Goal: Task Accomplishment & Management: Manage account settings

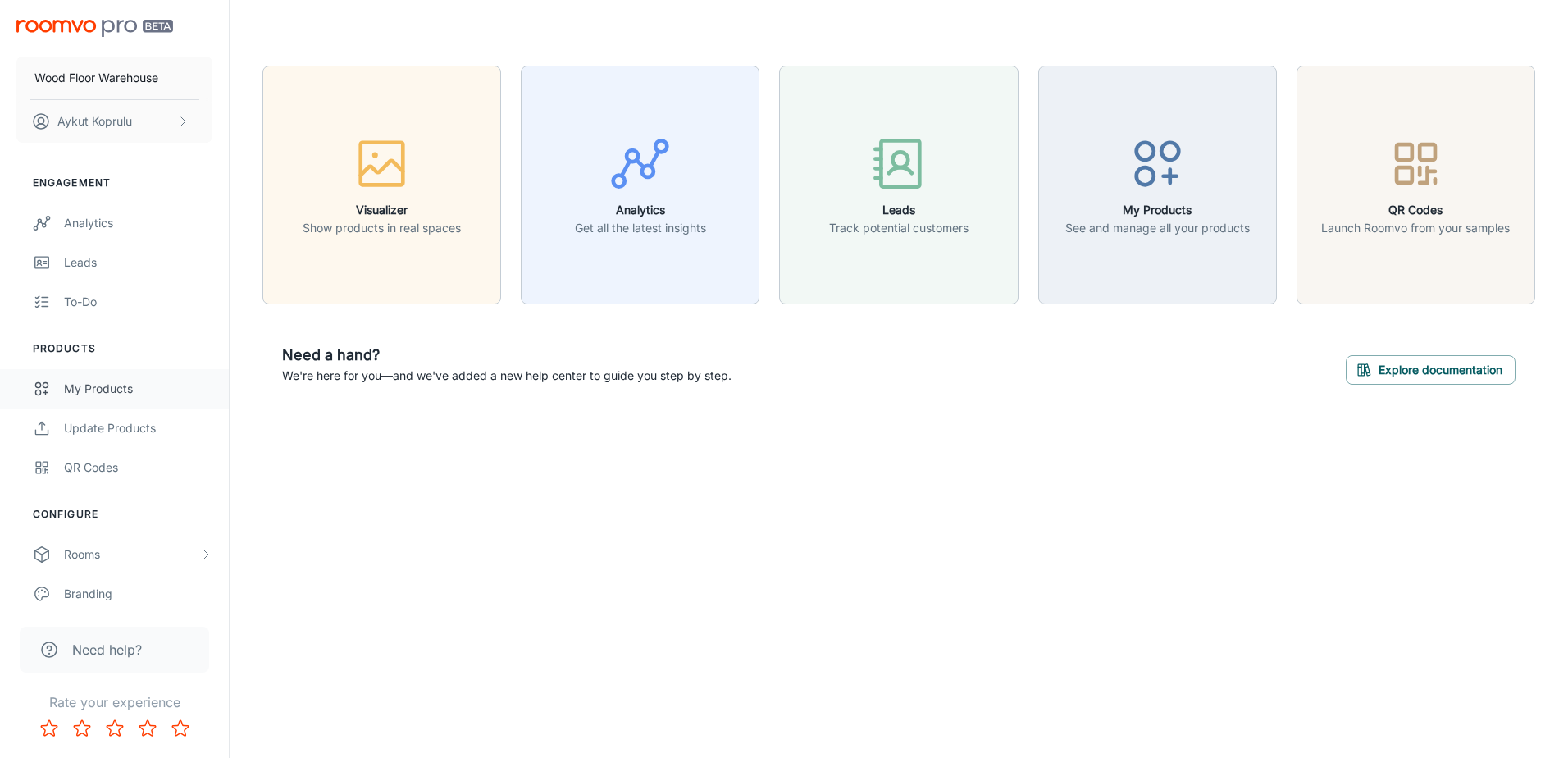
click at [137, 394] on div "My Products" at bounding box center [138, 389] width 148 height 18
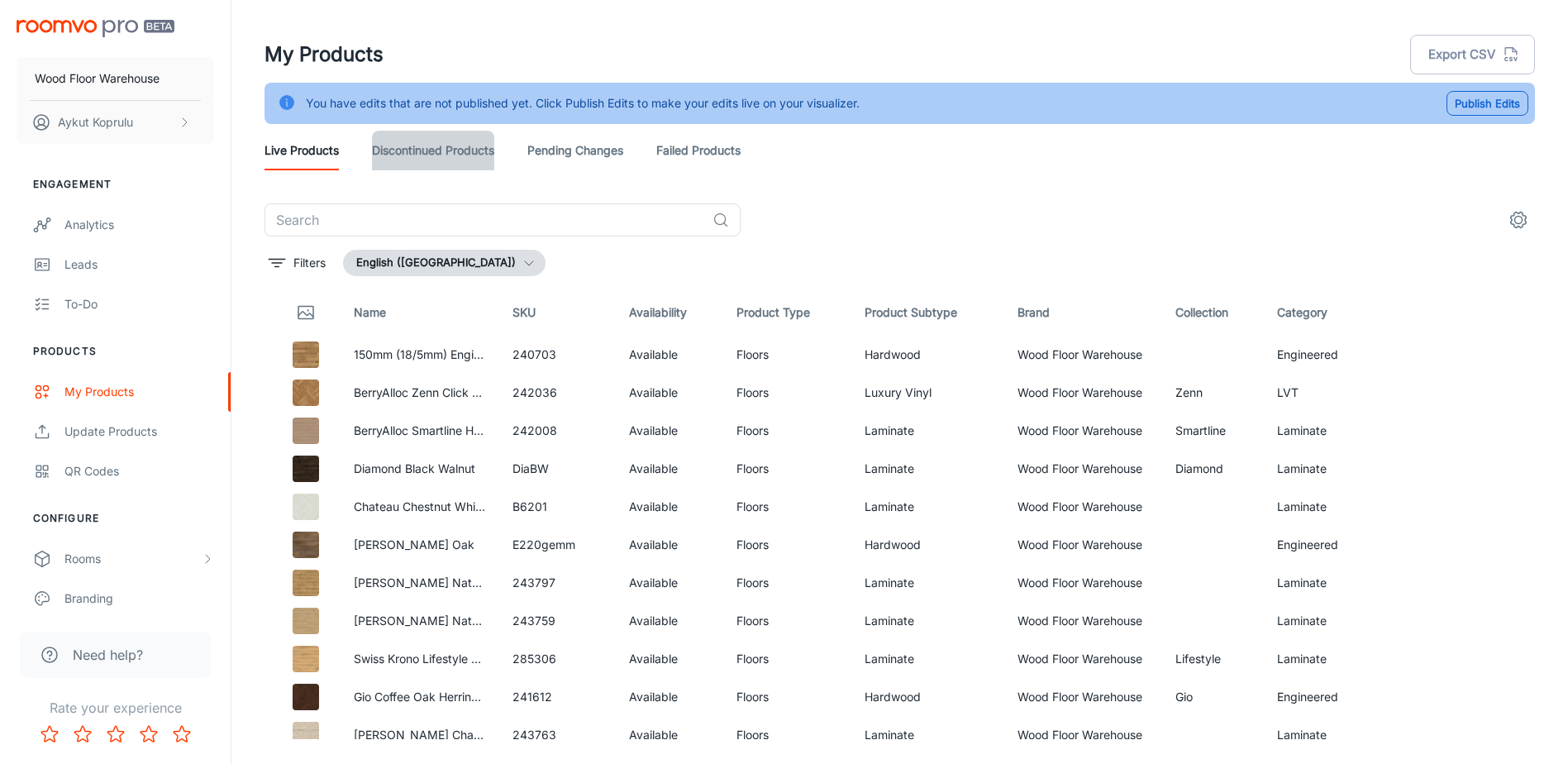
click at [458, 157] on link "Discontinued Products" at bounding box center [434, 151] width 123 height 40
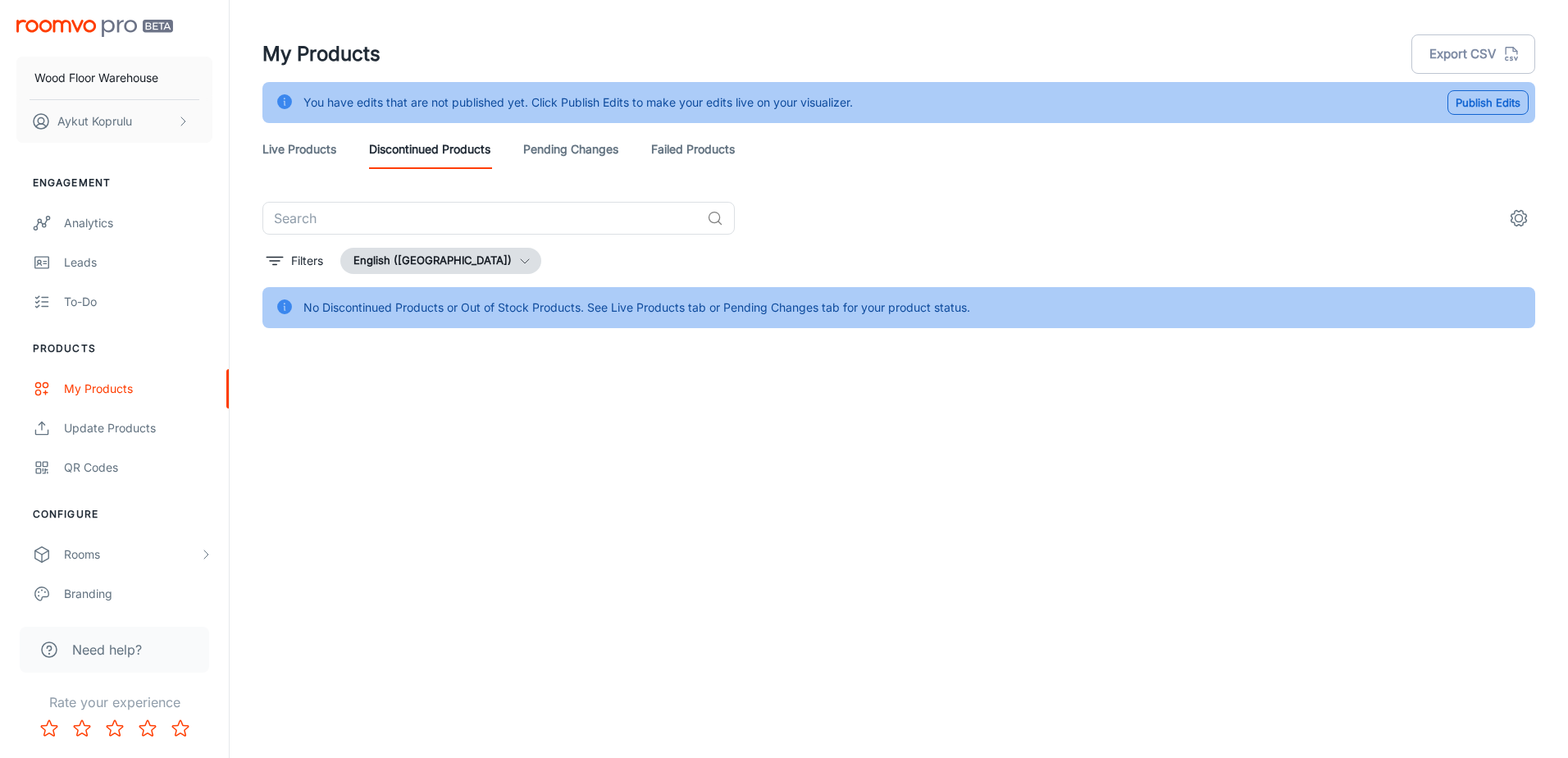
click at [329, 156] on link "Live Products" at bounding box center [299, 150] width 74 height 40
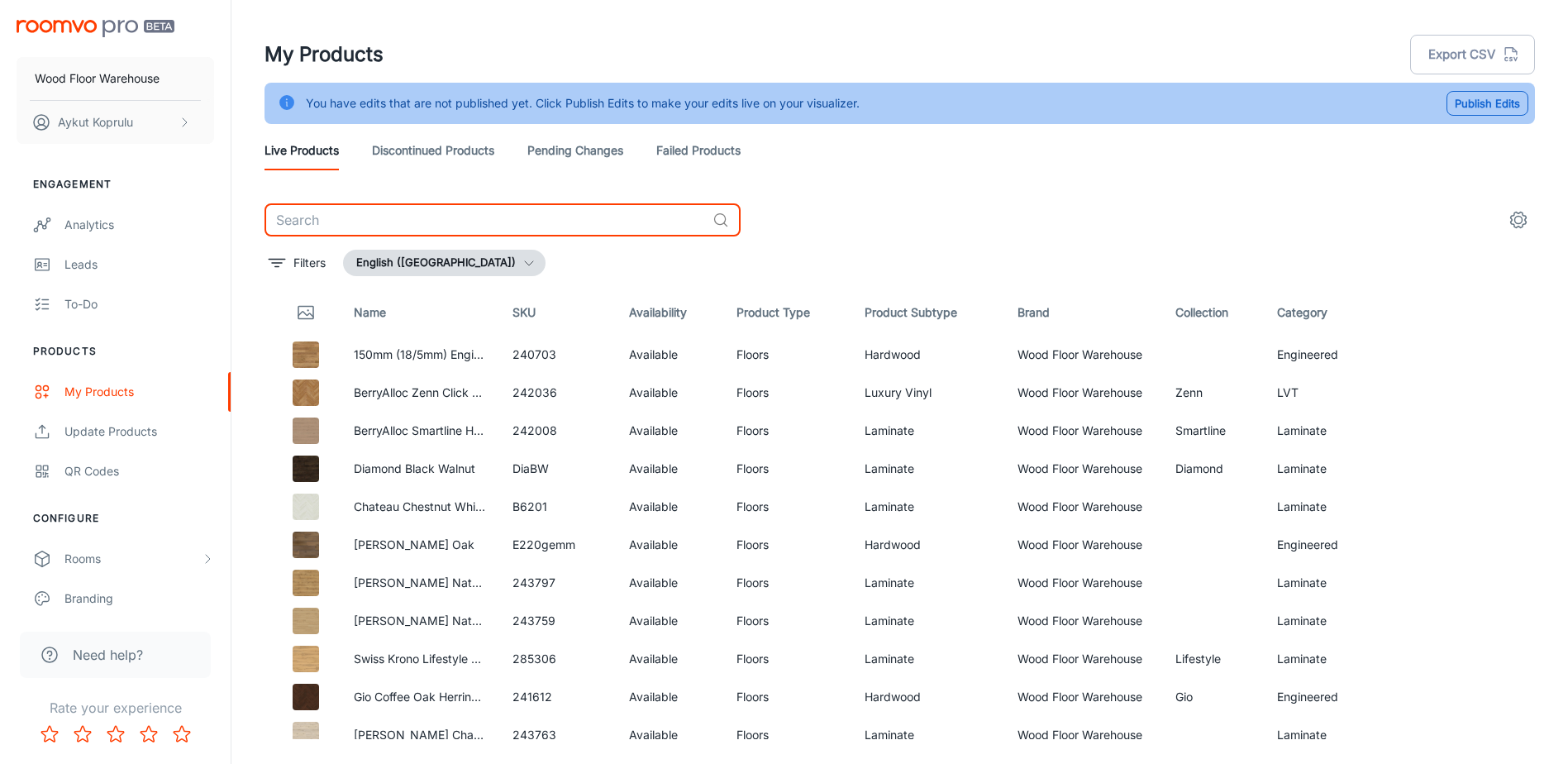
click at [466, 214] on input "text" at bounding box center [485, 220] width 441 height 33
type input "kent pine"
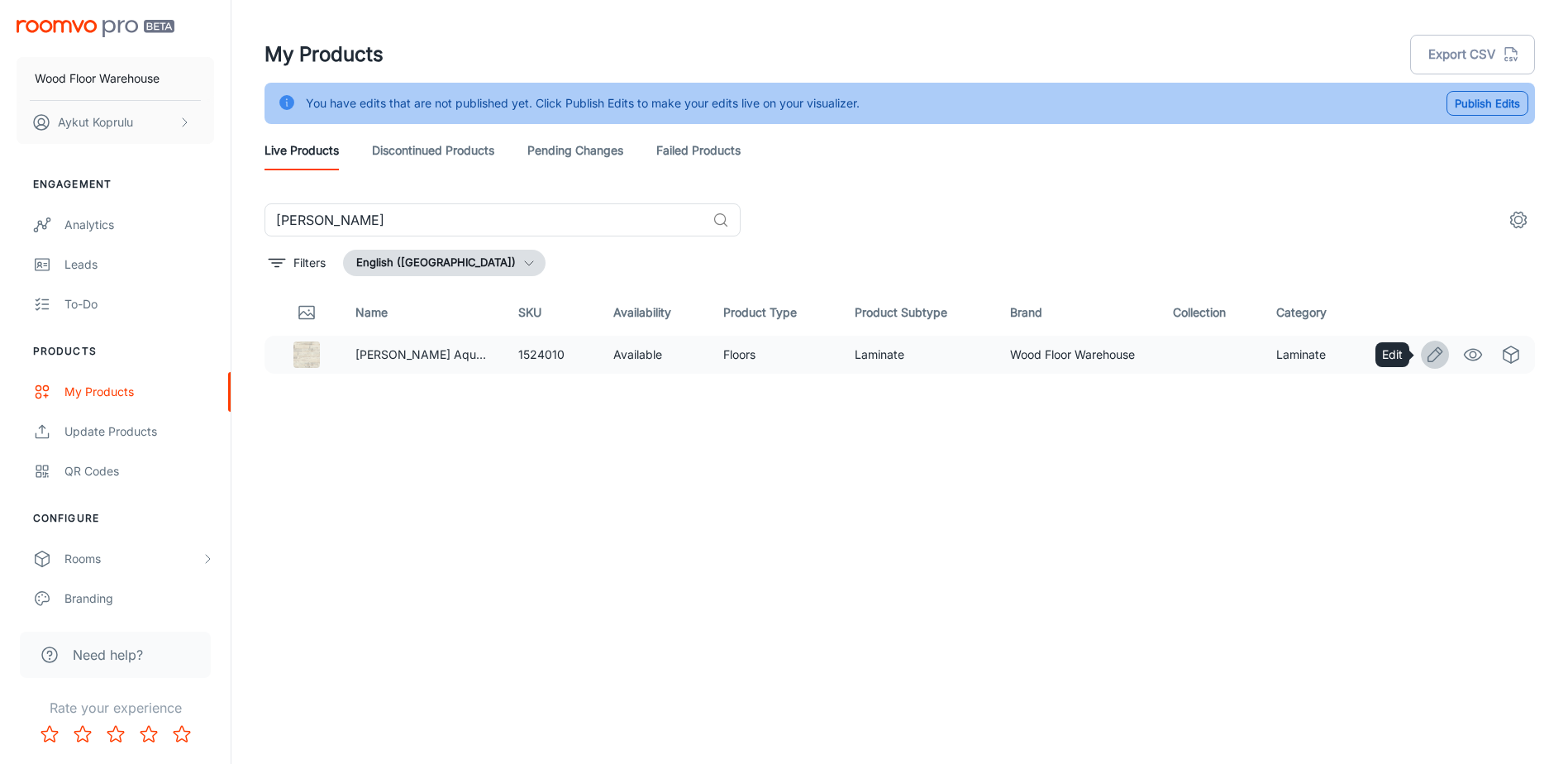
click at [1436, 362] on icon "Edit" at bounding box center [1435, 355] width 20 height 20
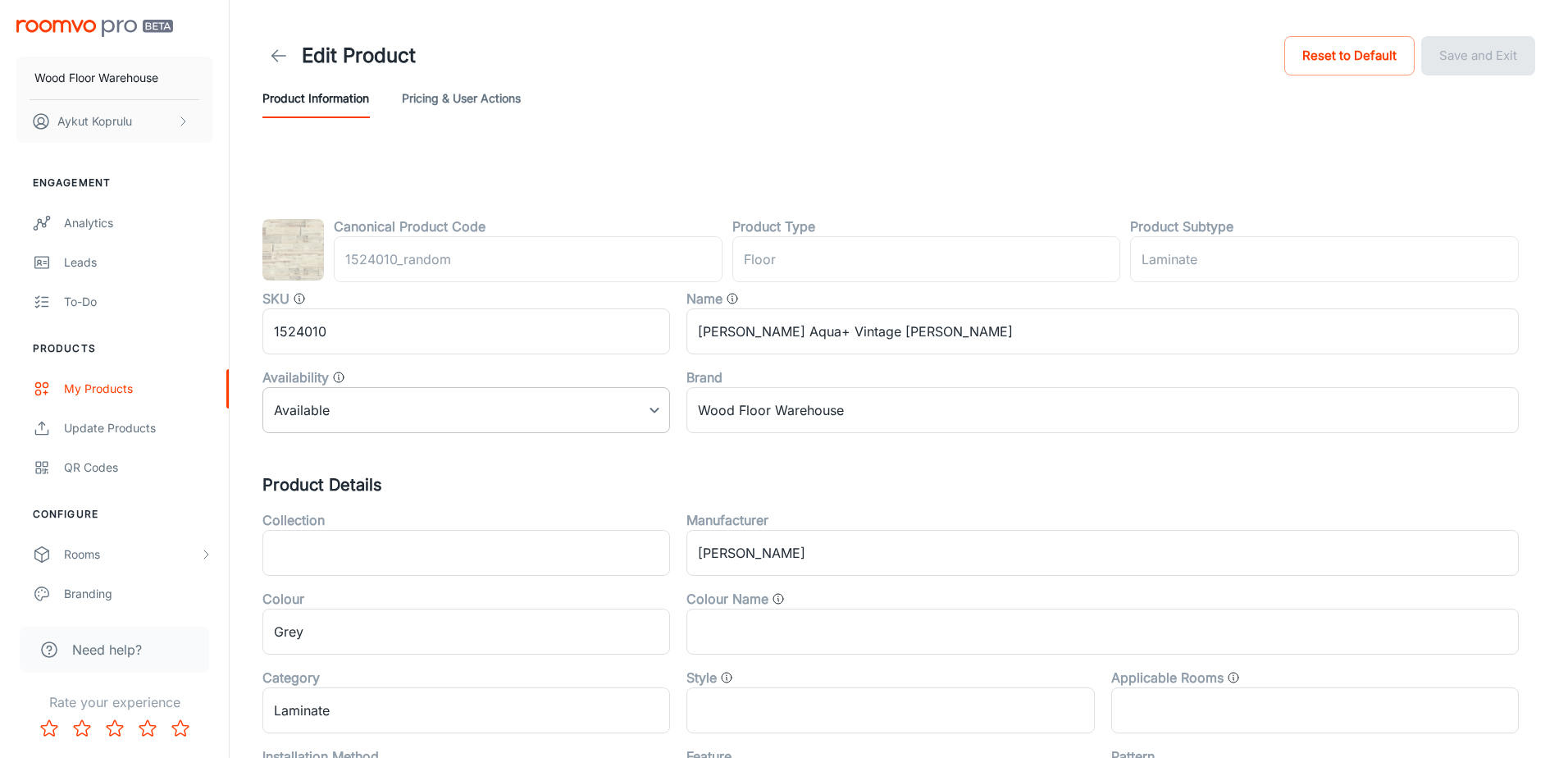
click at [437, 399] on body "Wood Floor Warehouse Aykut Koprulu Engagement Analytics Leads To-do Products My…" at bounding box center [784, 379] width 1568 height 758
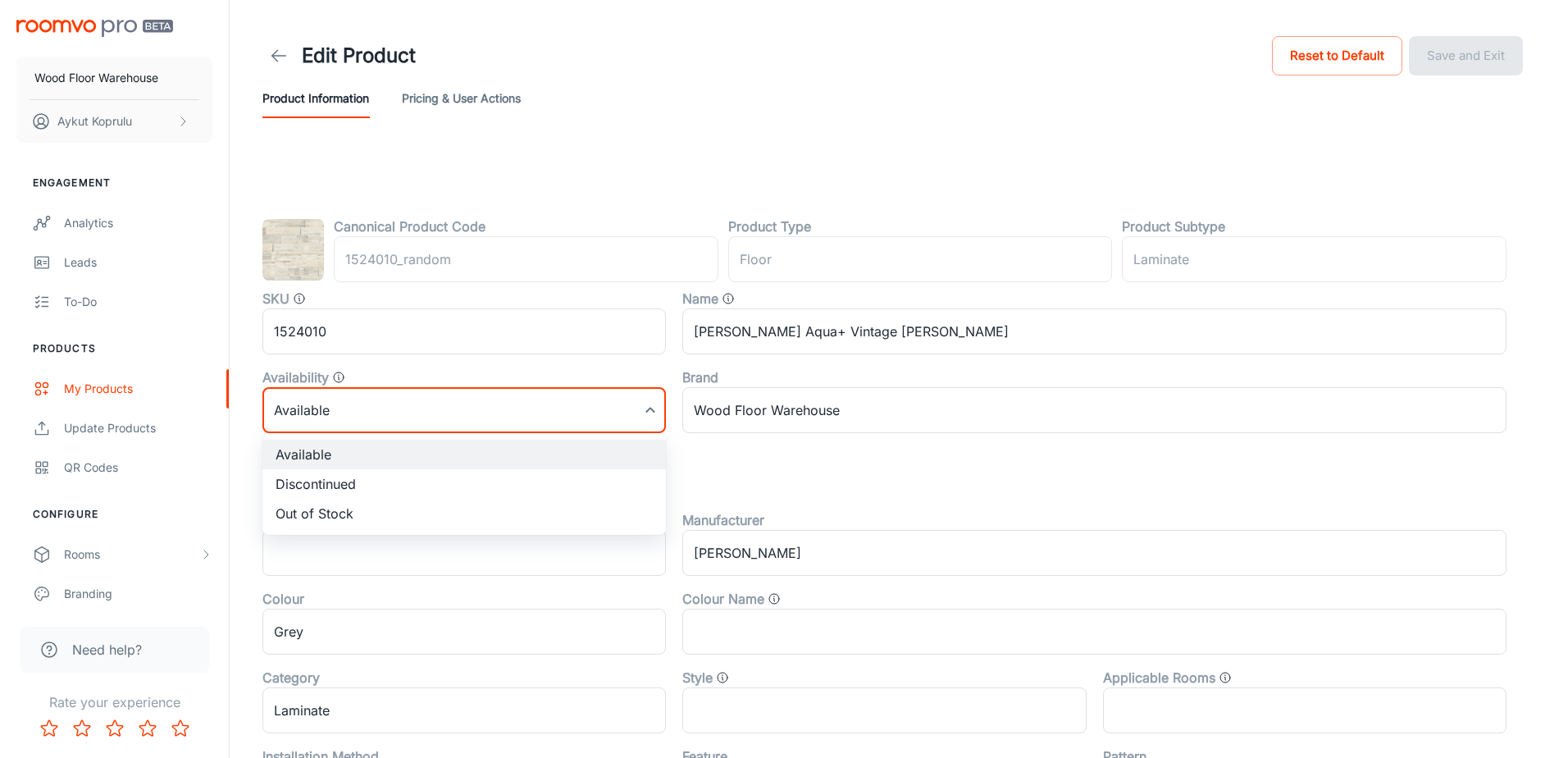
click at [363, 479] on li "Discontinued" at bounding box center [464, 484] width 403 height 30
type input "1"
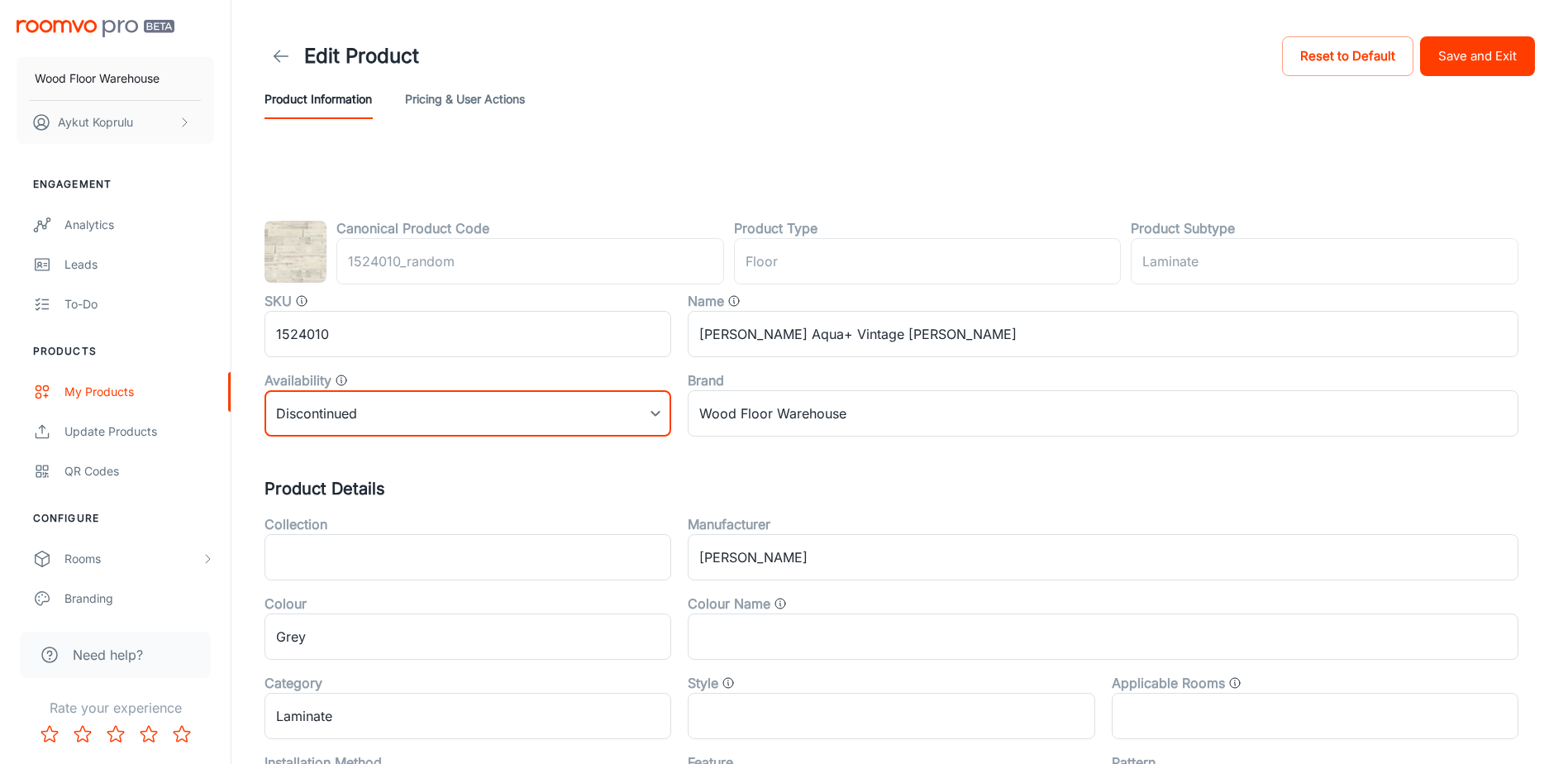
click at [1506, 53] on button "Save and Exit" at bounding box center [1478, 56] width 115 height 40
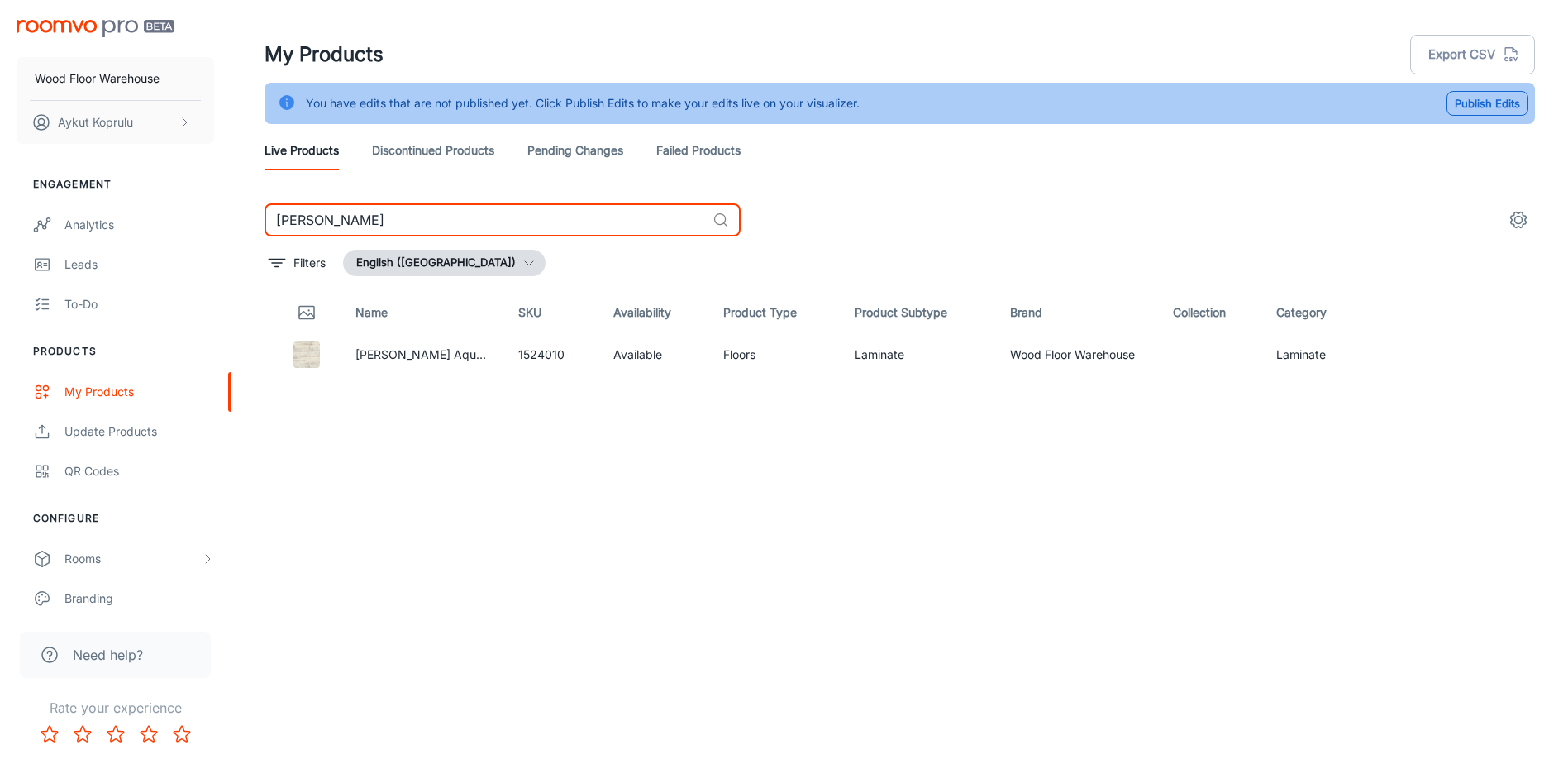
drag, startPoint x: 369, startPoint y: 228, endPoint x: 231, endPoint y: 219, distance: 138.3
click at [231, 219] on div "My Products Export CSV You have edits that are not published yet. Click Publish…" at bounding box center [900, 402] width 1337 height 805
type input "pure"
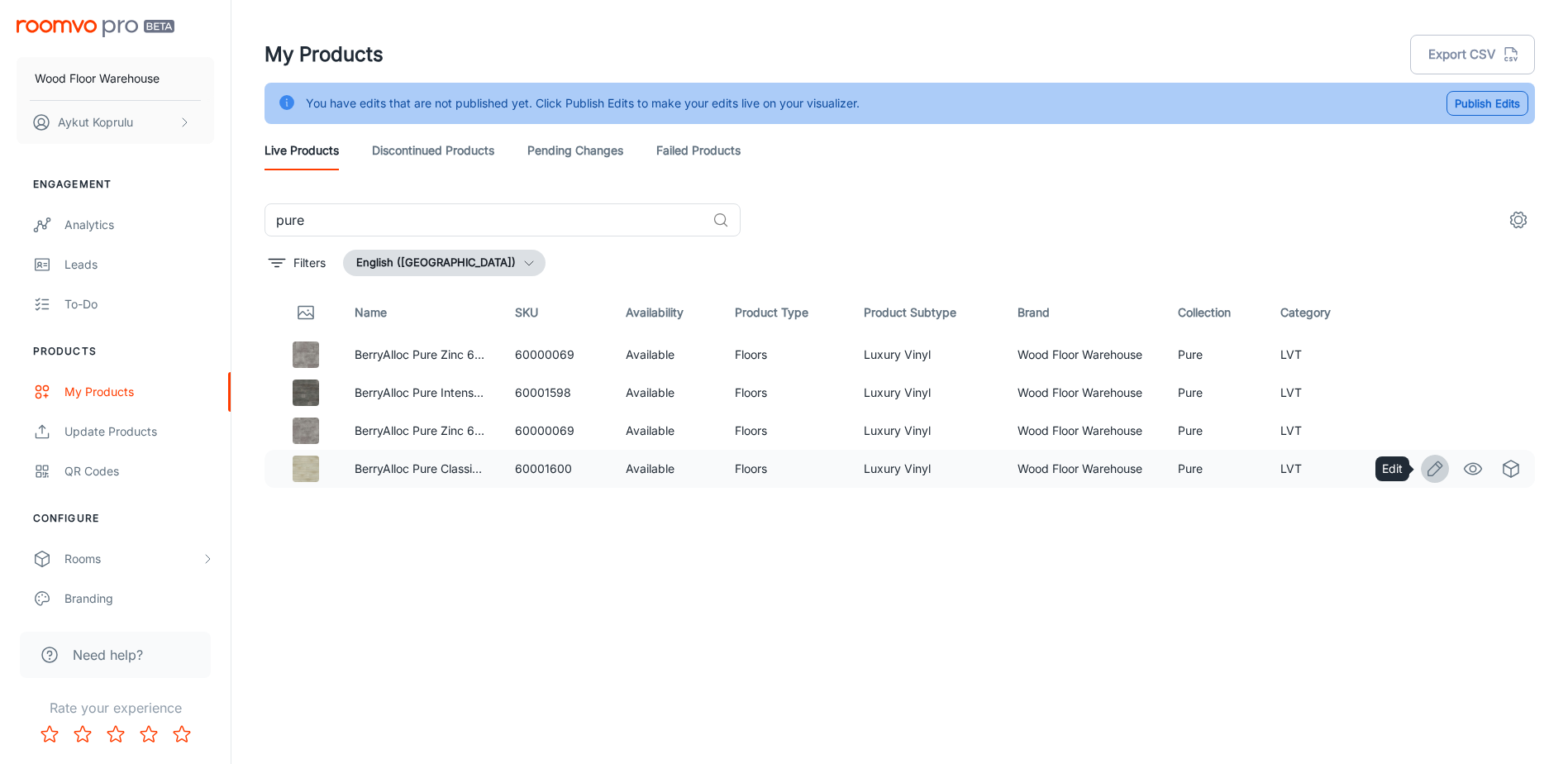
click at [1434, 470] on icon "Edit" at bounding box center [1435, 469] width 20 height 20
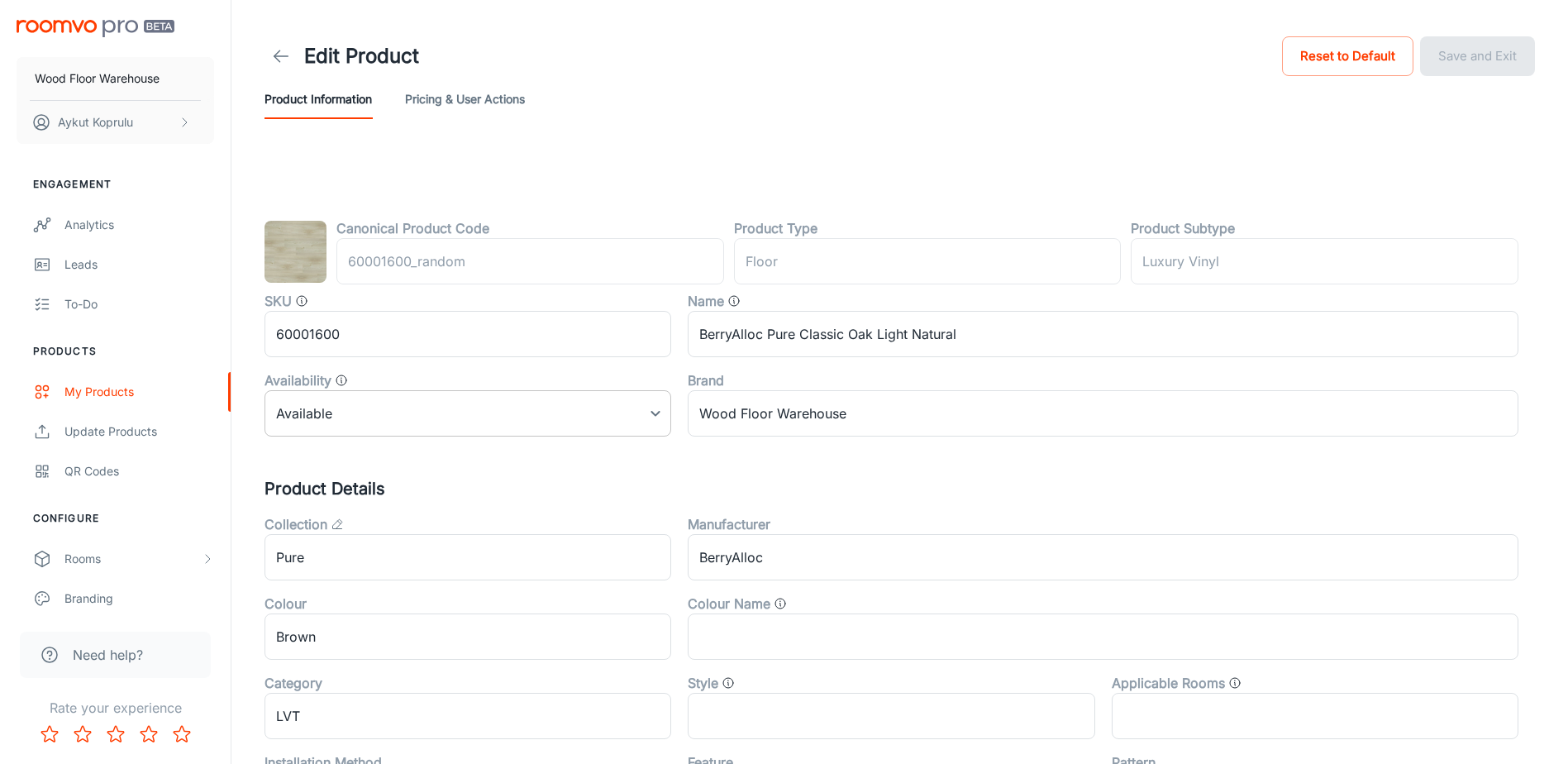
click at [396, 413] on body "Wood Floor Warehouse Aykut Koprulu Engagement Analytics Leads To-do Products My…" at bounding box center [784, 382] width 1568 height 764
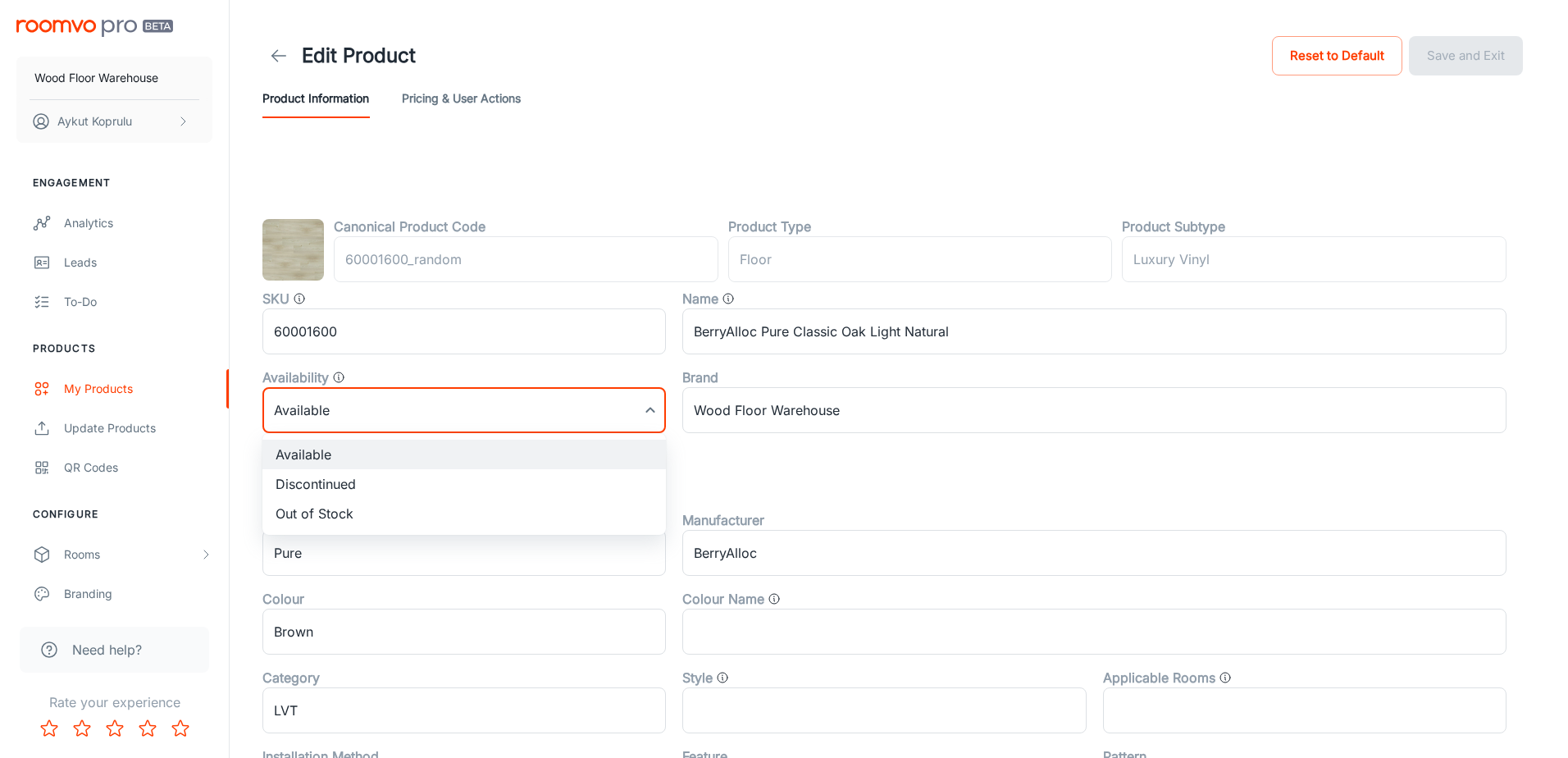
click at [344, 490] on li "Discontinued" at bounding box center [464, 484] width 403 height 30
type input "1"
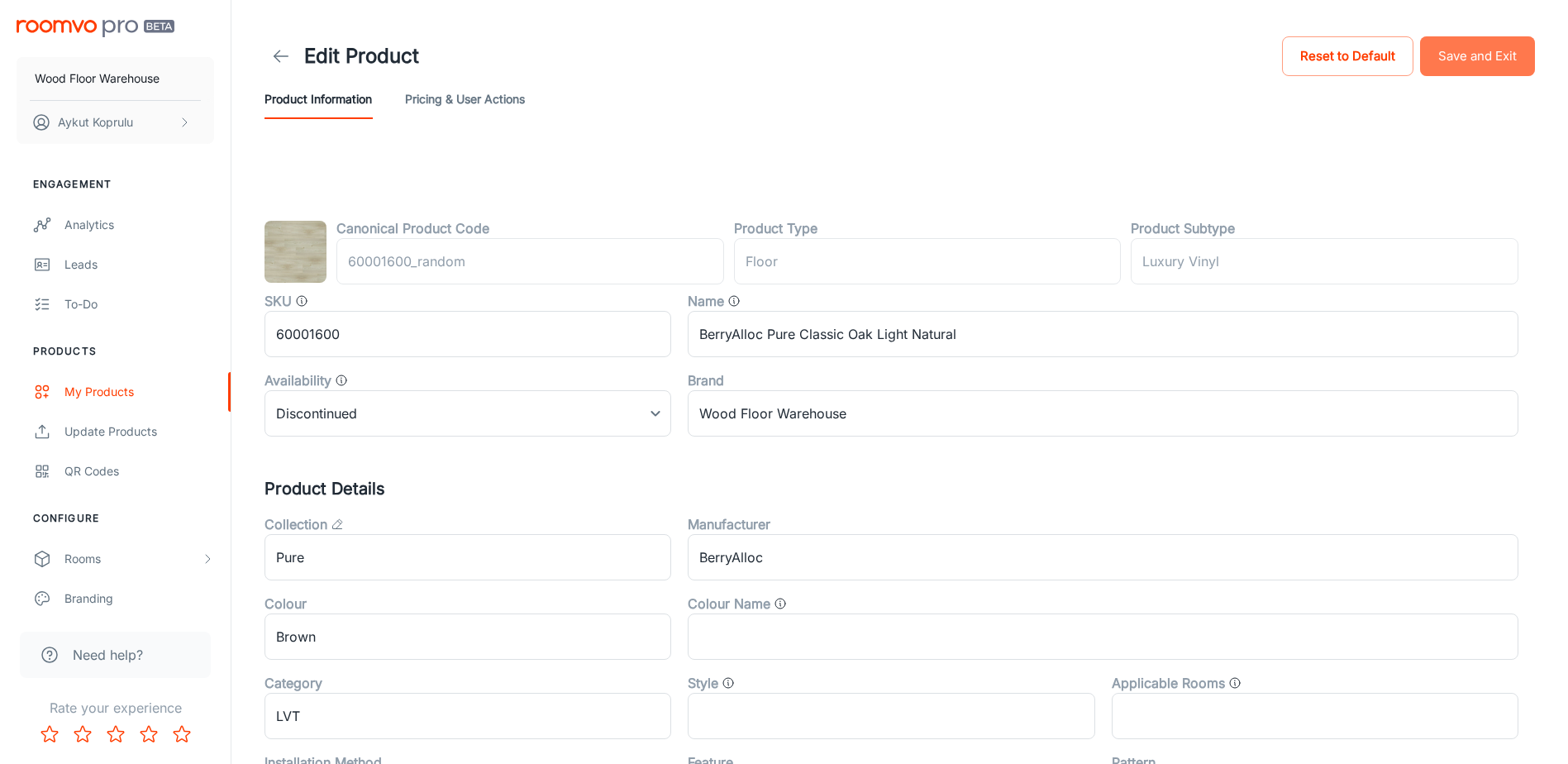
click at [1468, 59] on button "Save and Exit" at bounding box center [1478, 56] width 115 height 40
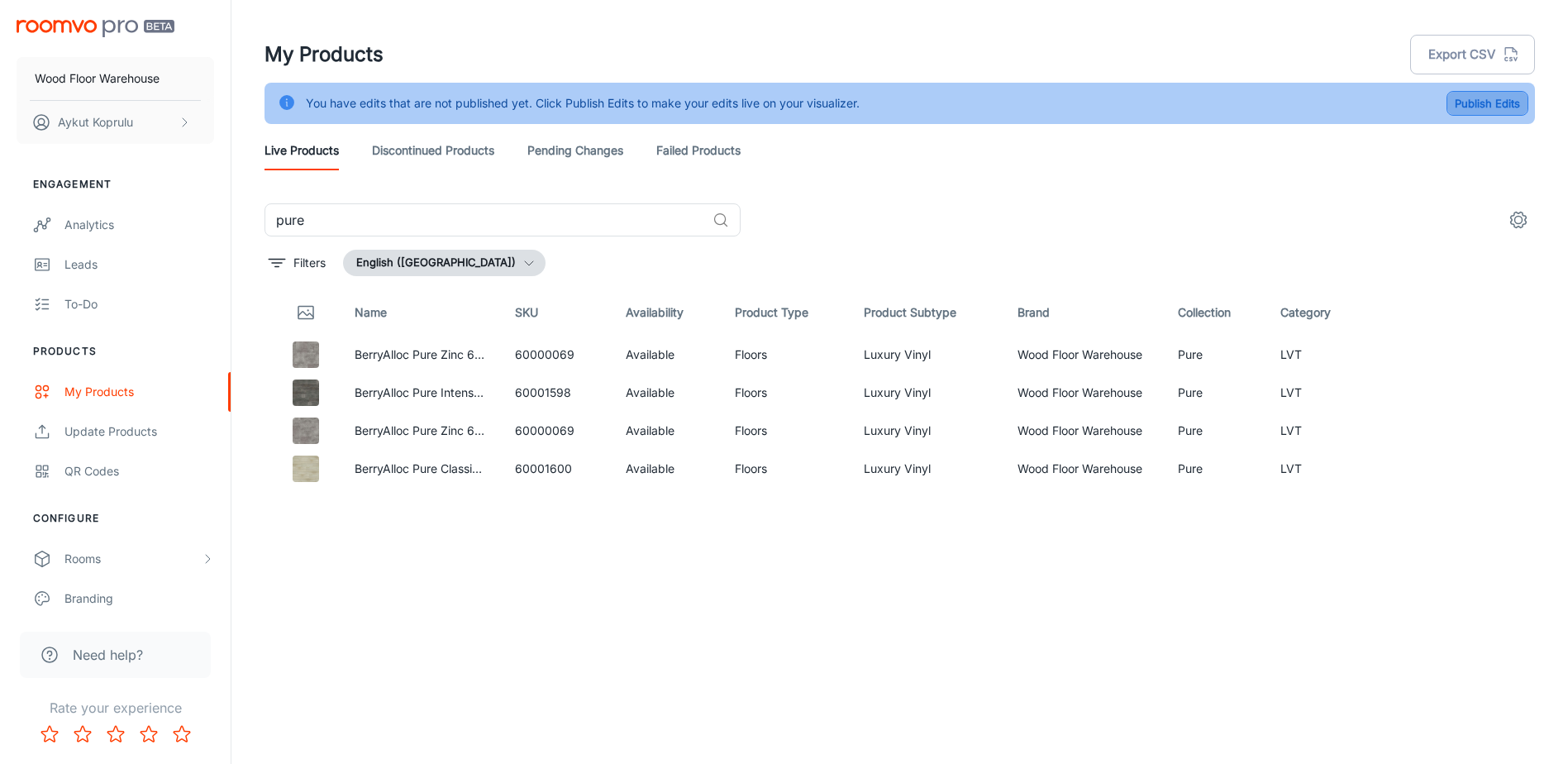
click at [1468, 109] on button "Publish Edits" at bounding box center [1488, 104] width 82 height 25
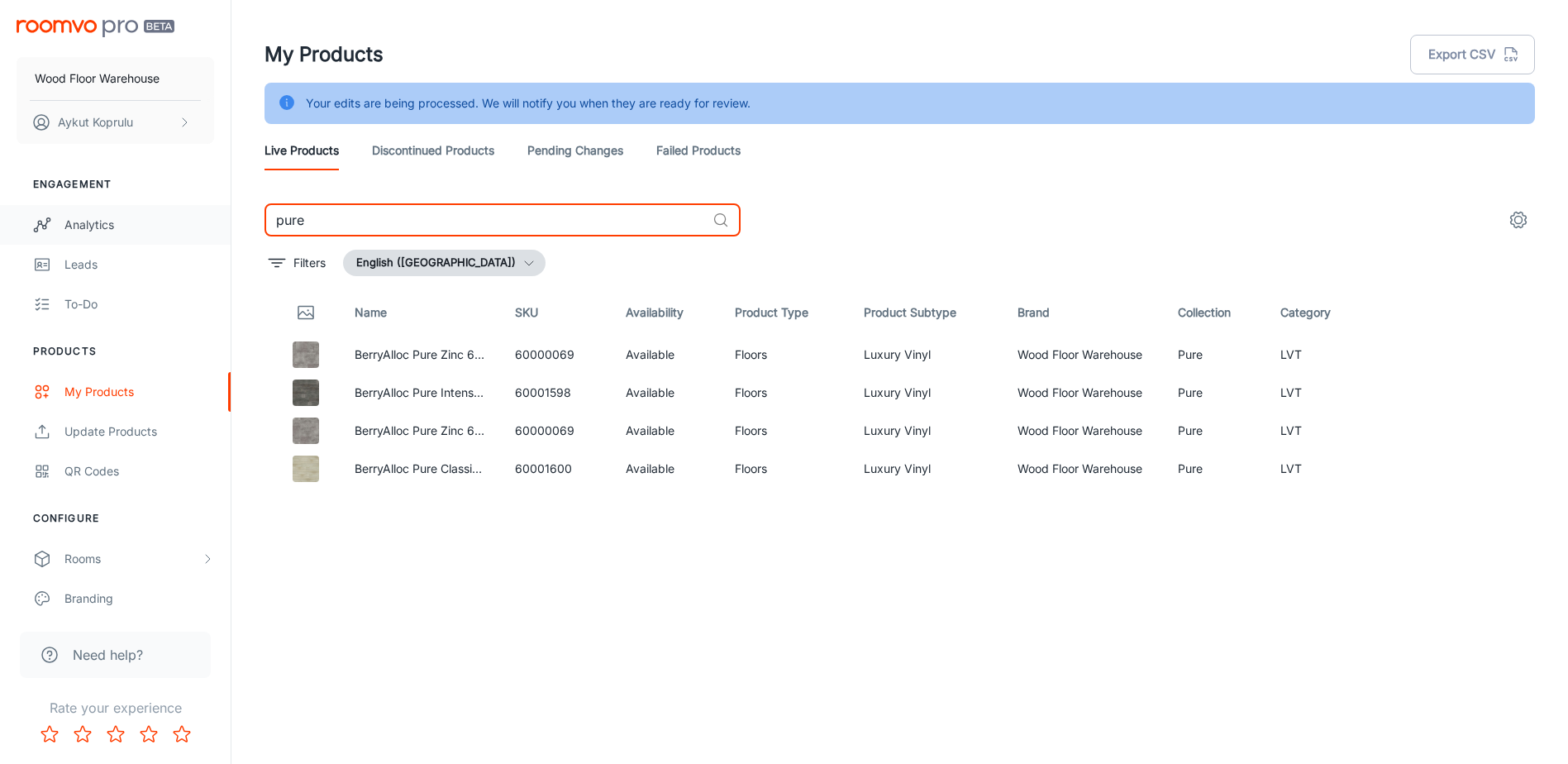
drag, startPoint x: 292, startPoint y: 230, endPoint x: 111, endPoint y: 230, distance: 181.0
click at [115, 231] on div "Wood Floor Warehouse Aykut Koprulu Engagement Analytics Leads To-do Products My…" at bounding box center [784, 402] width 1568 height 805
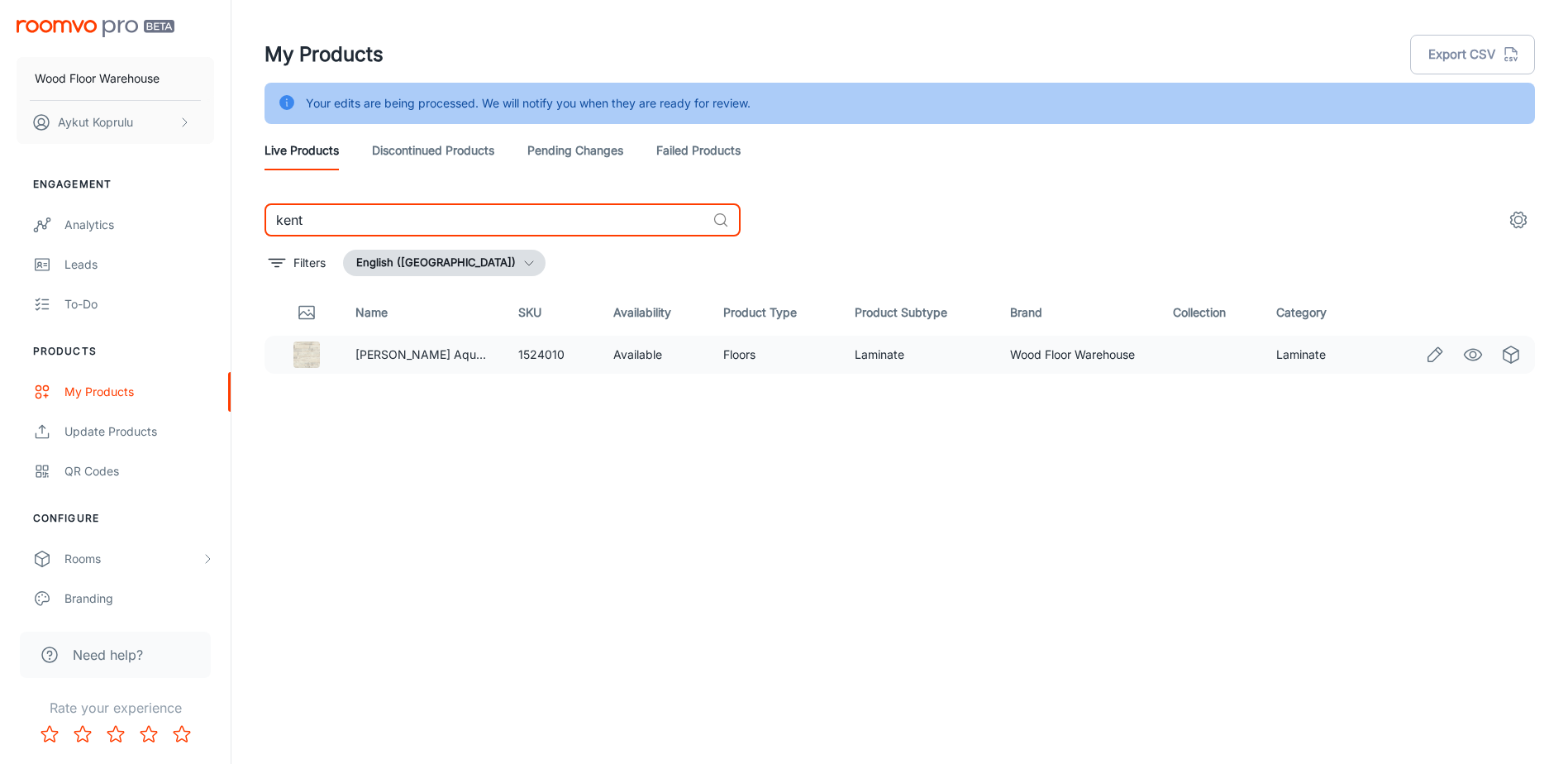
type input "kent"
click at [1433, 354] on icon "Edit" at bounding box center [1435, 355] width 20 height 20
drag, startPoint x: 337, startPoint y: 226, endPoint x: 178, endPoint y: 219, distance: 159.2
click at [187, 222] on div "Wood Floor Warehouse Aykut Koprulu Engagement Analytics Leads To-do Products My…" at bounding box center [784, 402] width 1568 height 805
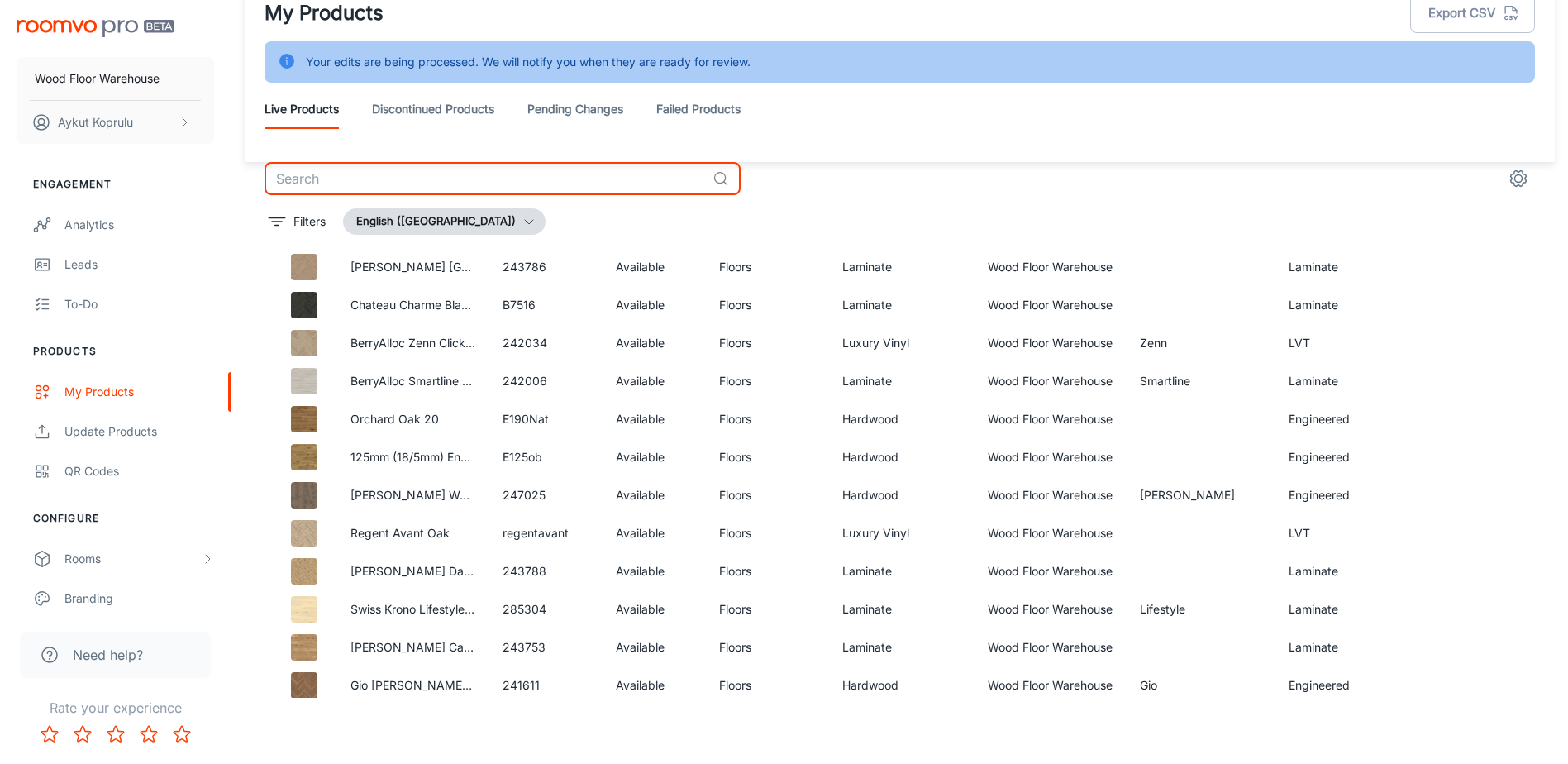
scroll to position [1558, 0]
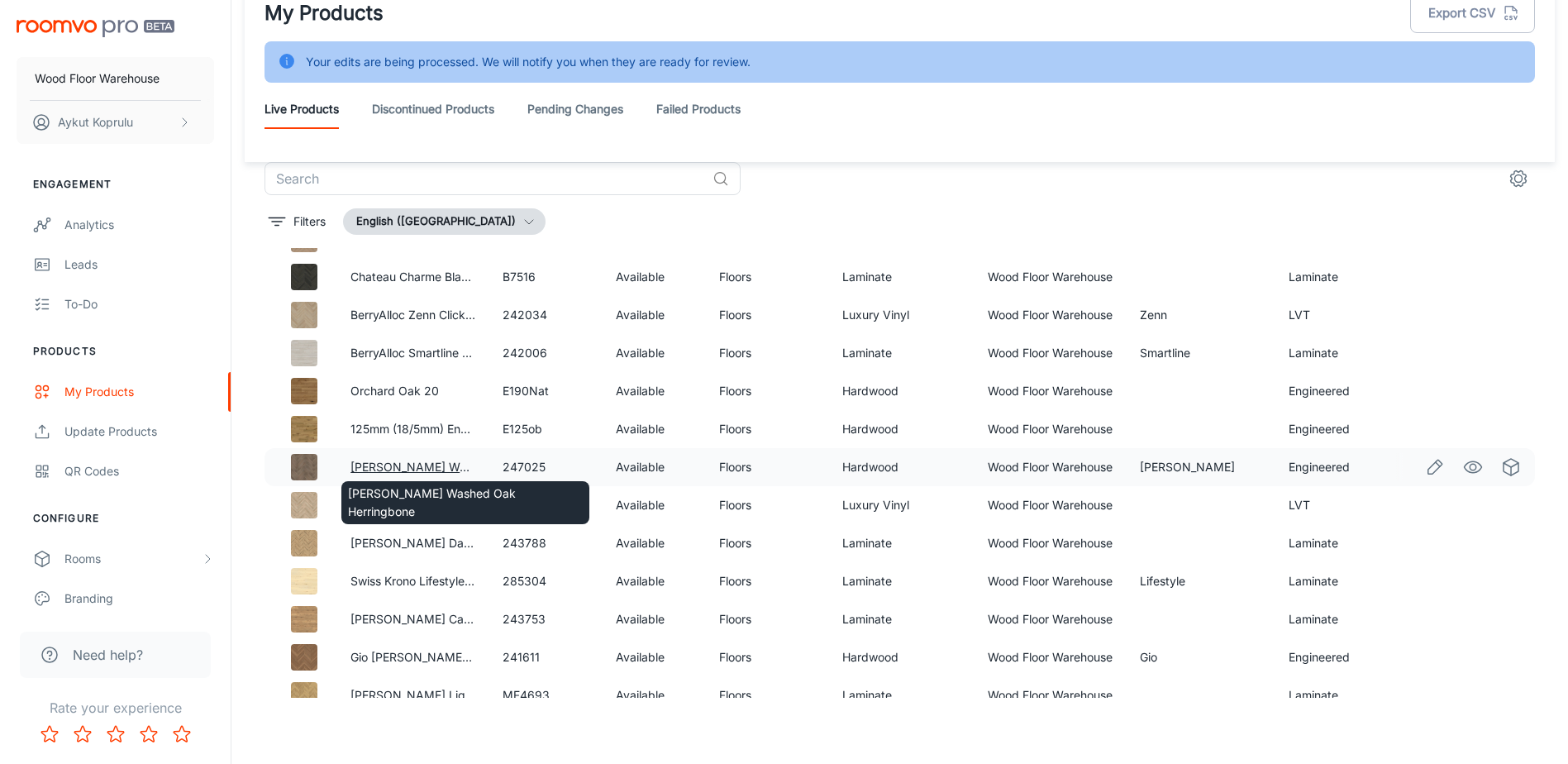
click at [414, 469] on link "Wesley White Washed Oak Herringbone" at bounding box center [469, 466] width 238 height 14
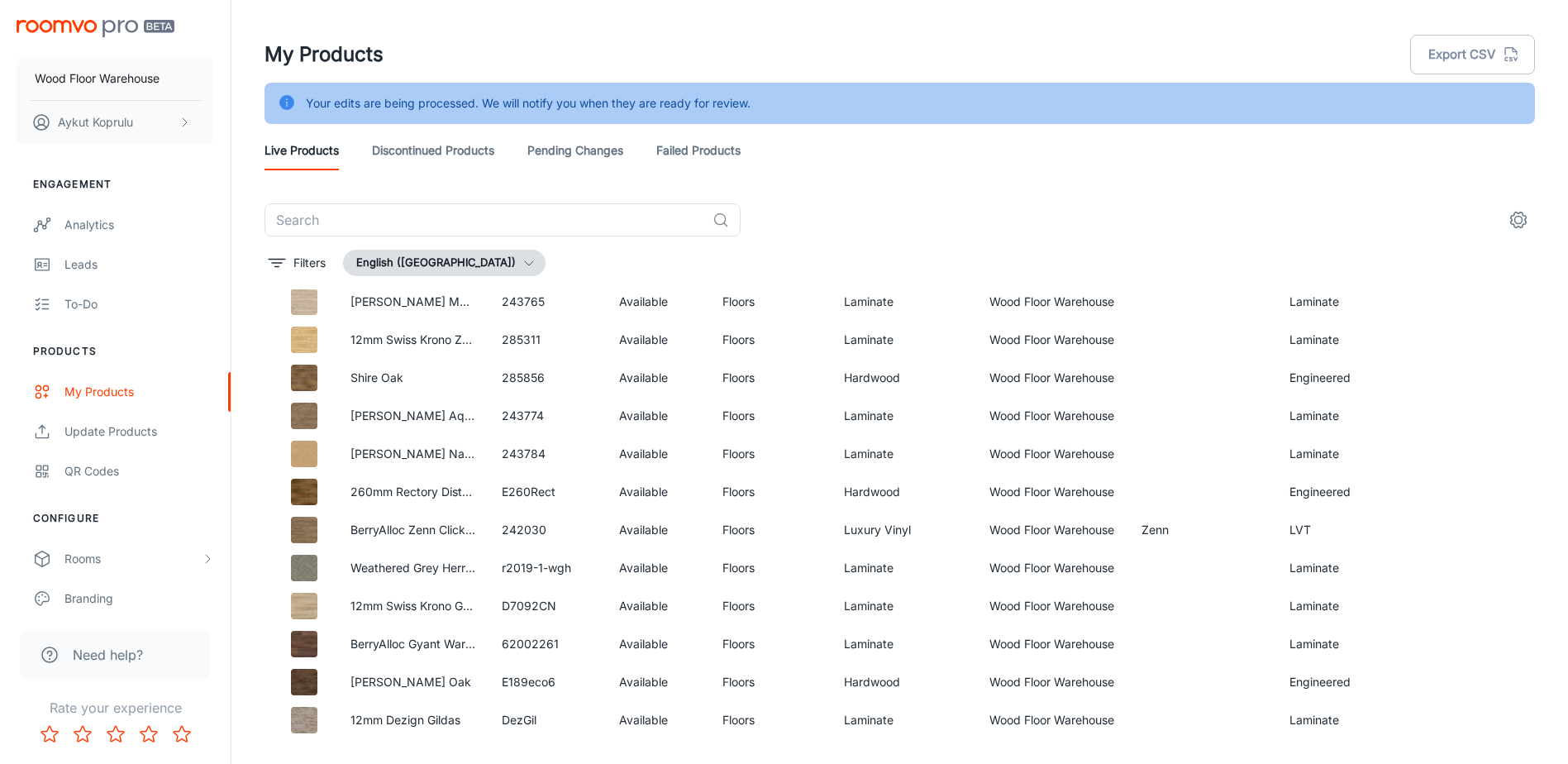
scroll to position [3414, 0]
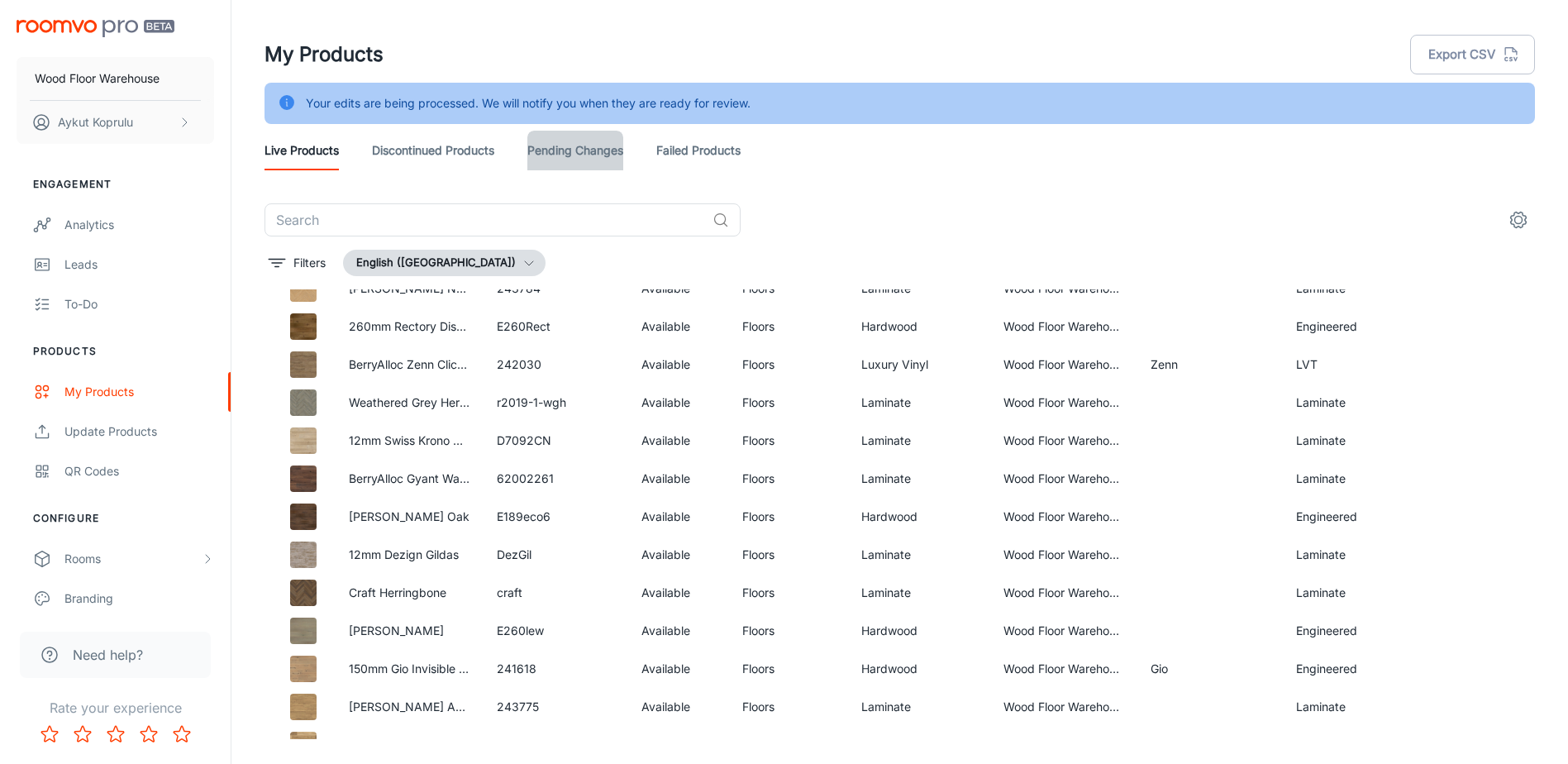
click at [590, 152] on link "Pending Changes" at bounding box center [575, 151] width 96 height 40
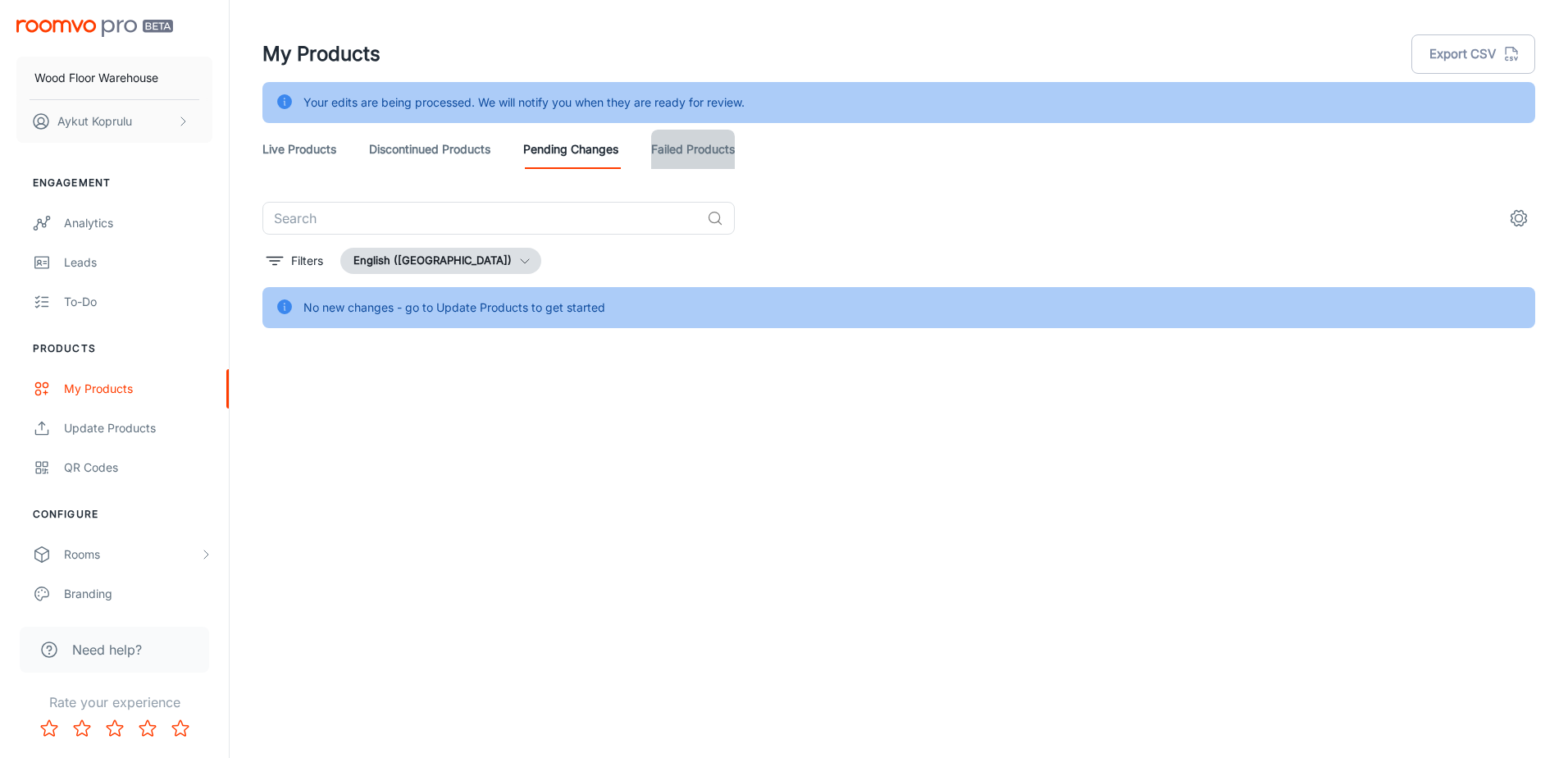
click at [715, 153] on link "Failed Products" at bounding box center [694, 150] width 84 height 40
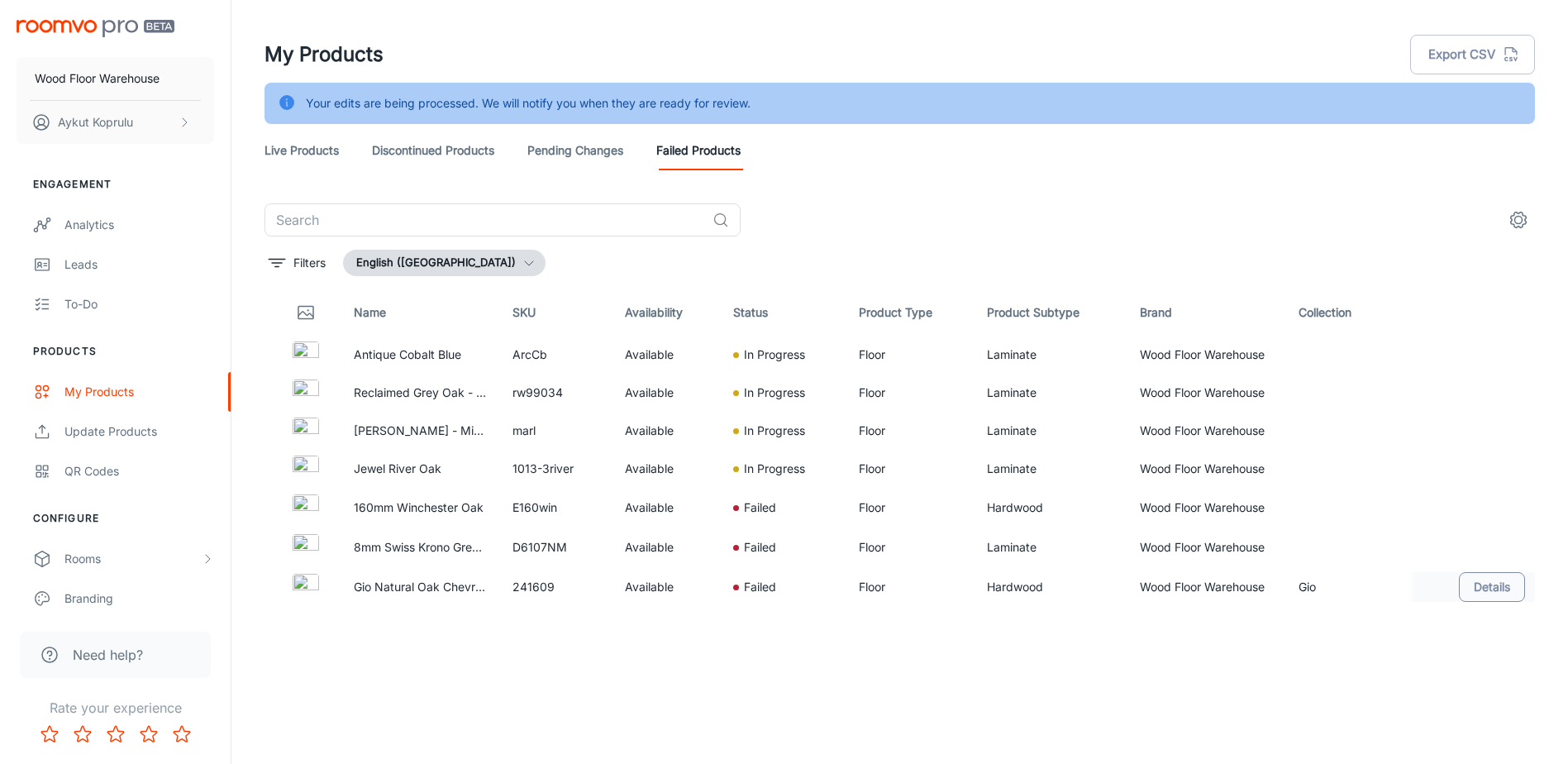
click at [1498, 596] on button "Details" at bounding box center [1493, 587] width 66 height 30
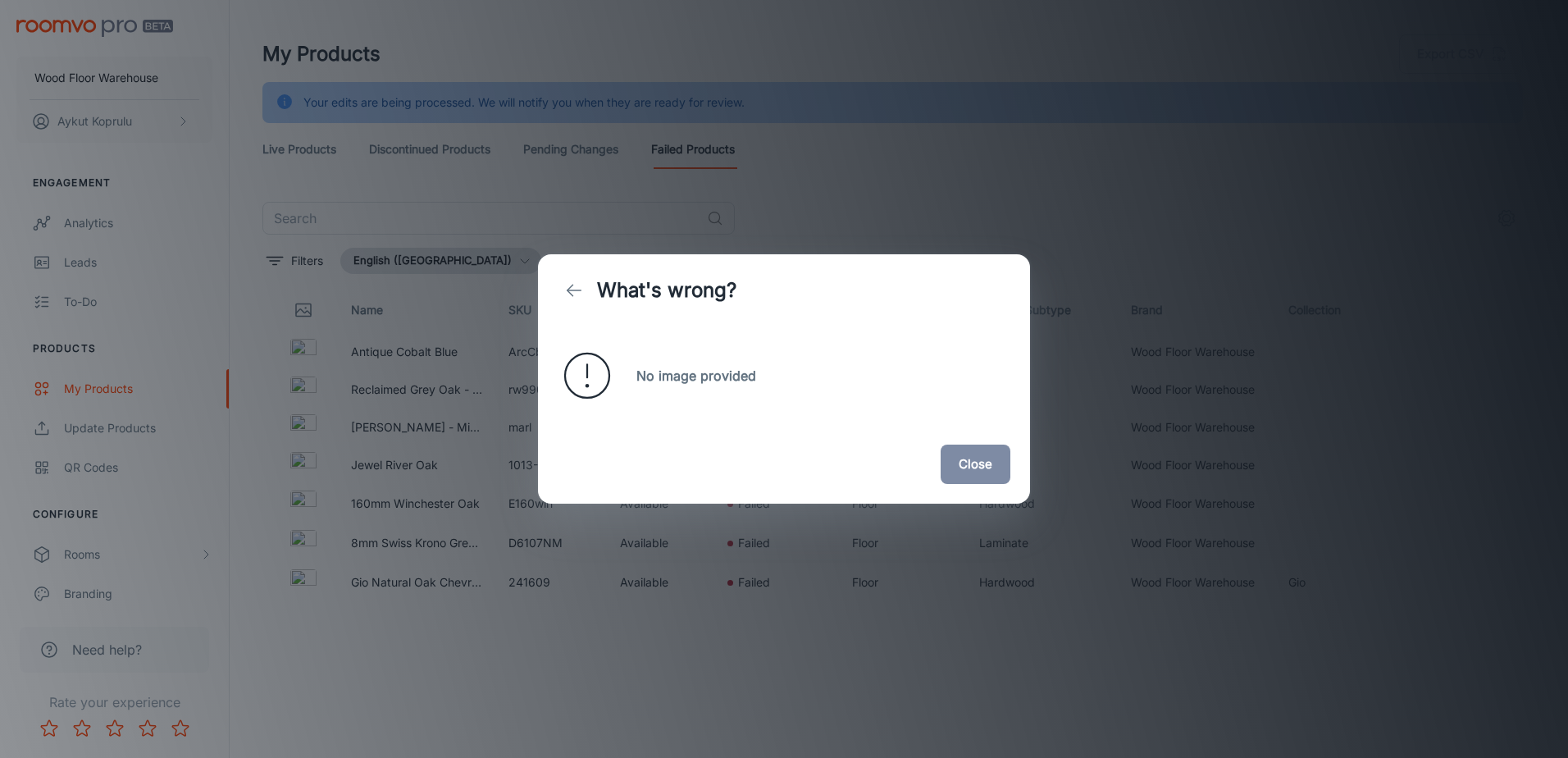
click at [997, 471] on button "Close" at bounding box center [975, 464] width 70 height 40
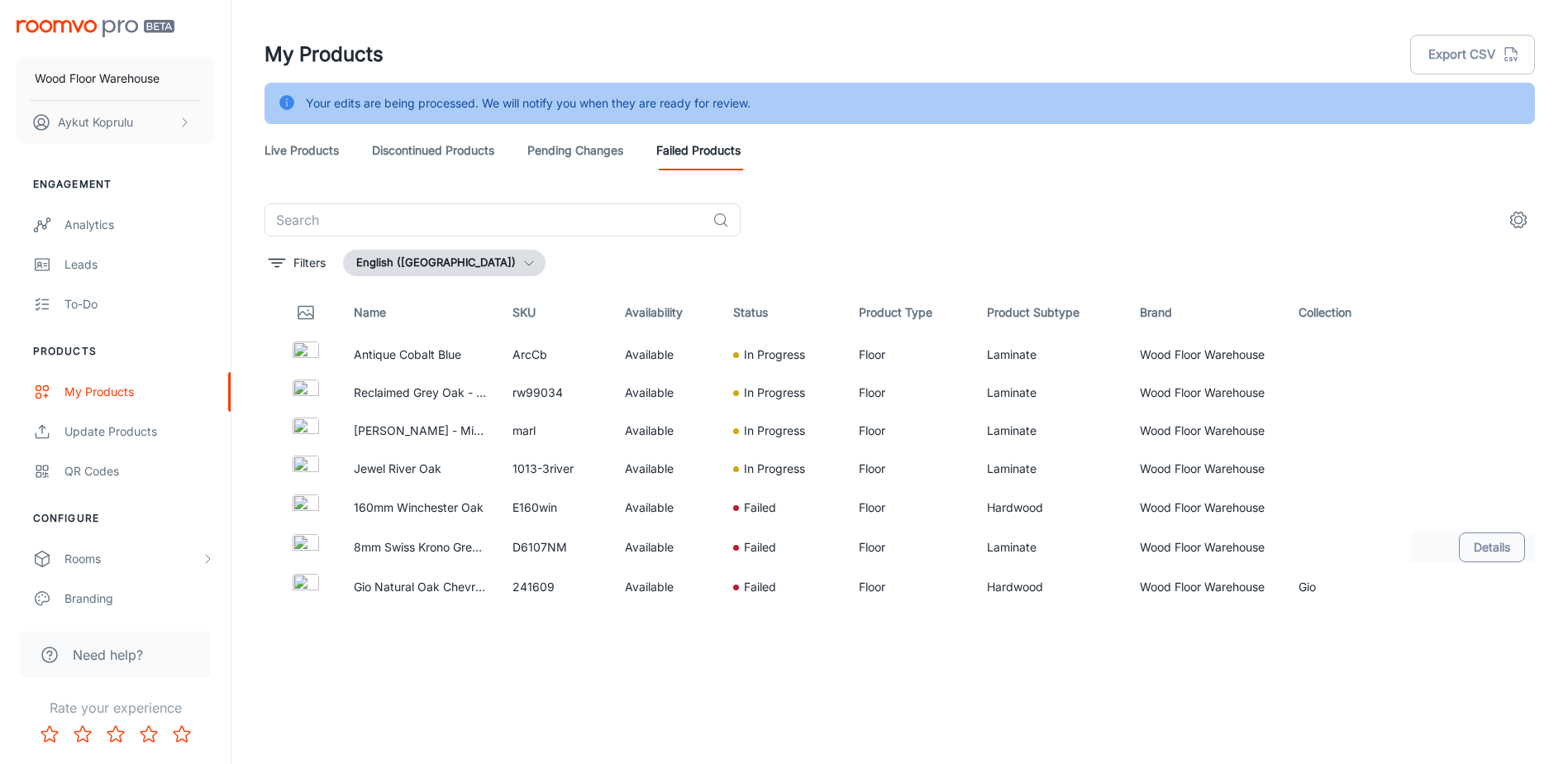
click at [1475, 552] on button "Details" at bounding box center [1493, 547] width 66 height 30
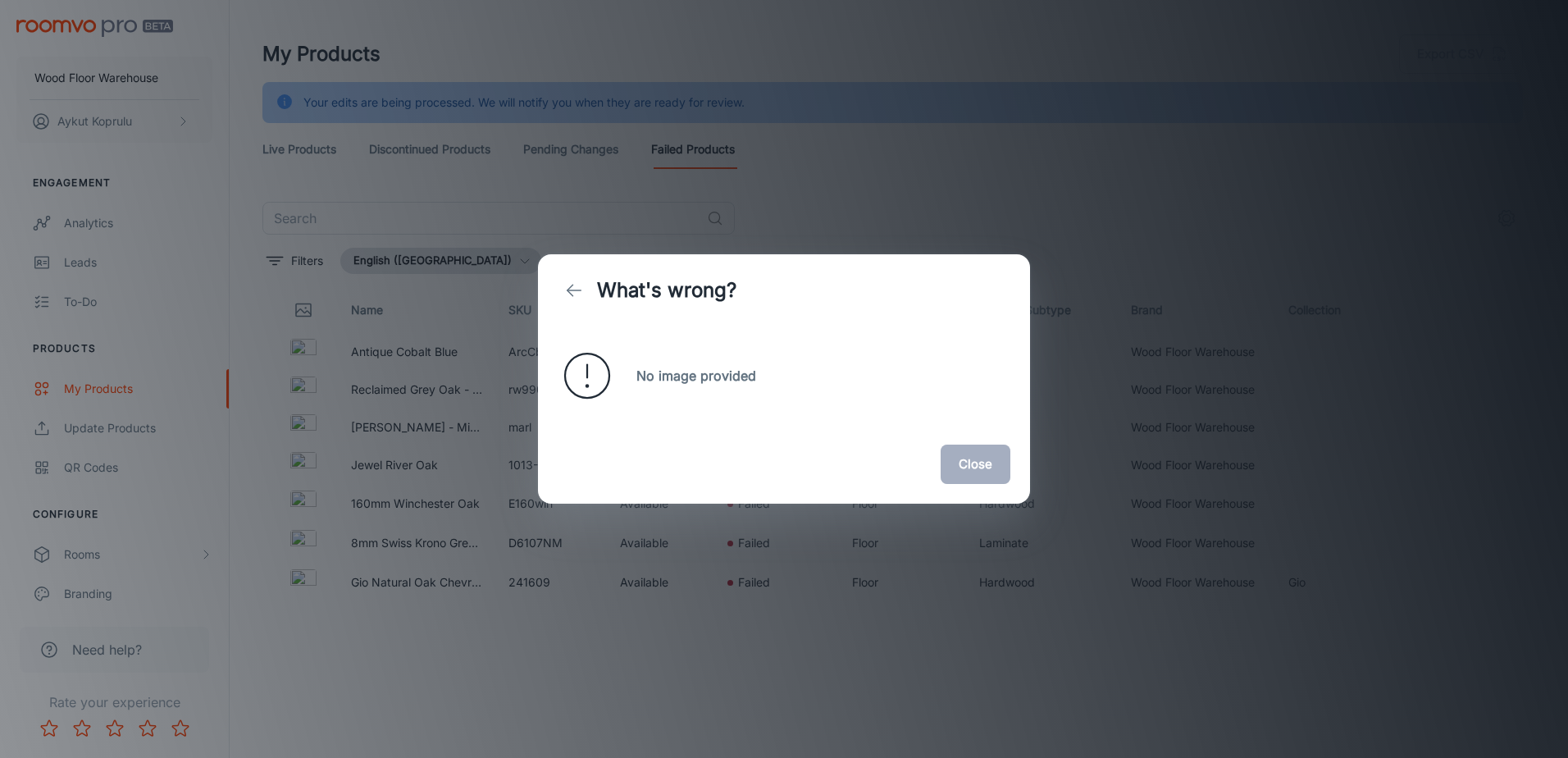
click at [969, 477] on button "Close" at bounding box center [975, 464] width 70 height 40
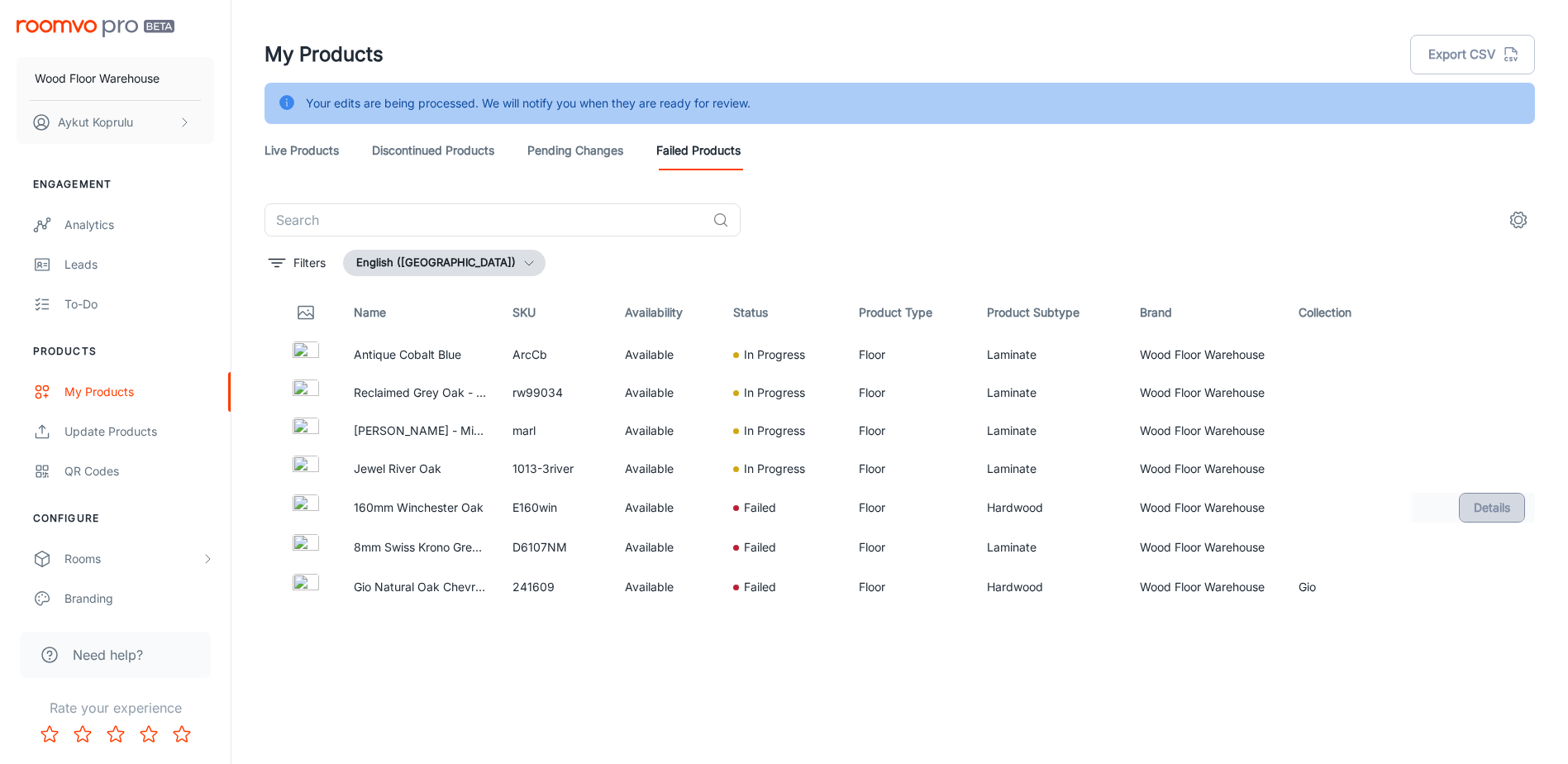
click at [1488, 513] on button "Details" at bounding box center [1493, 508] width 66 height 30
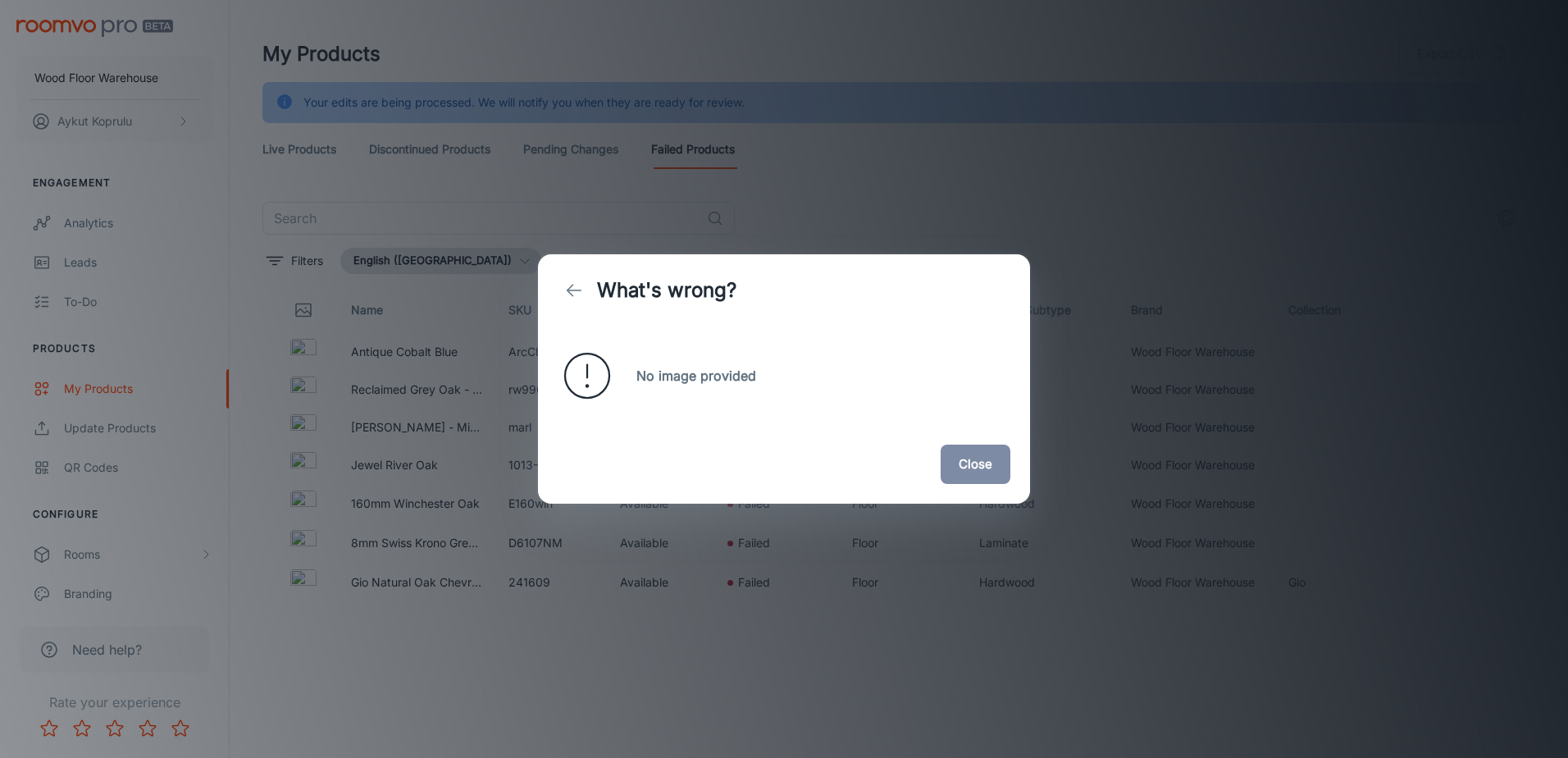
click at [984, 471] on button "Close" at bounding box center [975, 464] width 70 height 40
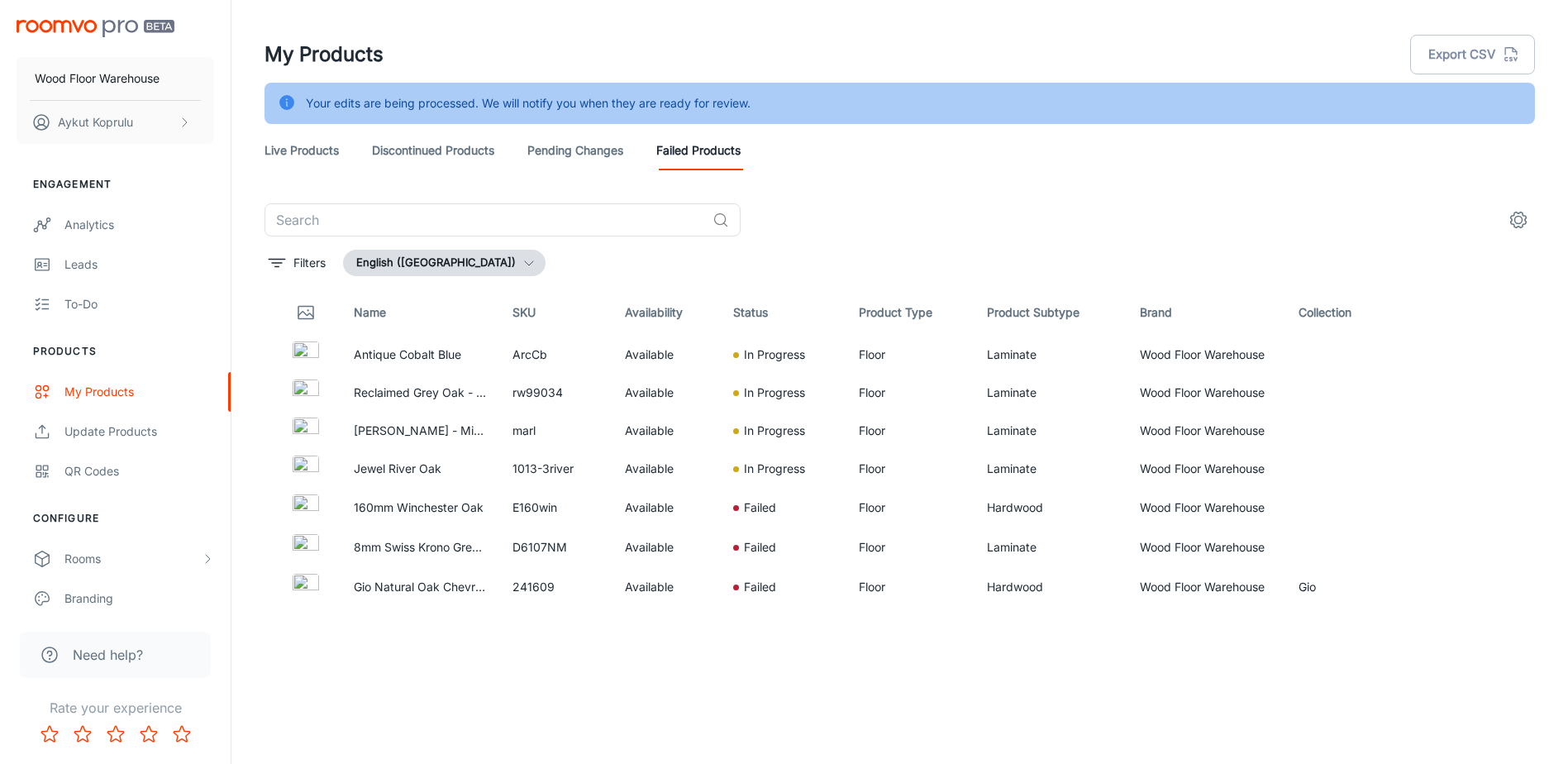
click at [309, 150] on link "Live Products" at bounding box center [302, 151] width 75 height 40
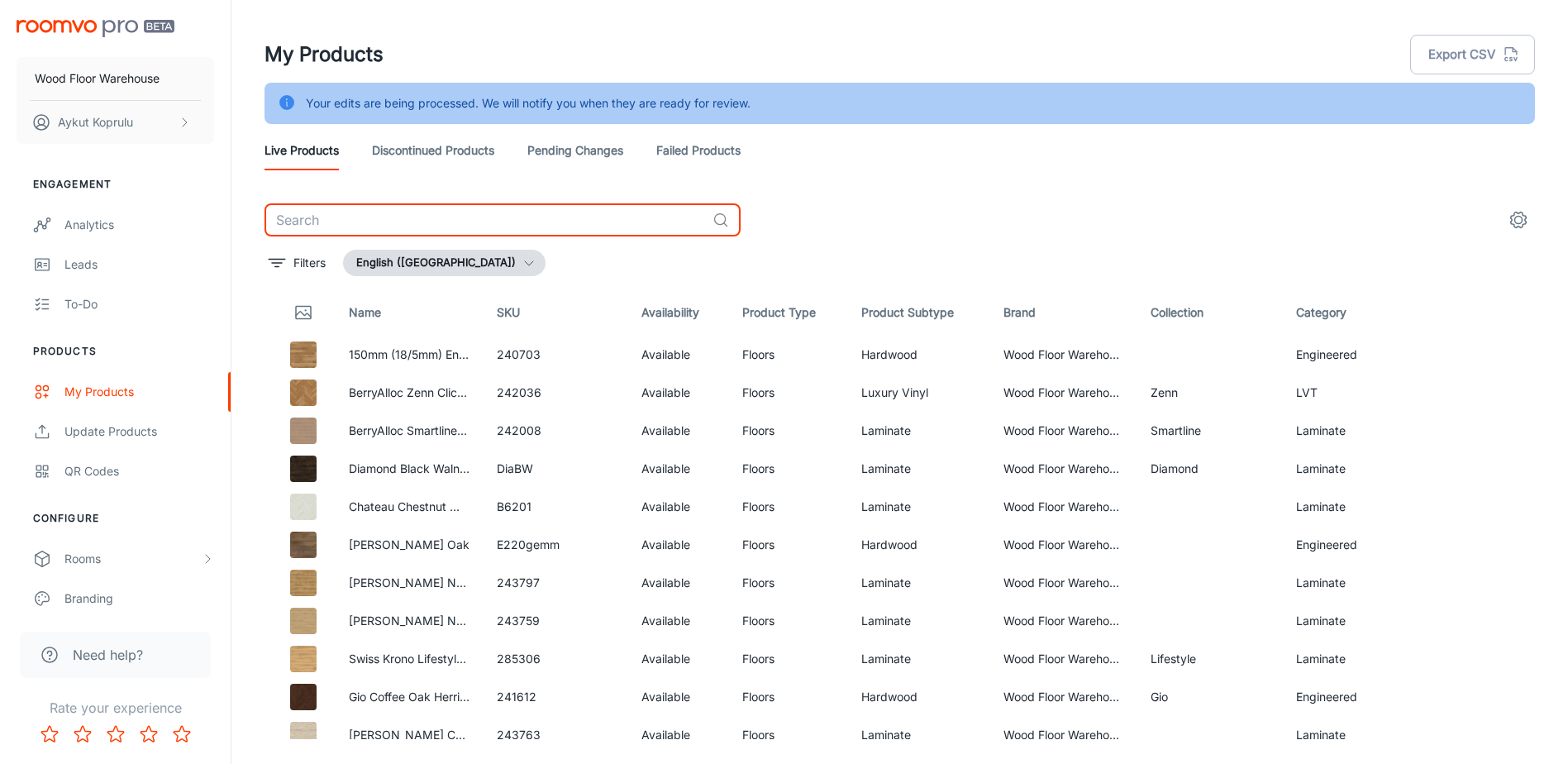
drag, startPoint x: 365, startPoint y: 211, endPoint x: 357, endPoint y: 215, distance: 8.9
click at [362, 213] on input "text" at bounding box center [485, 220] width 441 height 33
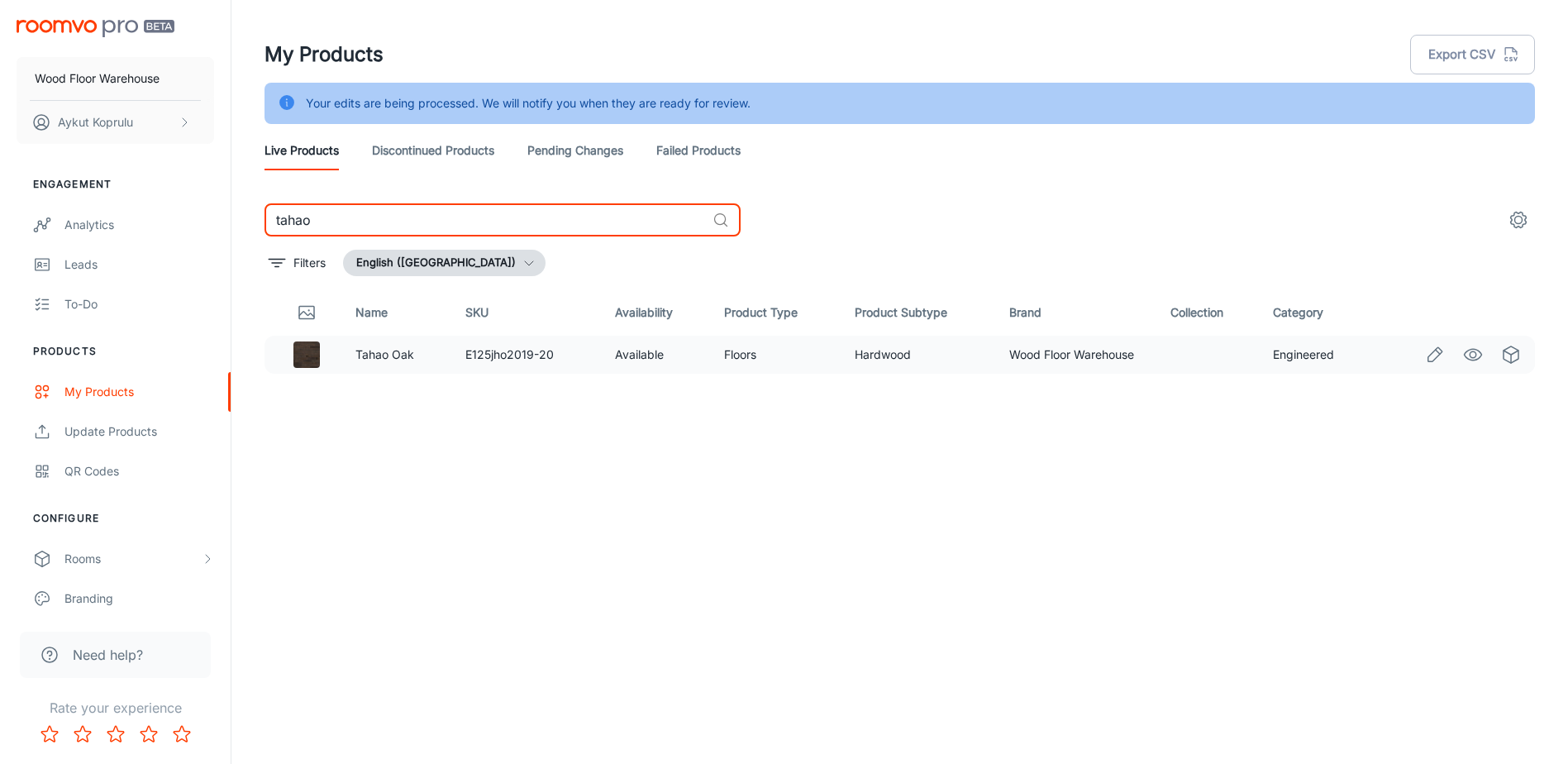
type input "tahao"
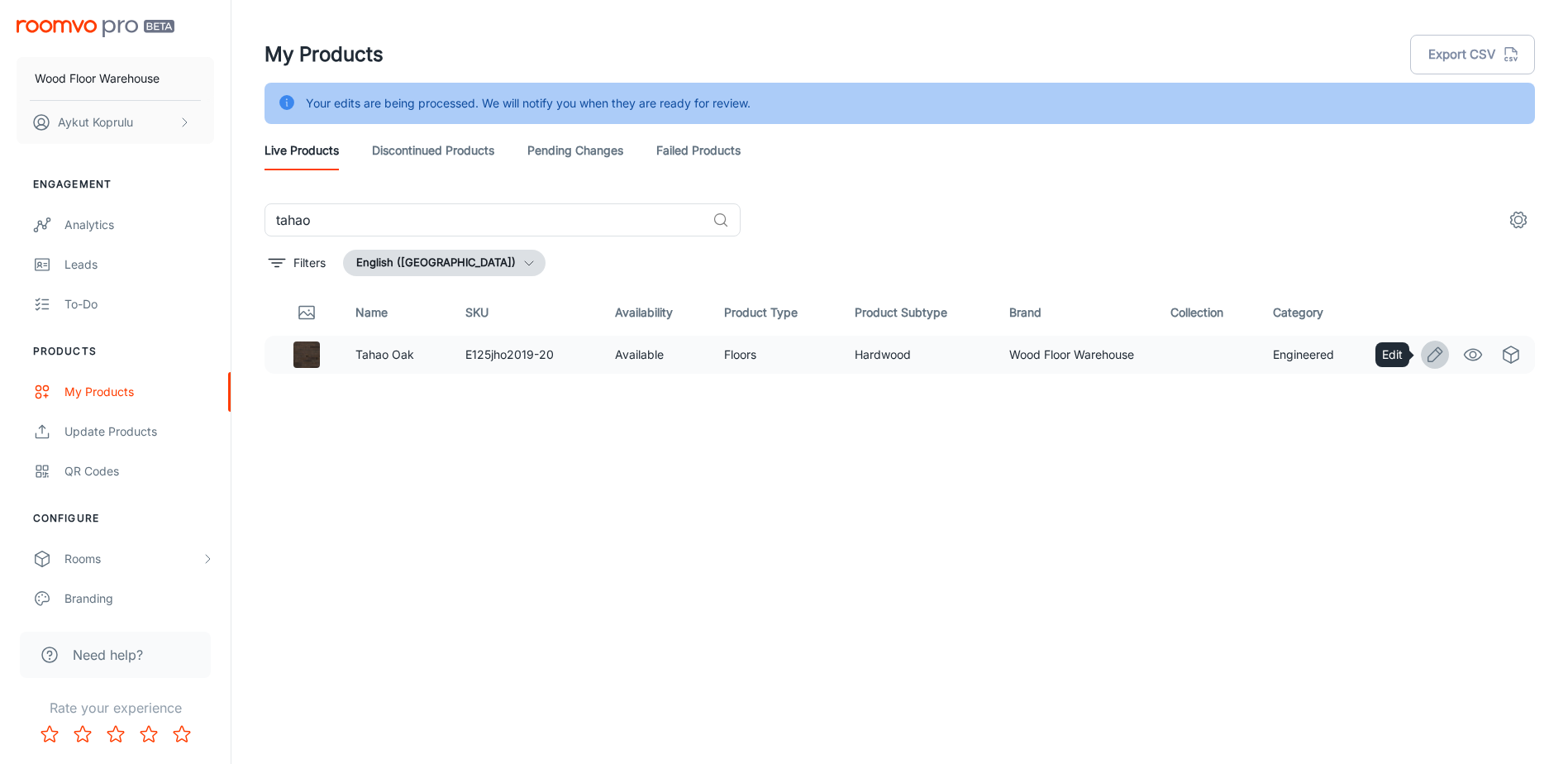
click at [1430, 355] on icon "Edit" at bounding box center [1435, 355] width 20 height 20
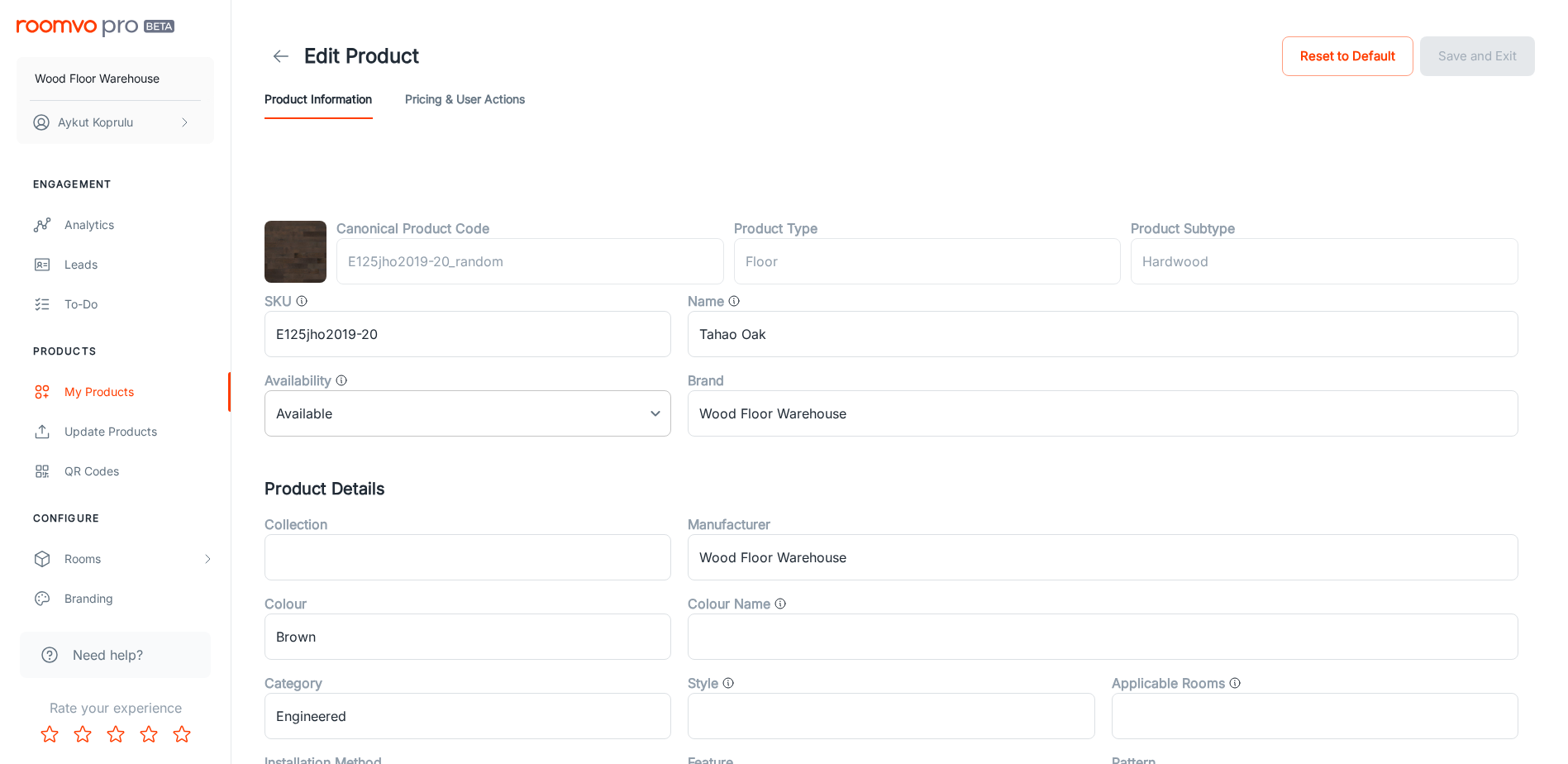
click at [409, 409] on body "Wood Floor Warehouse Aykut Koprulu Engagement Analytics Leads To-do Products My…" at bounding box center [784, 382] width 1568 height 764
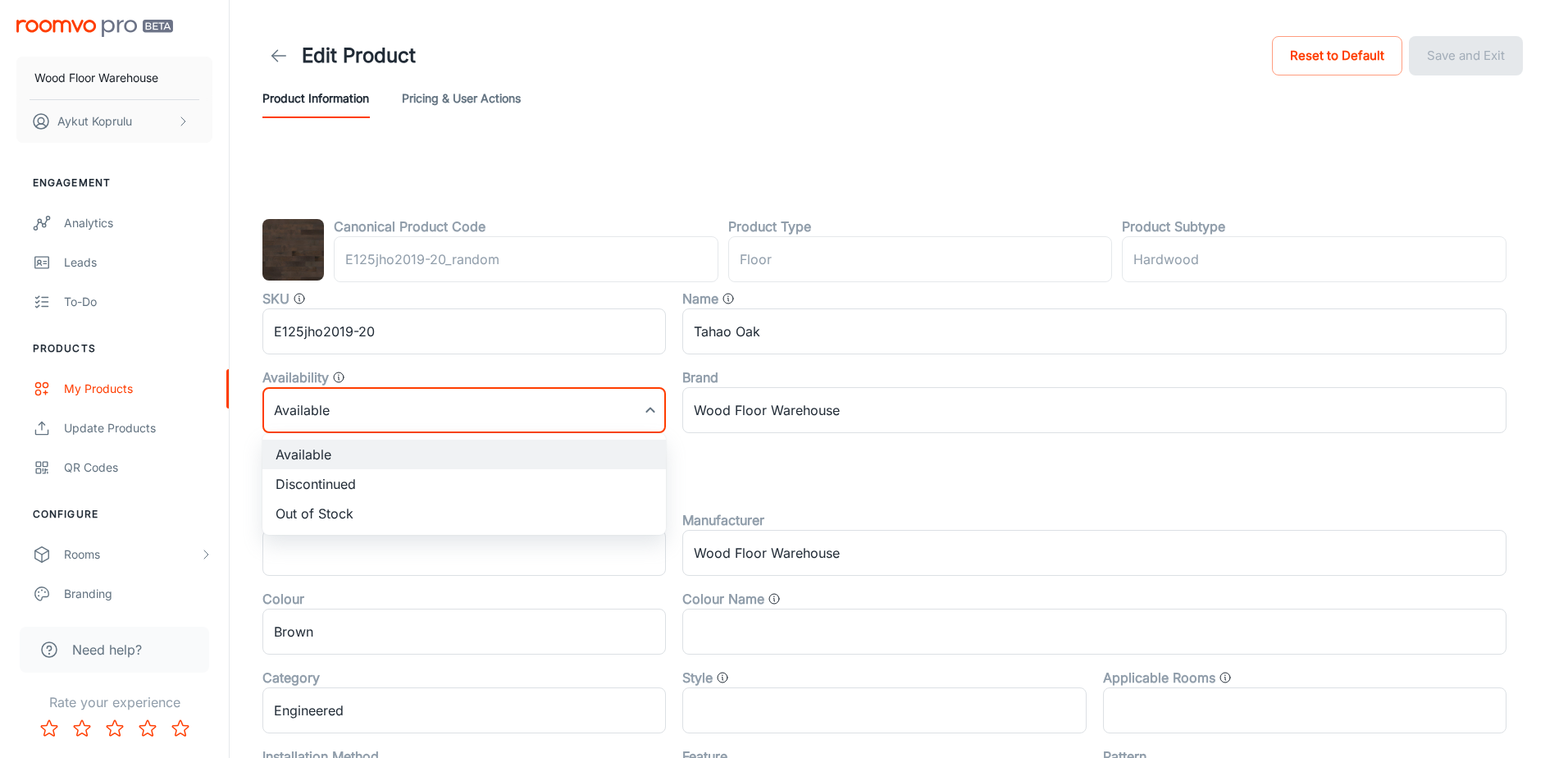
click at [376, 482] on li "Discontinued" at bounding box center [464, 484] width 403 height 30
type input "1"
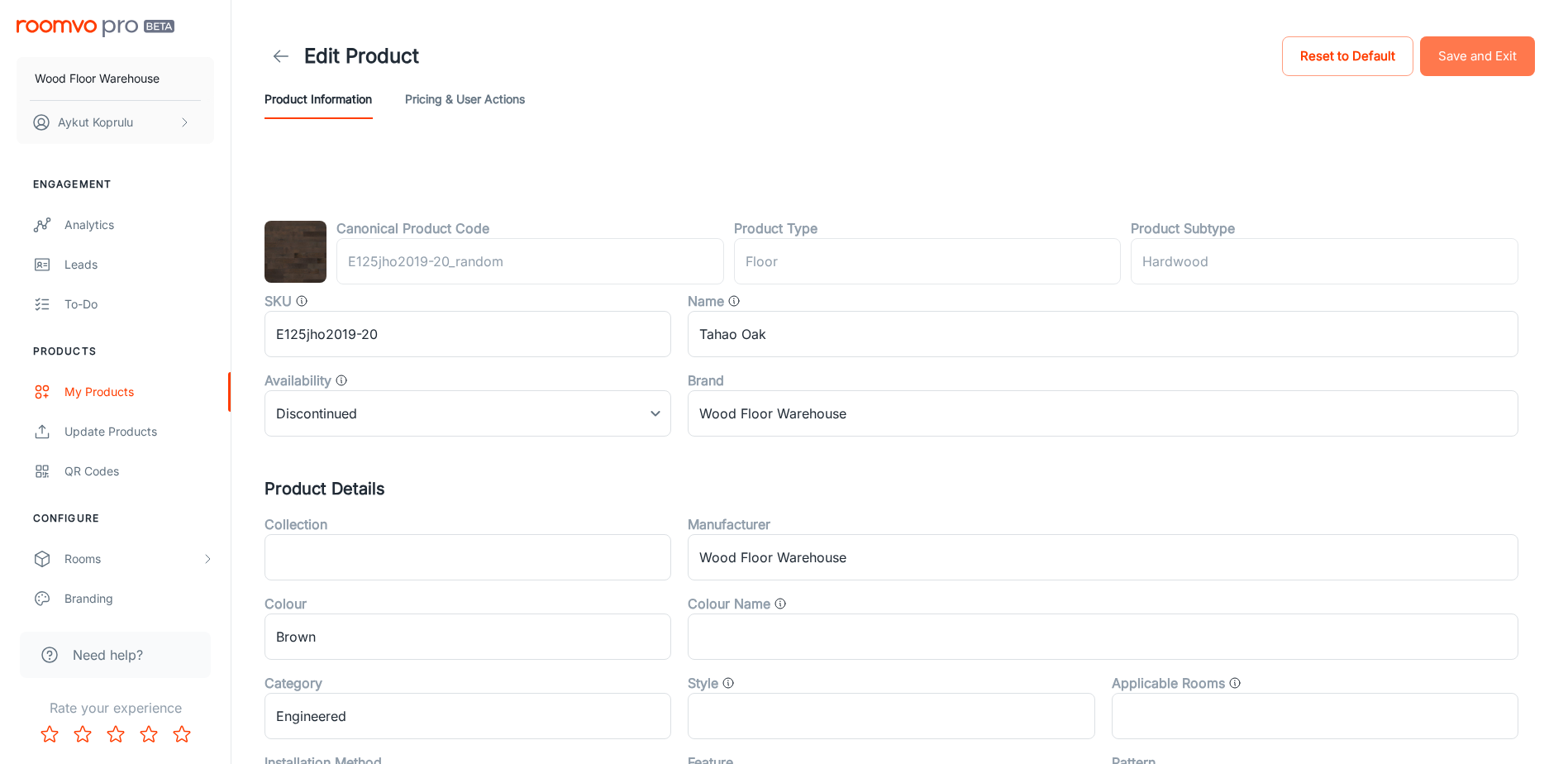
click at [1497, 56] on button "Save and Exit" at bounding box center [1478, 56] width 115 height 40
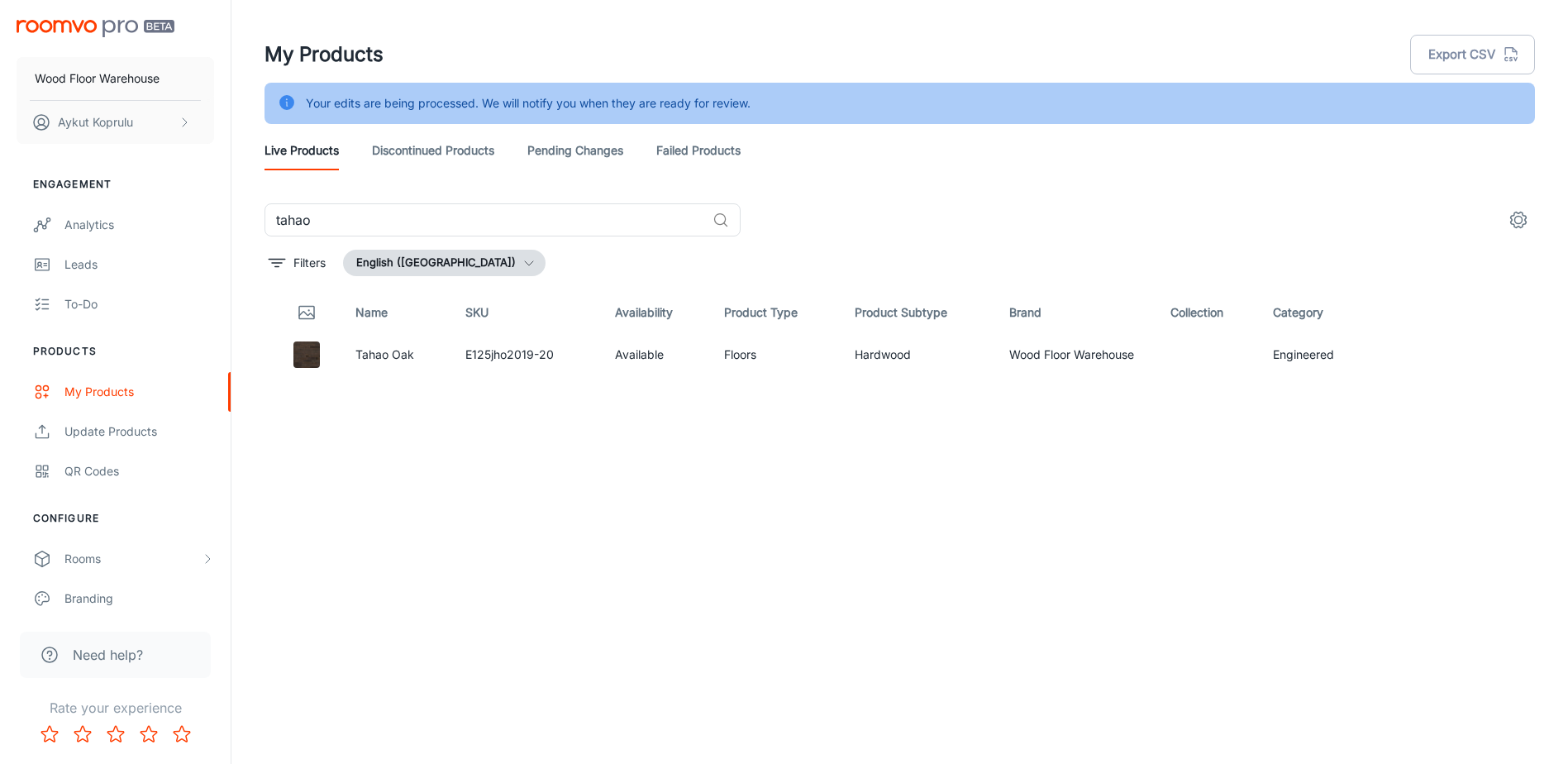
click at [416, 148] on link "Discontinued Products" at bounding box center [434, 151] width 123 height 40
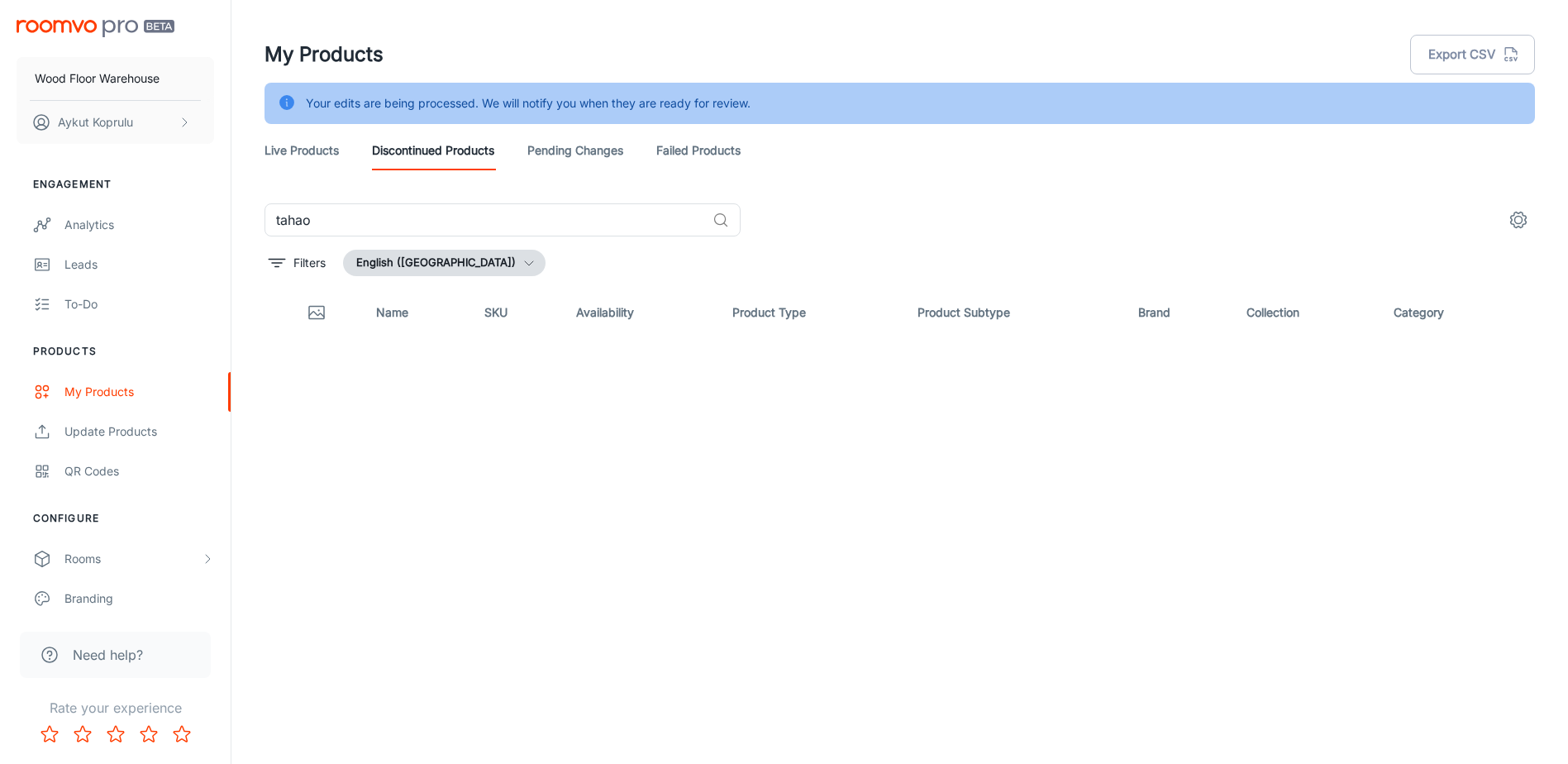
click at [569, 147] on link "Pending Changes" at bounding box center [575, 151] width 96 height 40
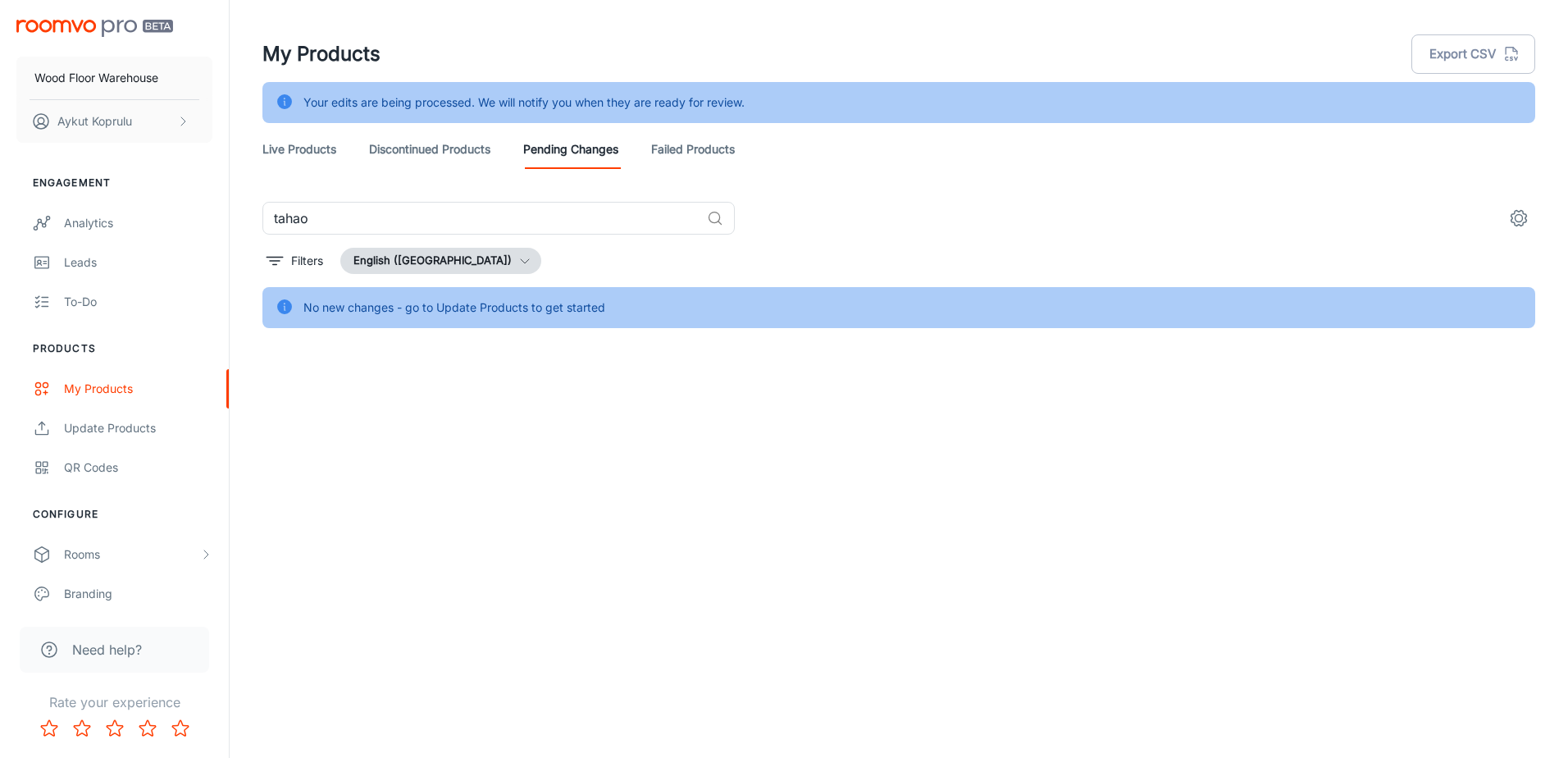
click at [705, 143] on link "Failed Products" at bounding box center [694, 150] width 84 height 40
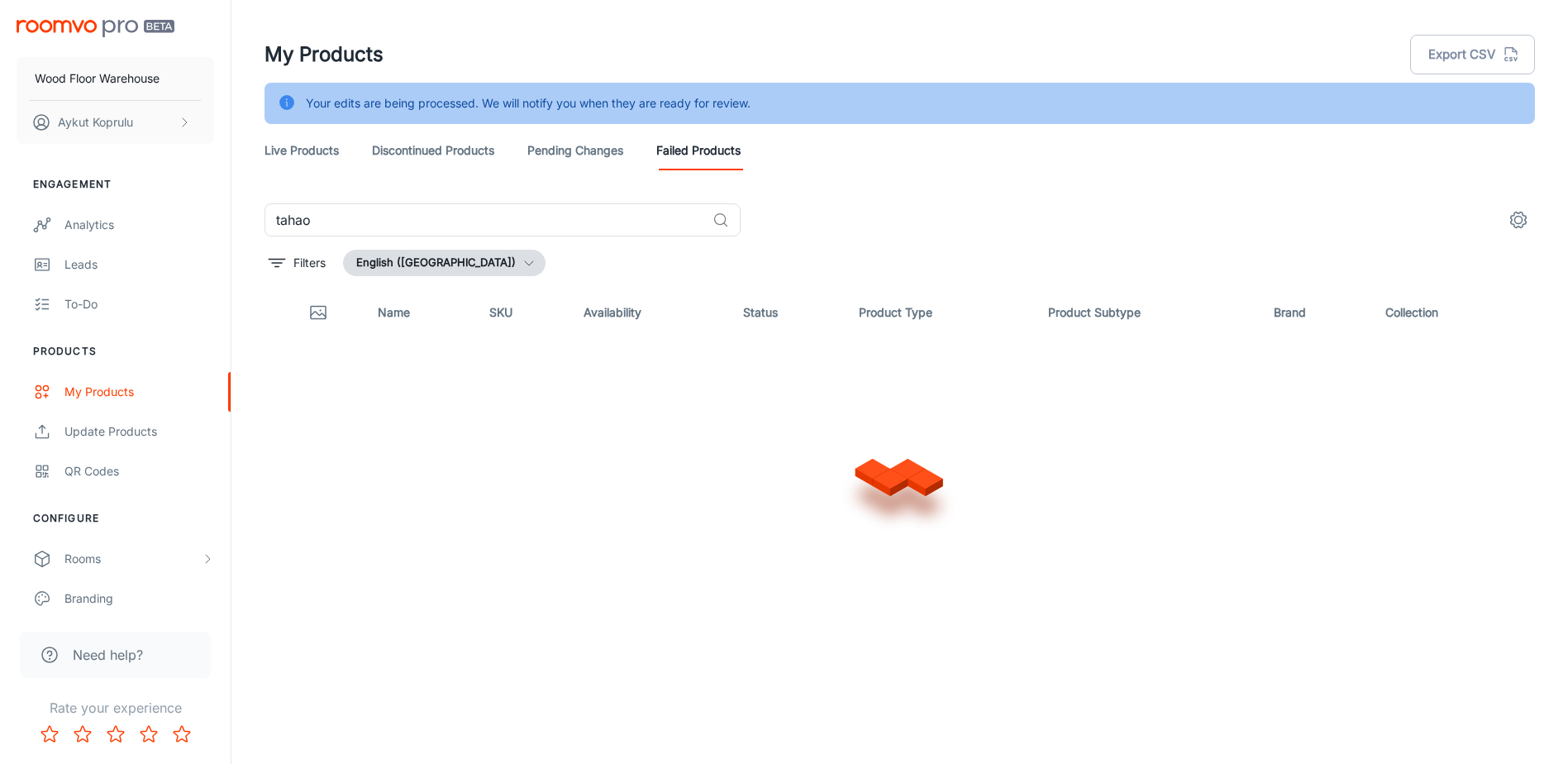
click at [284, 152] on link "Live Products" at bounding box center [302, 151] width 75 height 40
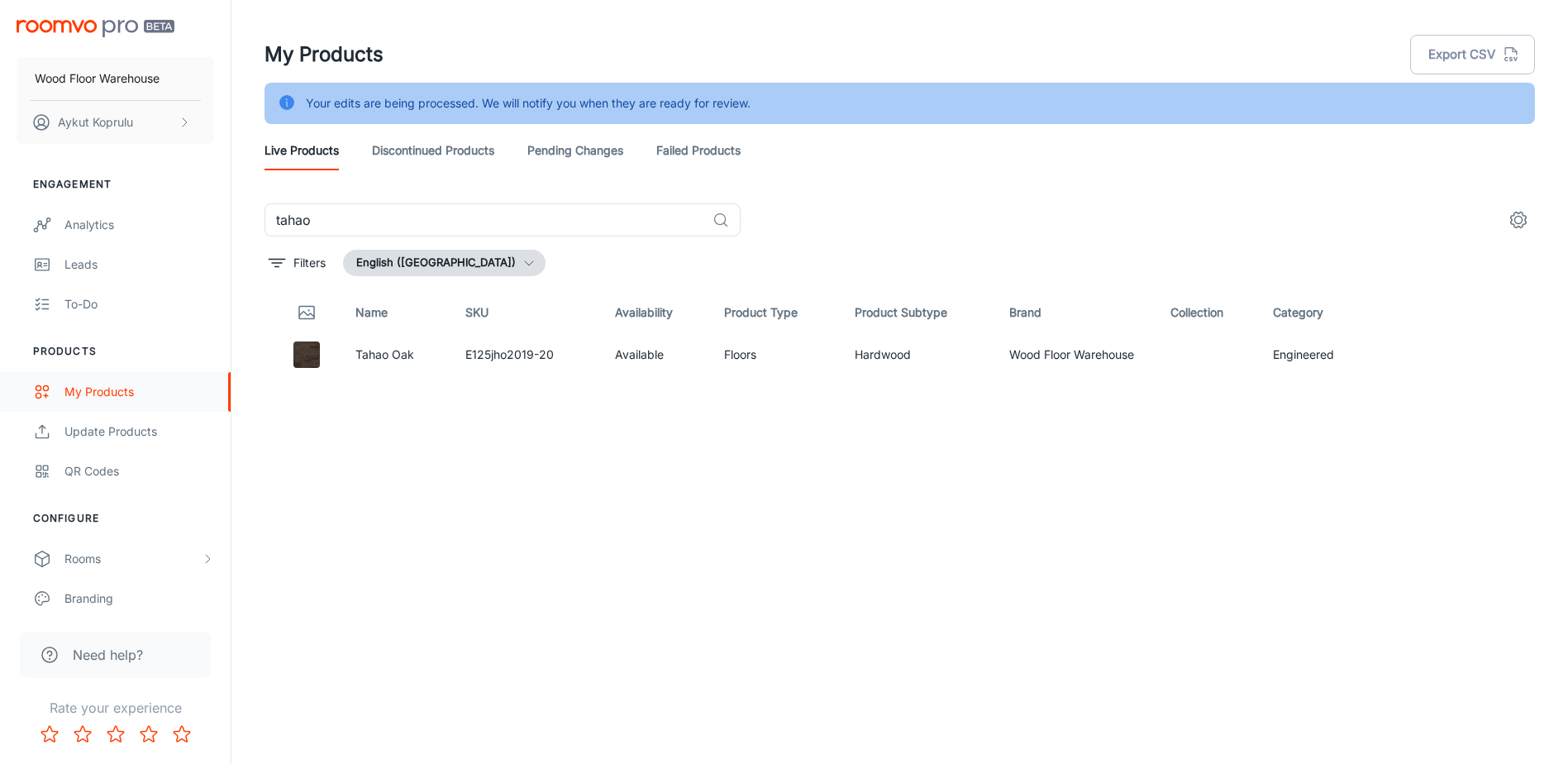
click at [110, 400] on div "My Products" at bounding box center [139, 392] width 149 height 18
click at [686, 155] on link "Failed Products" at bounding box center [699, 151] width 85 height 40
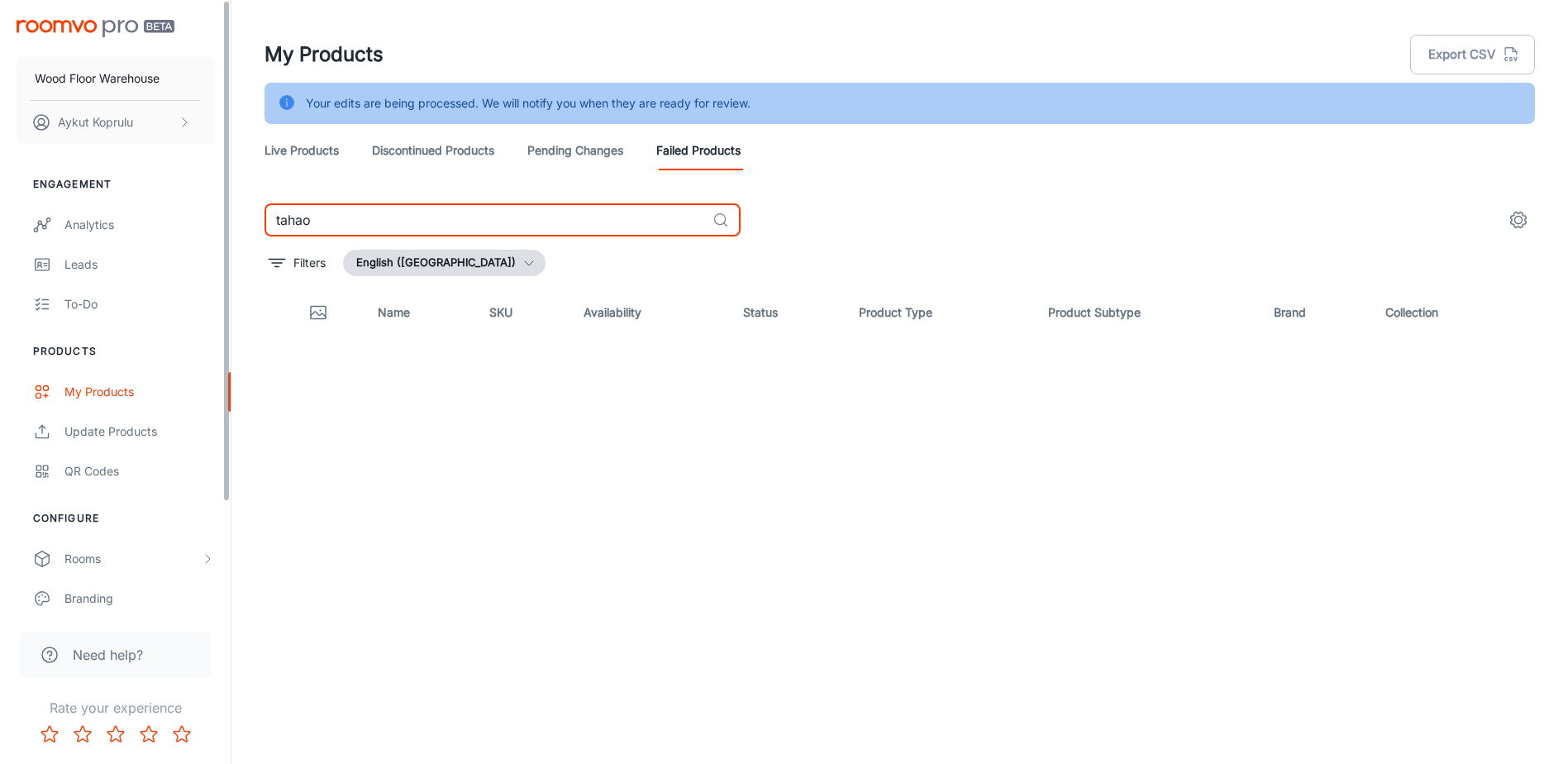
drag, startPoint x: 549, startPoint y: 220, endPoint x: -107, endPoint y: 162, distance: 658.6
click at [0, 162] on html "Wood Floor Warehouse Aykut Koprulu Engagement Analytics Leads To-do Products My…" at bounding box center [784, 382] width 1568 height 764
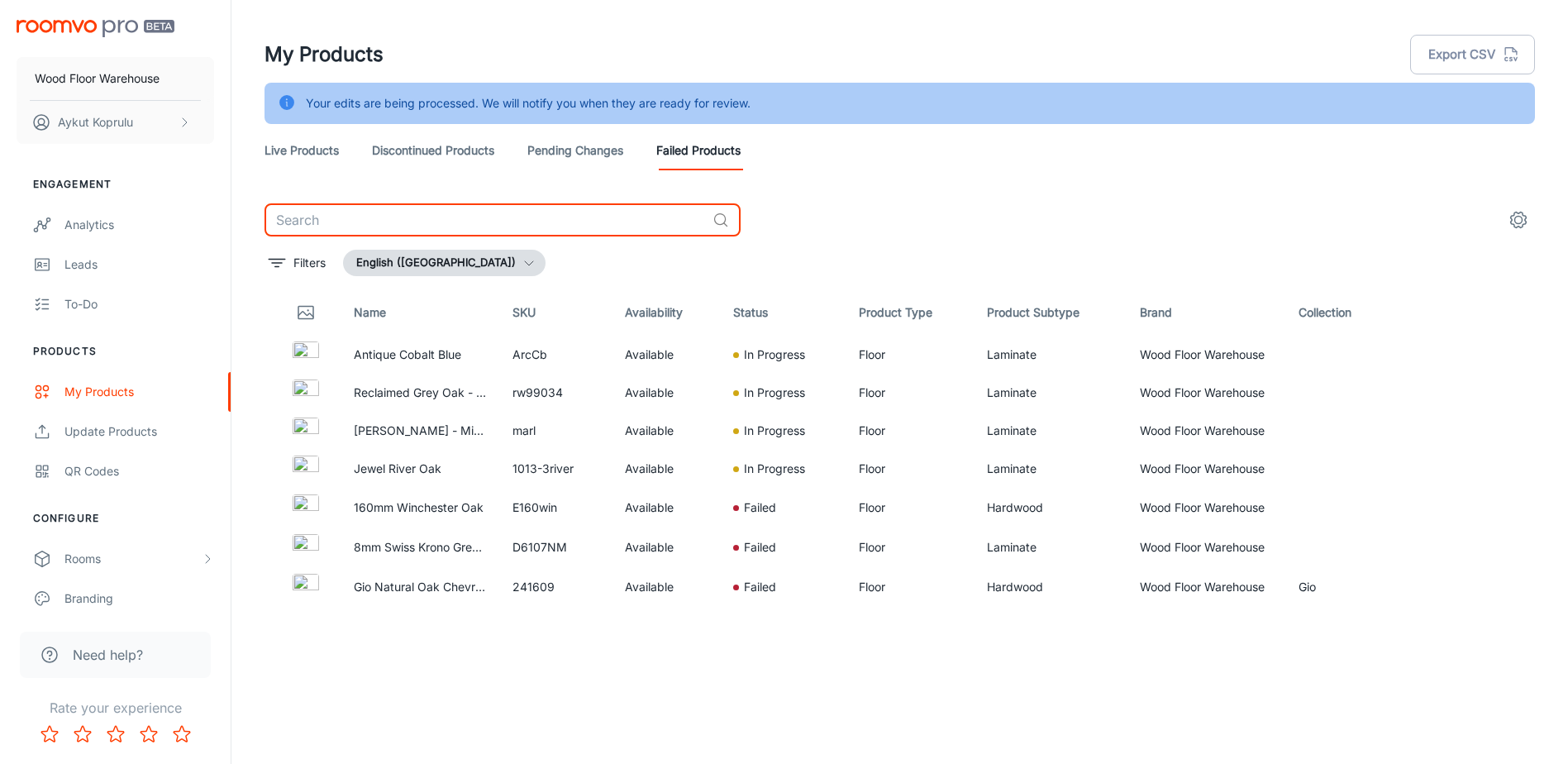
click at [582, 149] on link "Pending Changes" at bounding box center [575, 151] width 96 height 40
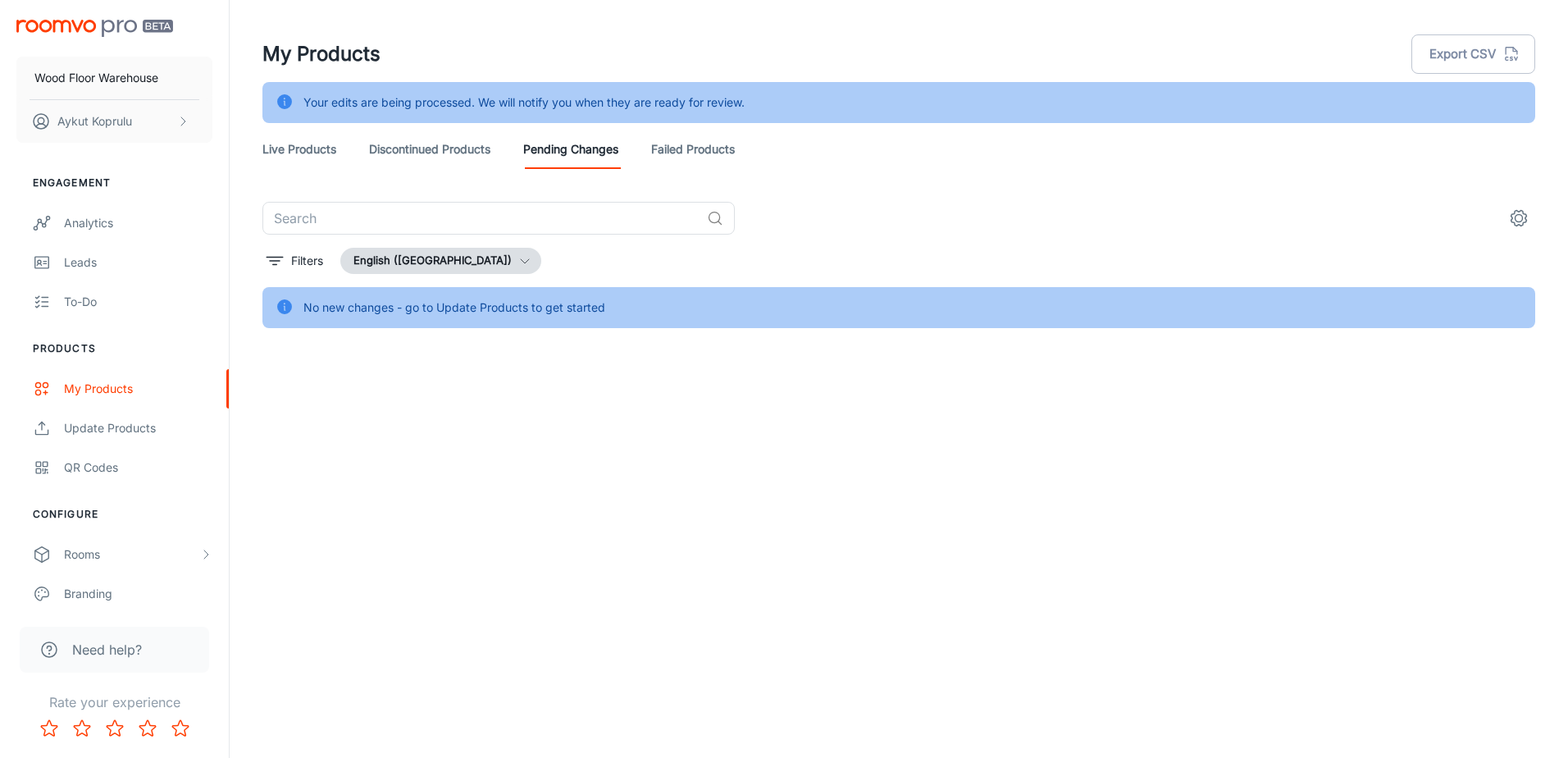
click at [440, 144] on link "Discontinued Products" at bounding box center [430, 150] width 122 height 40
click at [1521, 216] on circle "settings" at bounding box center [1519, 218] width 7 height 7
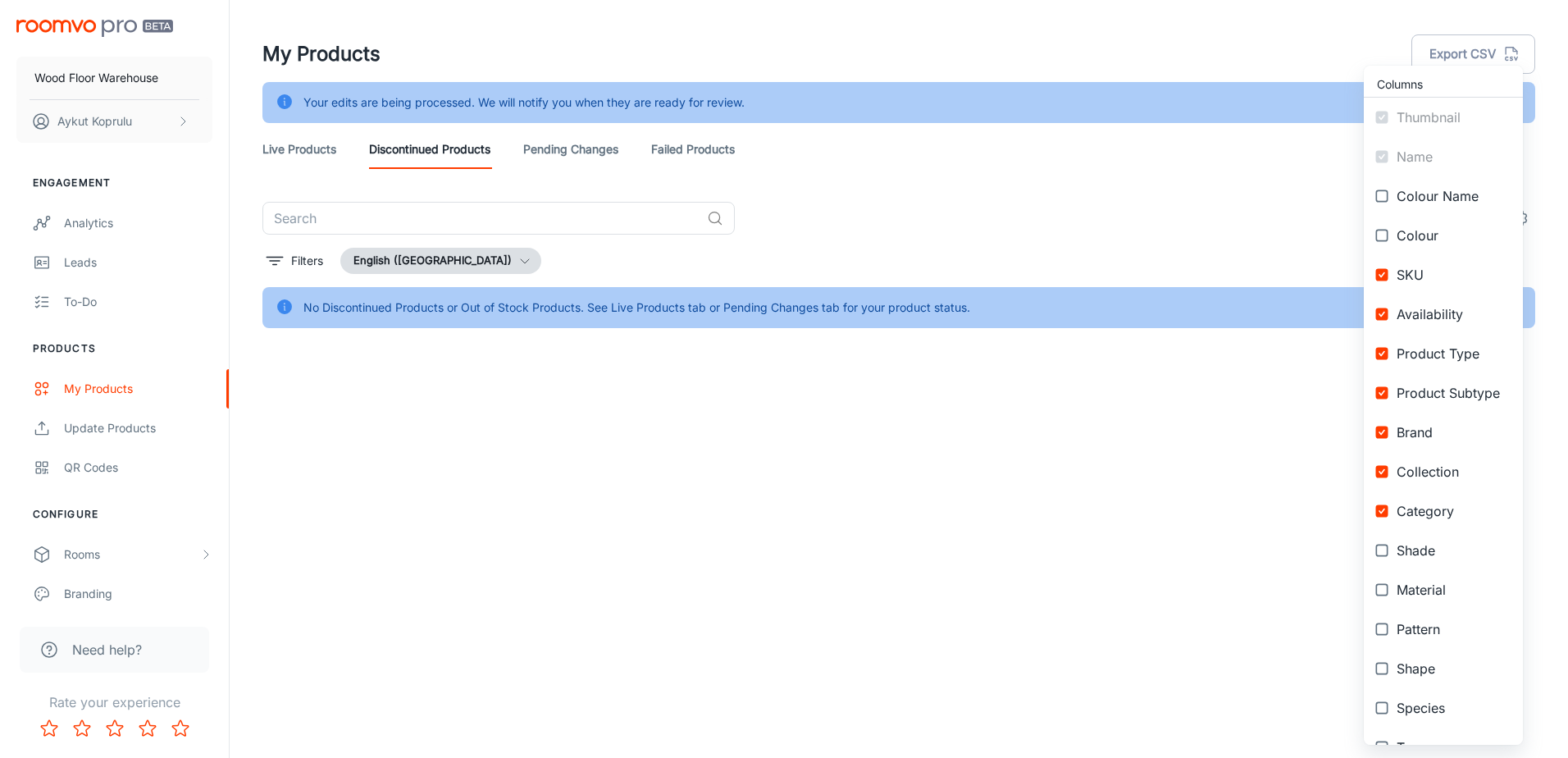
click at [537, 495] on div at bounding box center [784, 379] width 1568 height 758
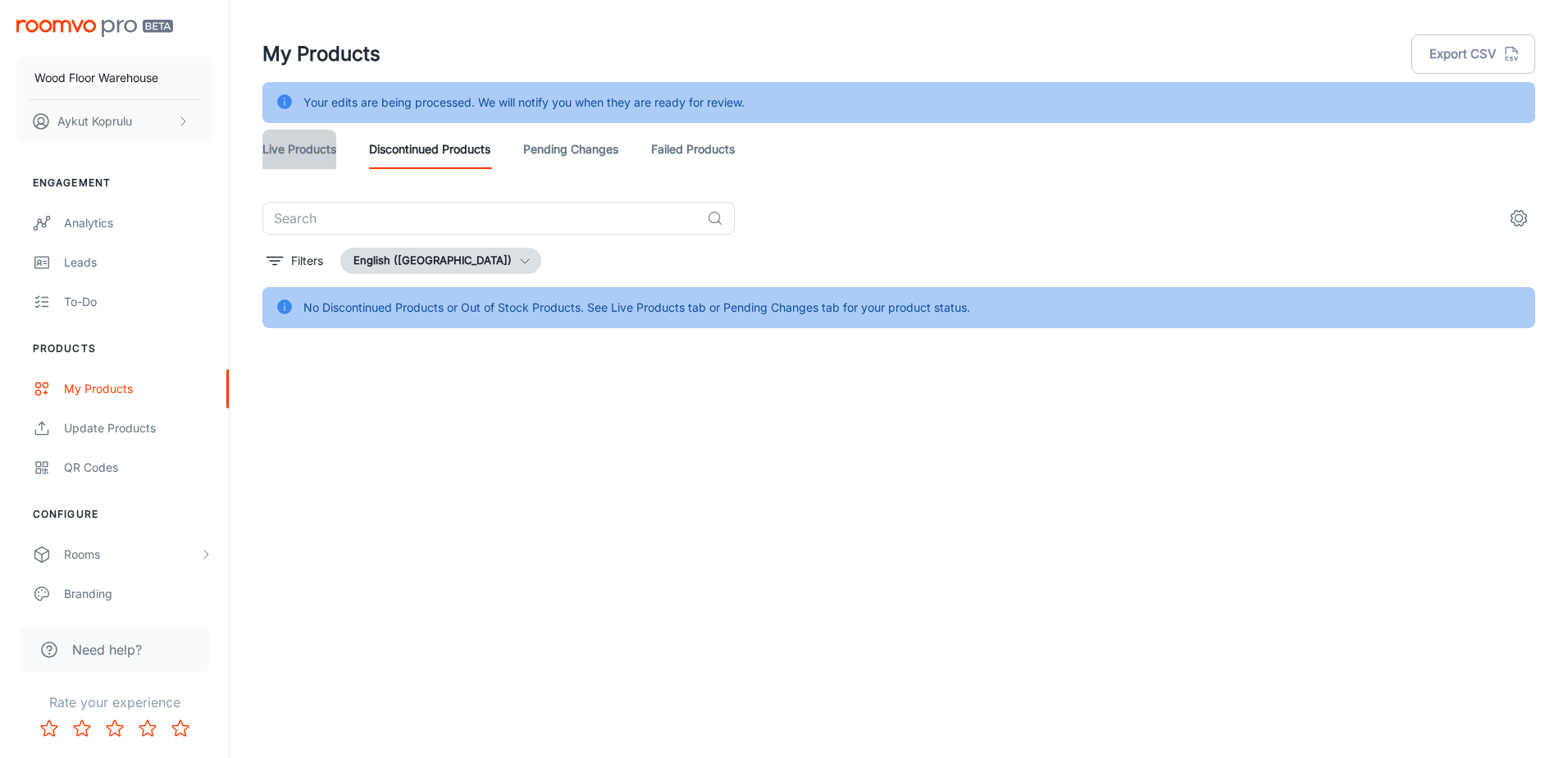
click at [281, 151] on link "Live Products" at bounding box center [299, 150] width 74 height 40
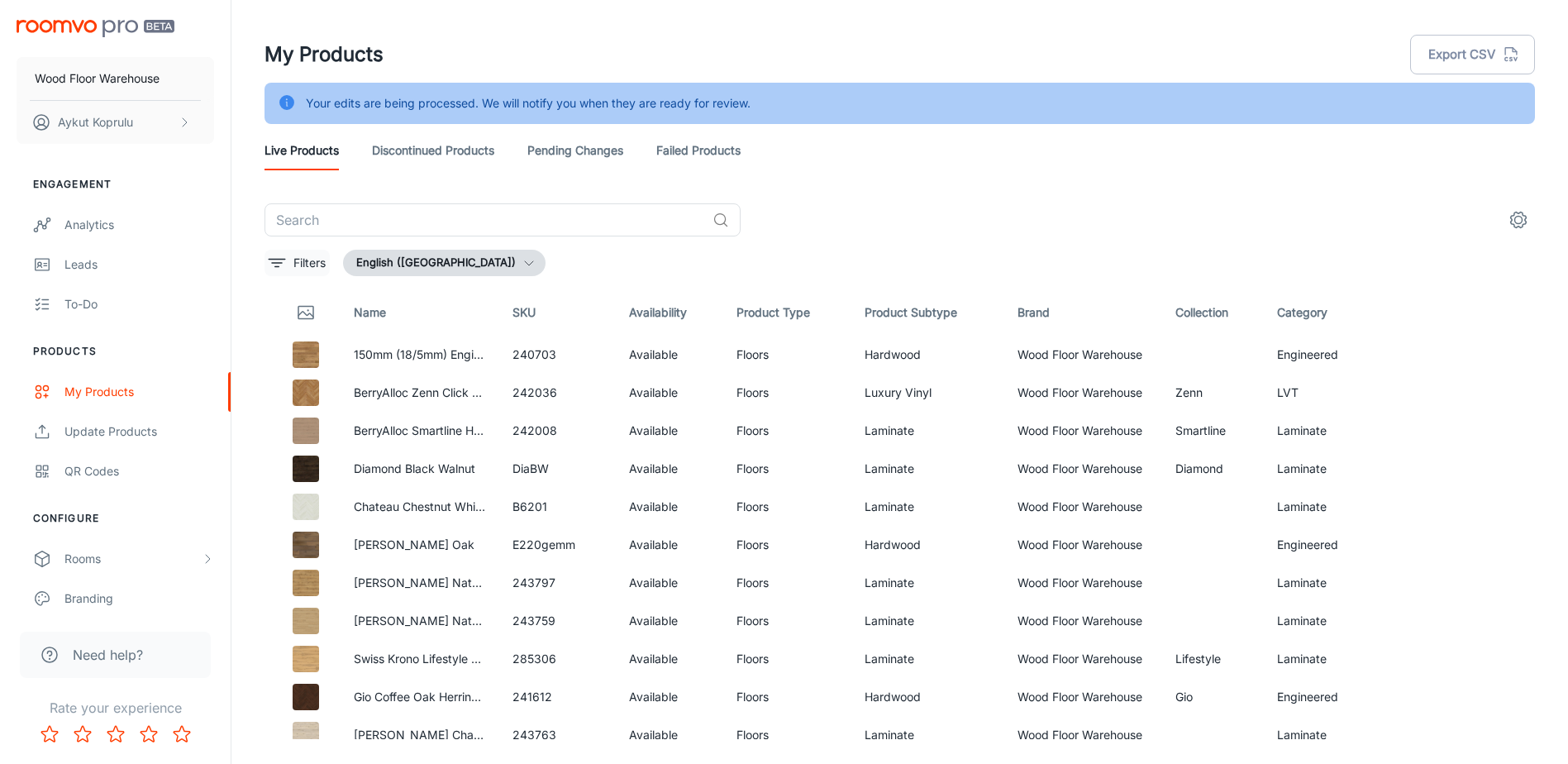
click at [313, 271] on p "Filters" at bounding box center [309, 263] width 32 height 18
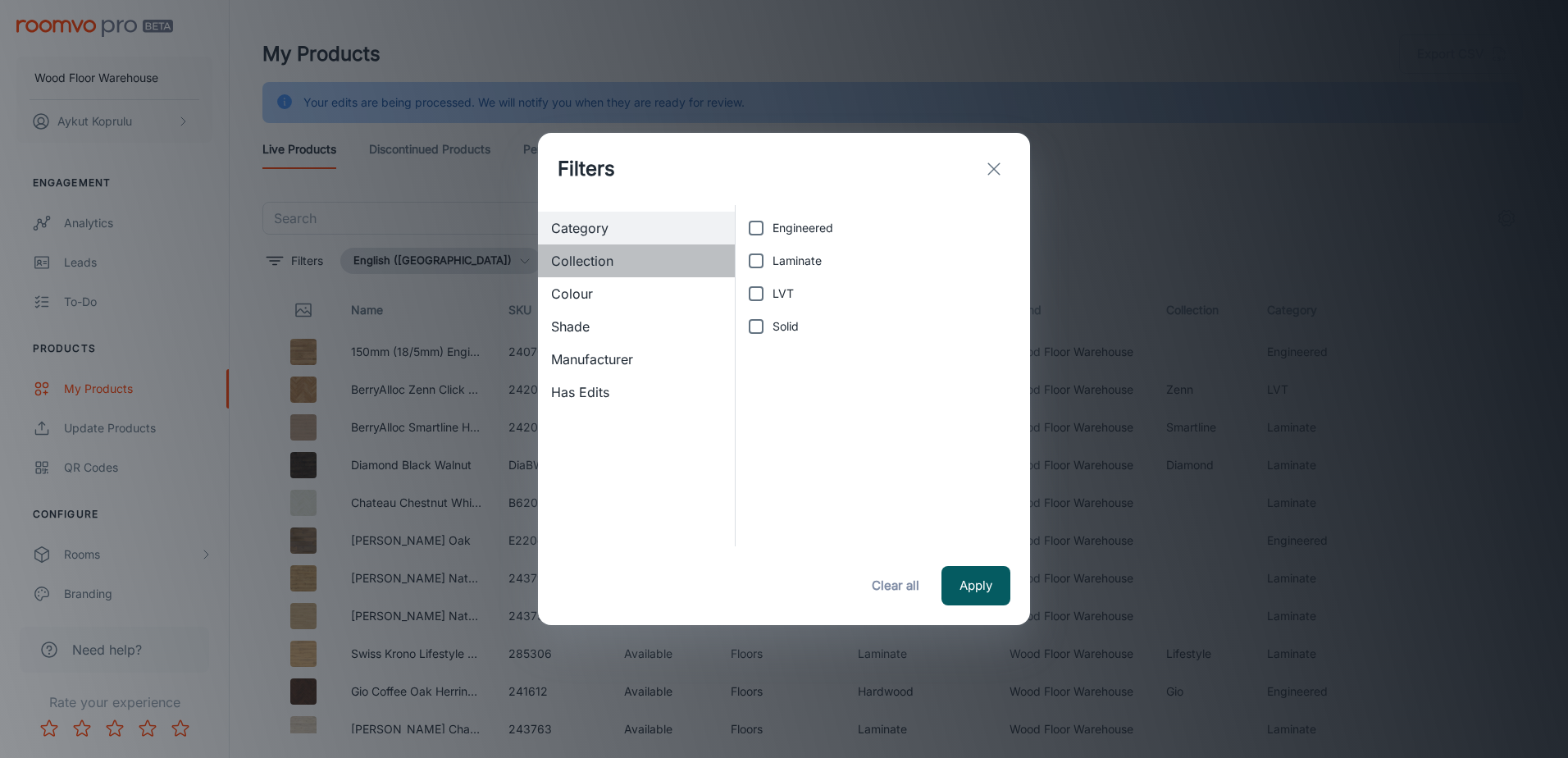
click at [603, 259] on span "Collection" at bounding box center [636, 261] width 170 height 20
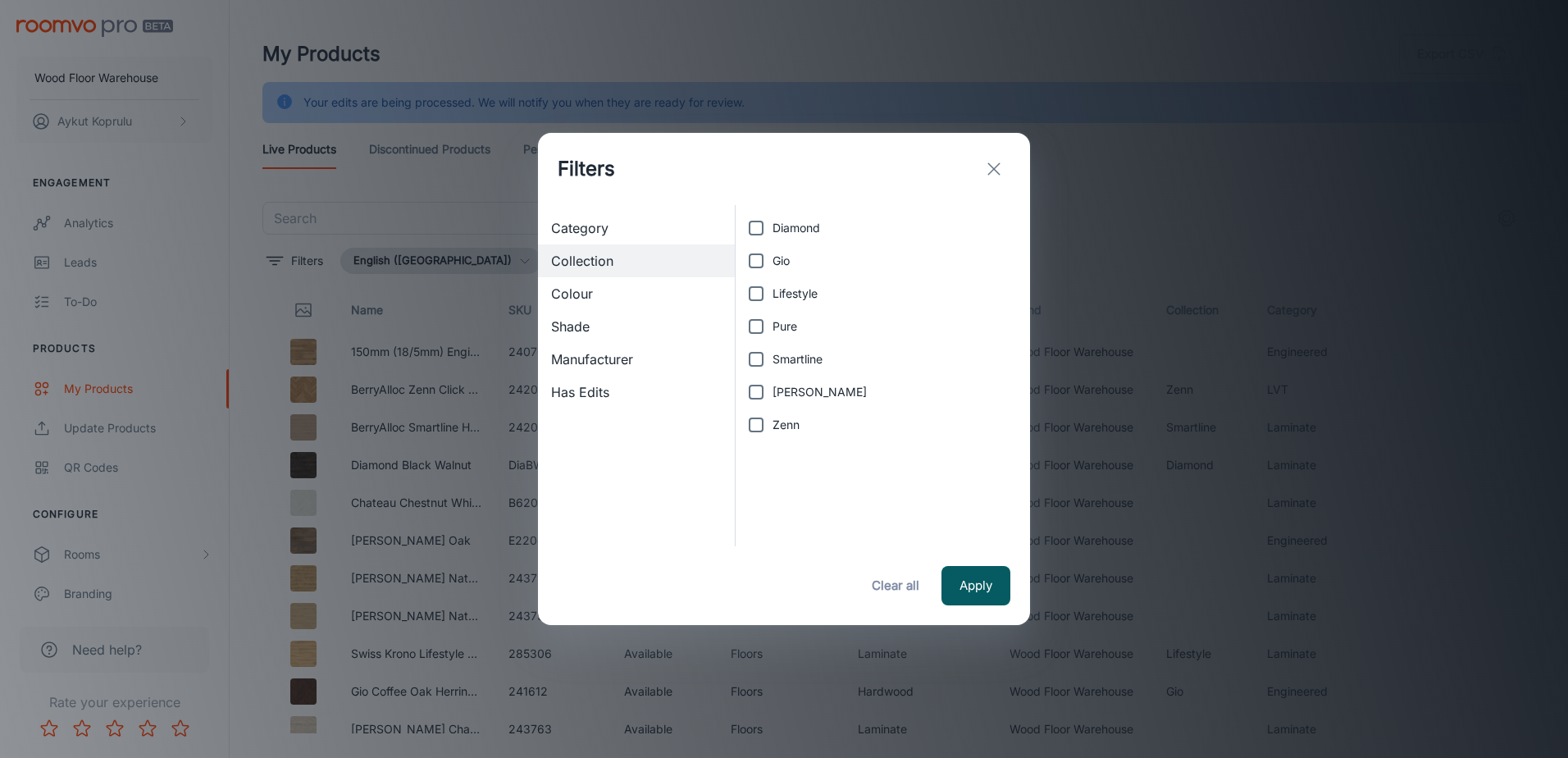
click at [580, 296] on span "Colour" at bounding box center [636, 294] width 170 height 20
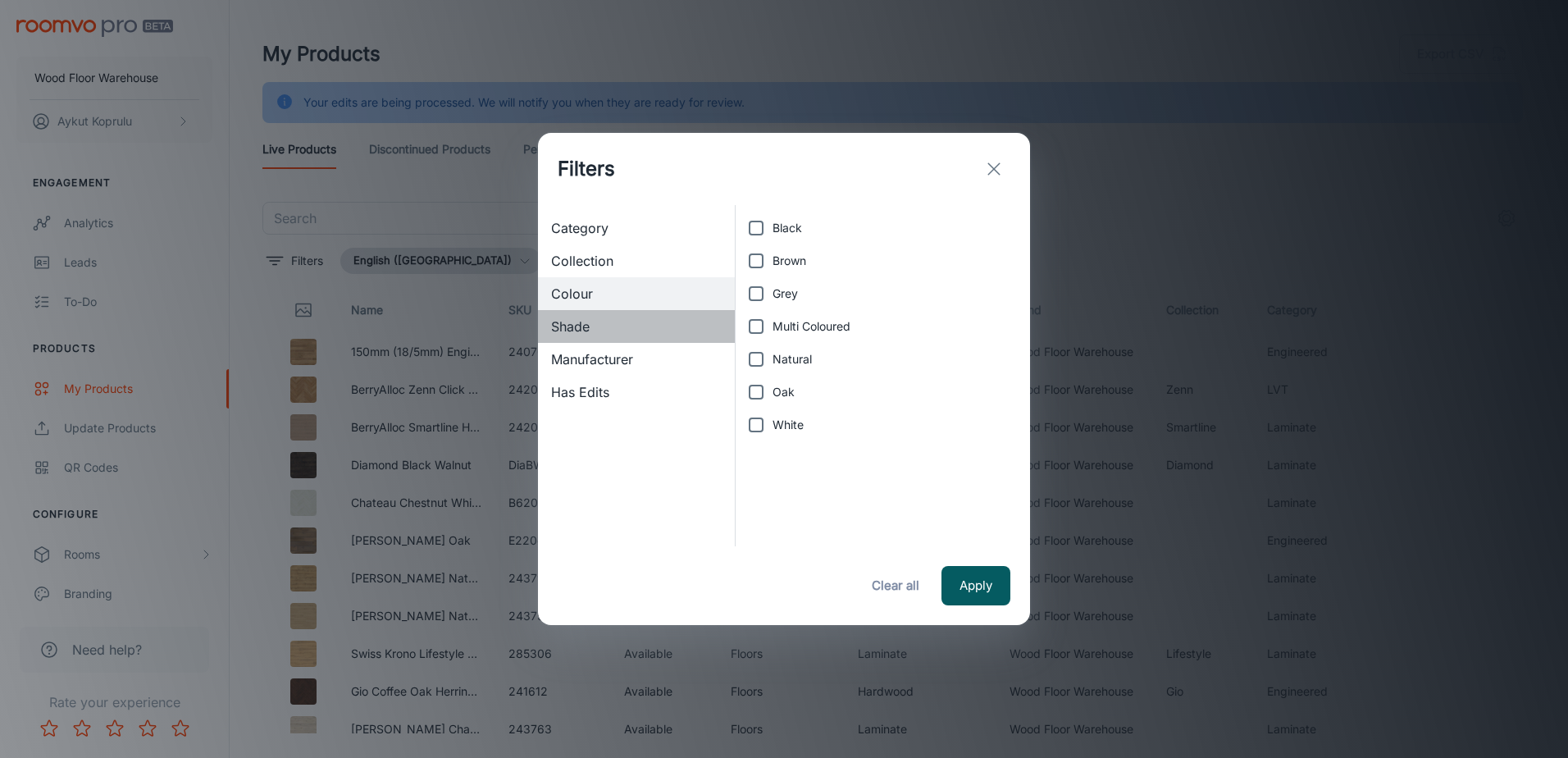
click at [582, 331] on span "Shade" at bounding box center [636, 327] width 170 height 20
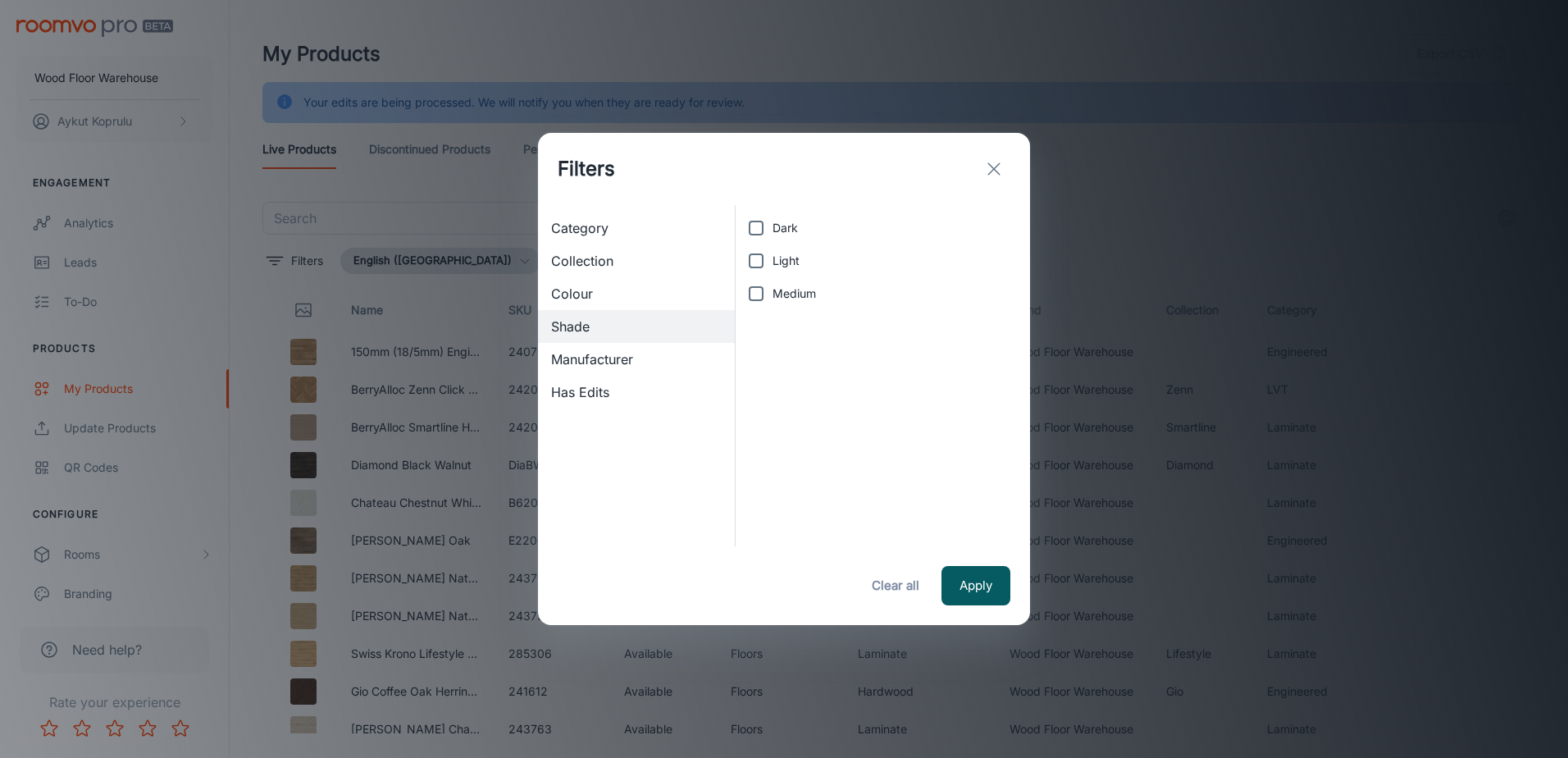
click at [578, 360] on span "Manufacturer" at bounding box center [636, 360] width 170 height 20
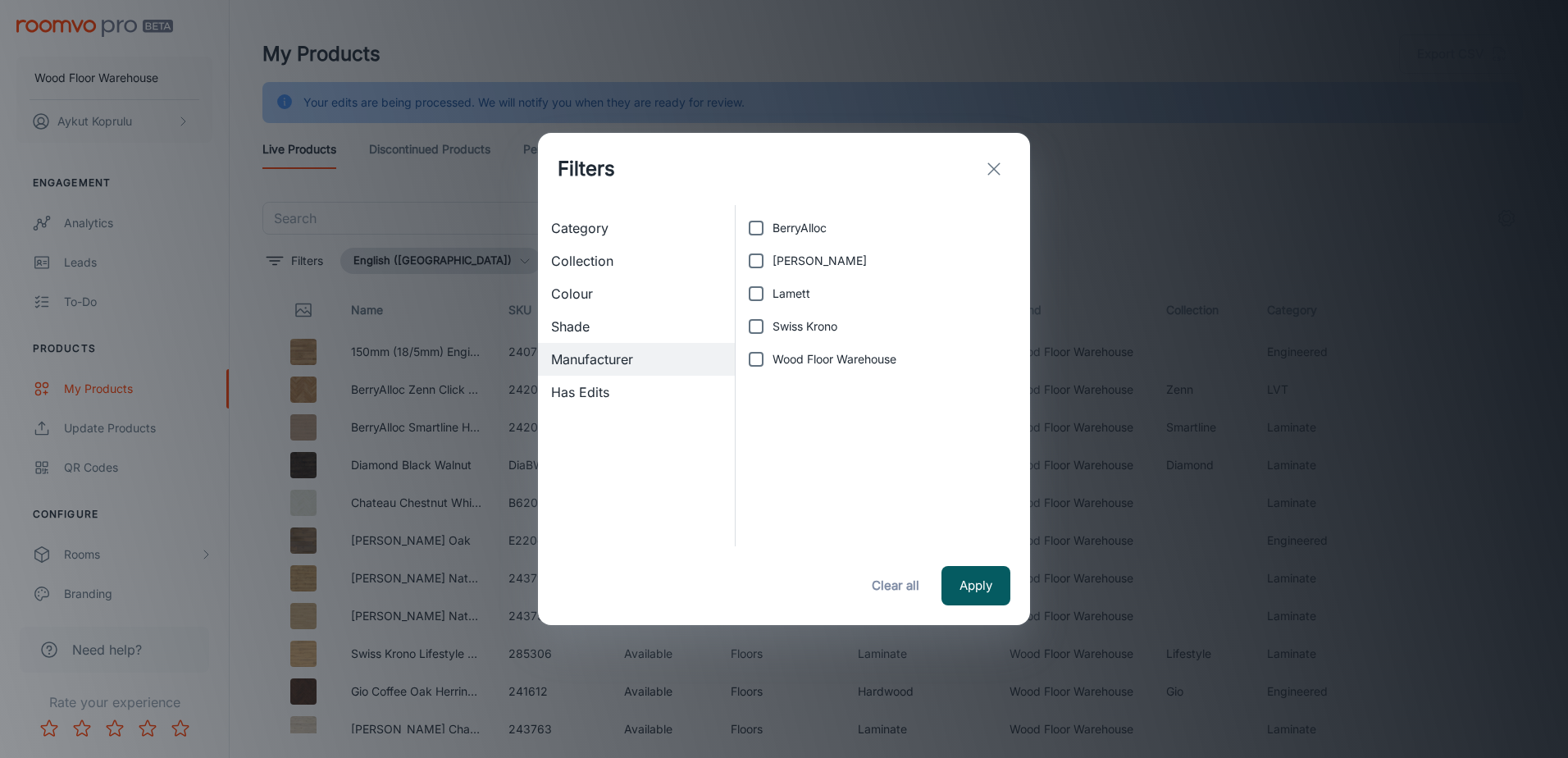
click at [579, 384] on span "Has Edits" at bounding box center [636, 393] width 170 height 20
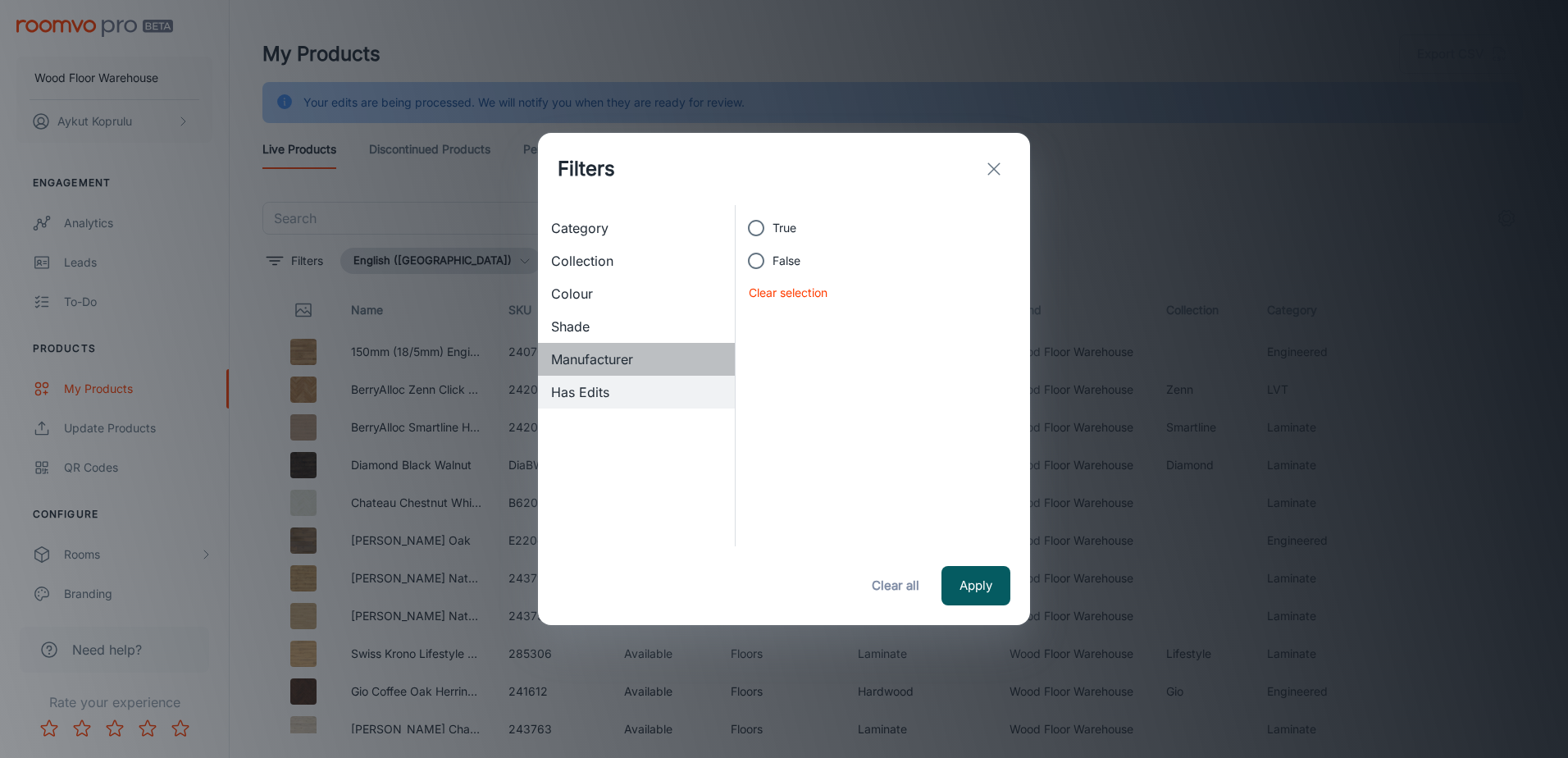
click at [573, 358] on span "Manufacturer" at bounding box center [636, 360] width 170 height 20
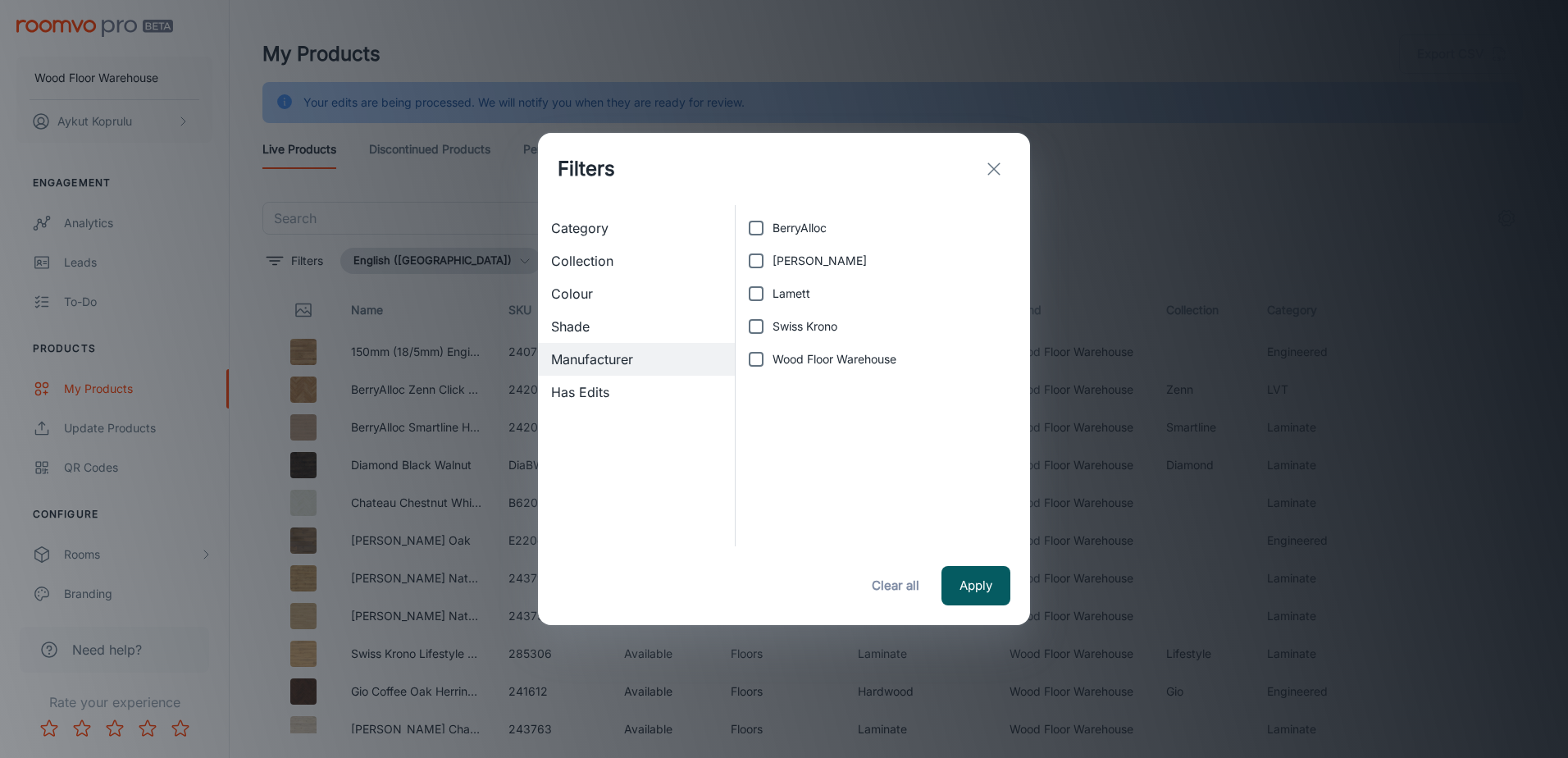
click at [564, 326] on span "Shade" at bounding box center [636, 327] width 170 height 20
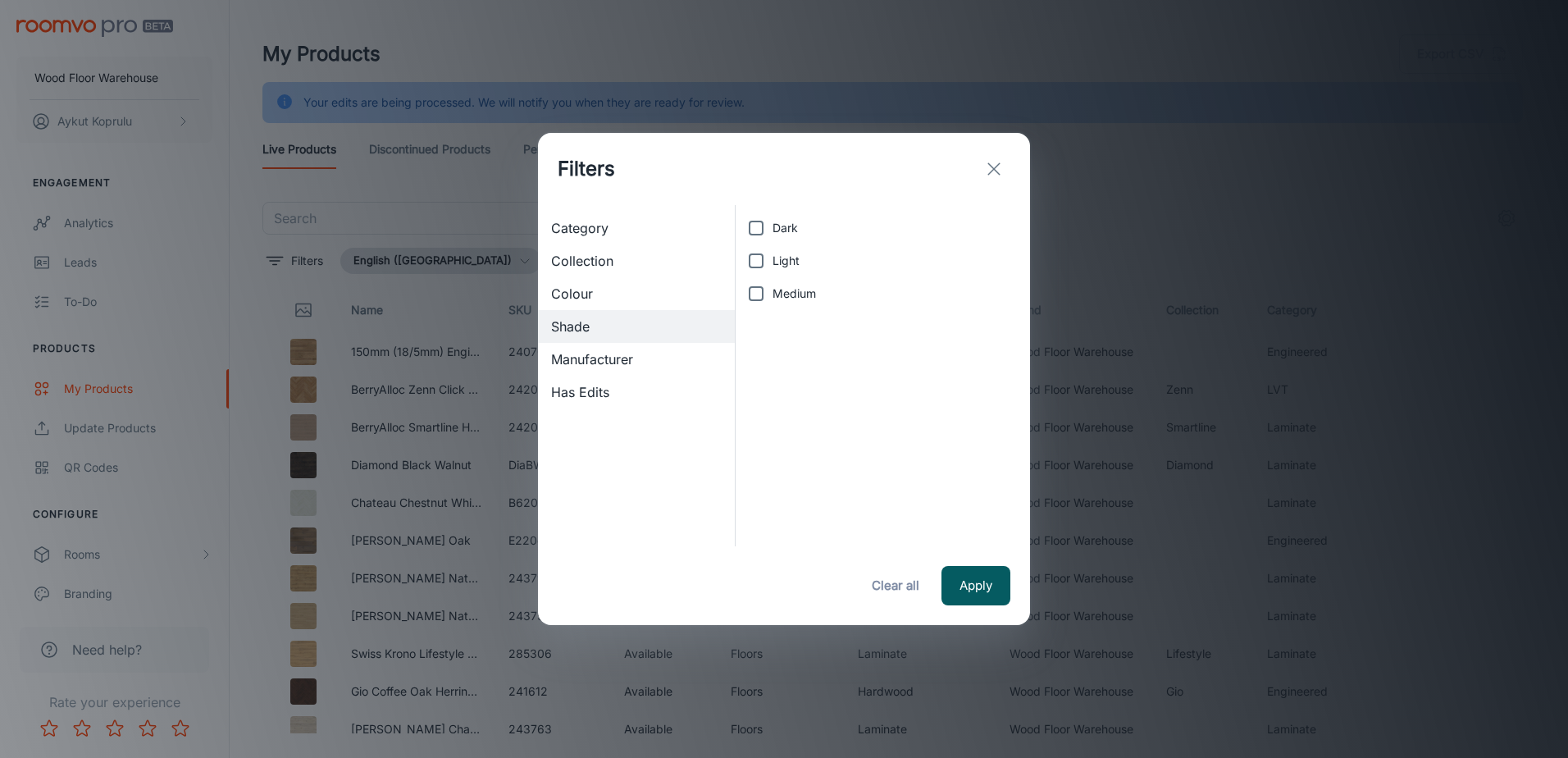
click at [573, 295] on span "Colour" at bounding box center [636, 294] width 170 height 20
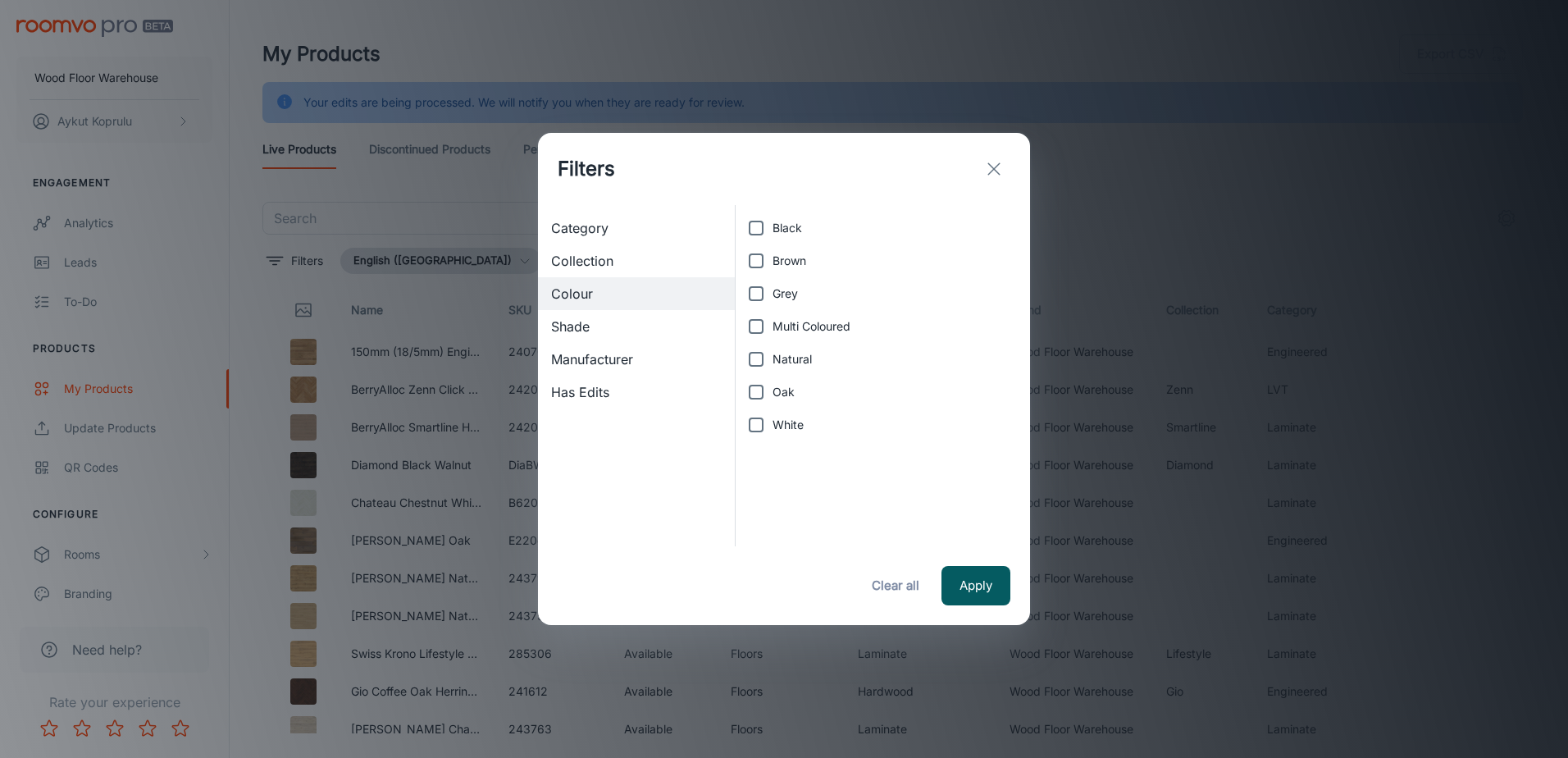
click at [589, 262] on span "Collection" at bounding box center [636, 261] width 170 height 20
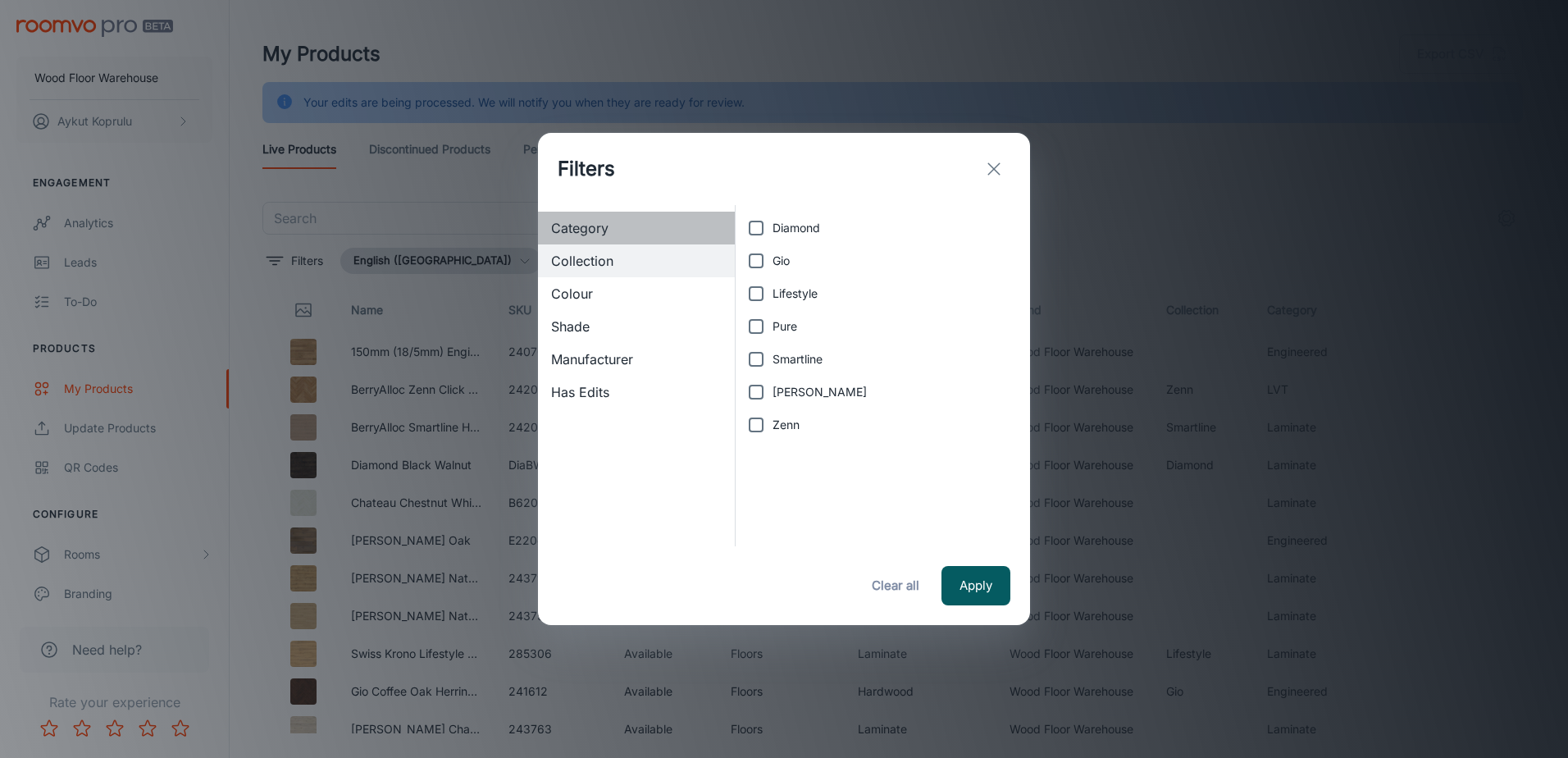
click at [594, 231] on span "Category" at bounding box center [636, 228] width 170 height 20
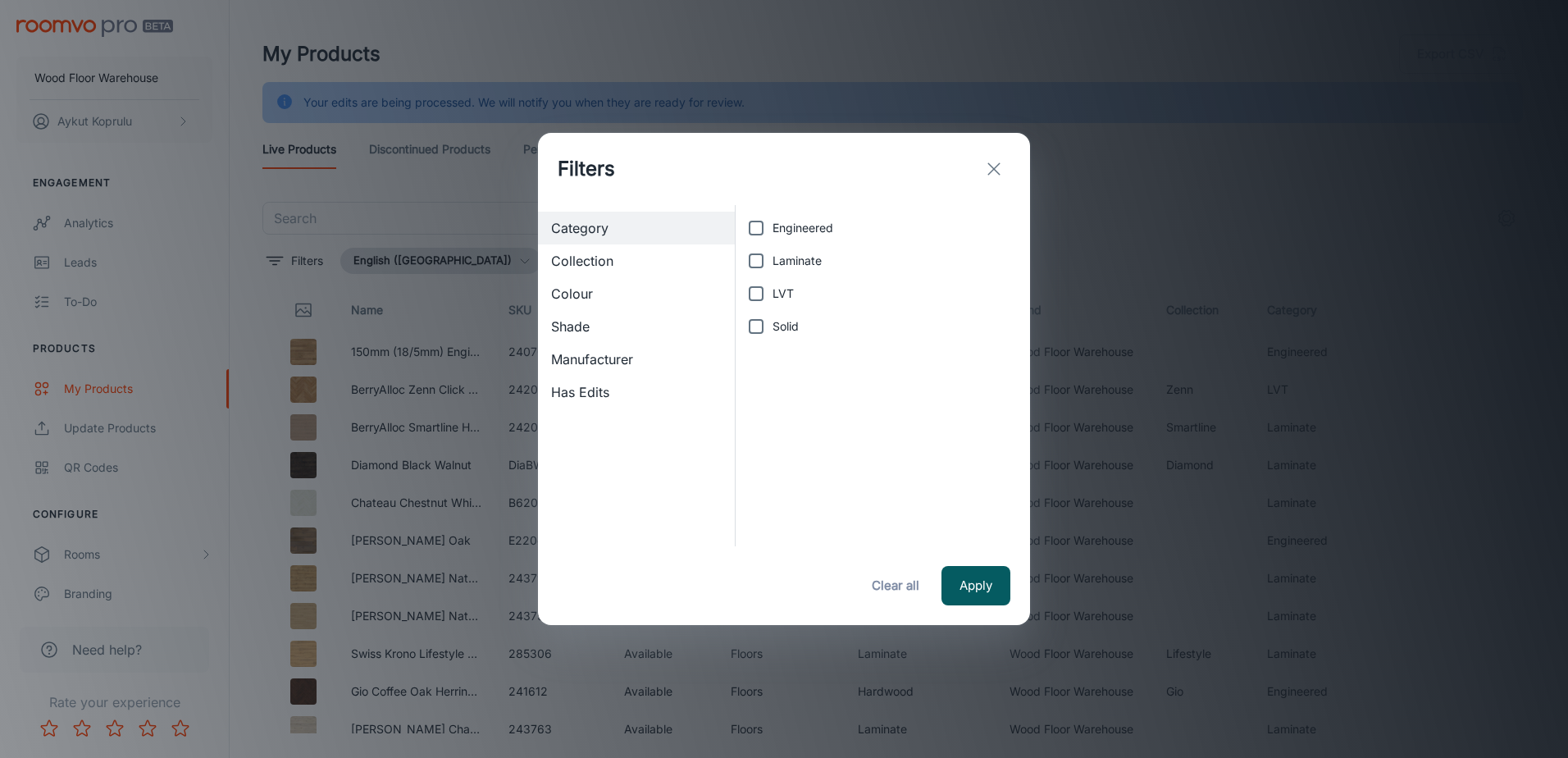
click at [990, 165] on line "exit" at bounding box center [994, 169] width 12 height 12
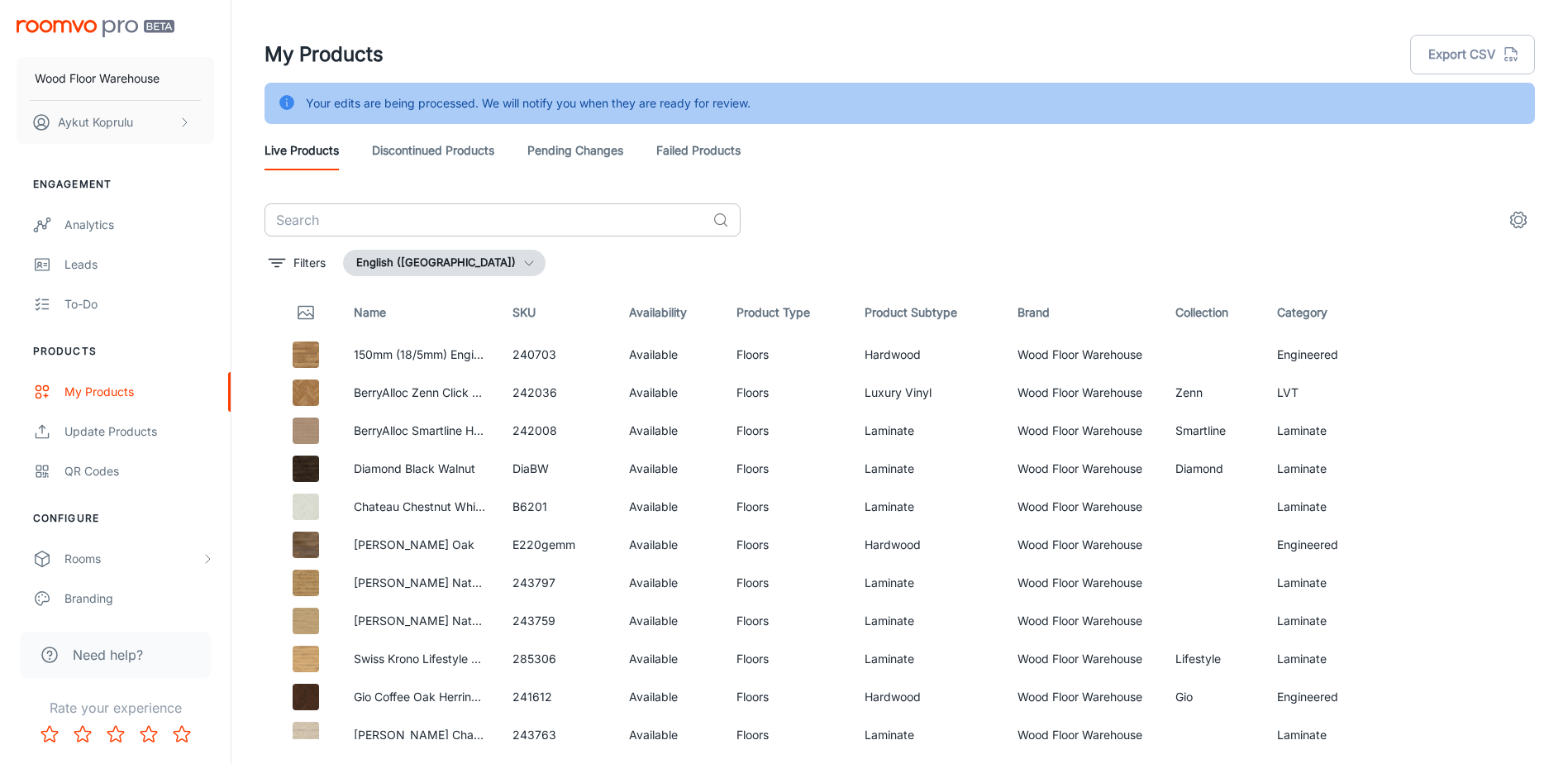
click at [483, 222] on input "text" at bounding box center [485, 220] width 441 height 33
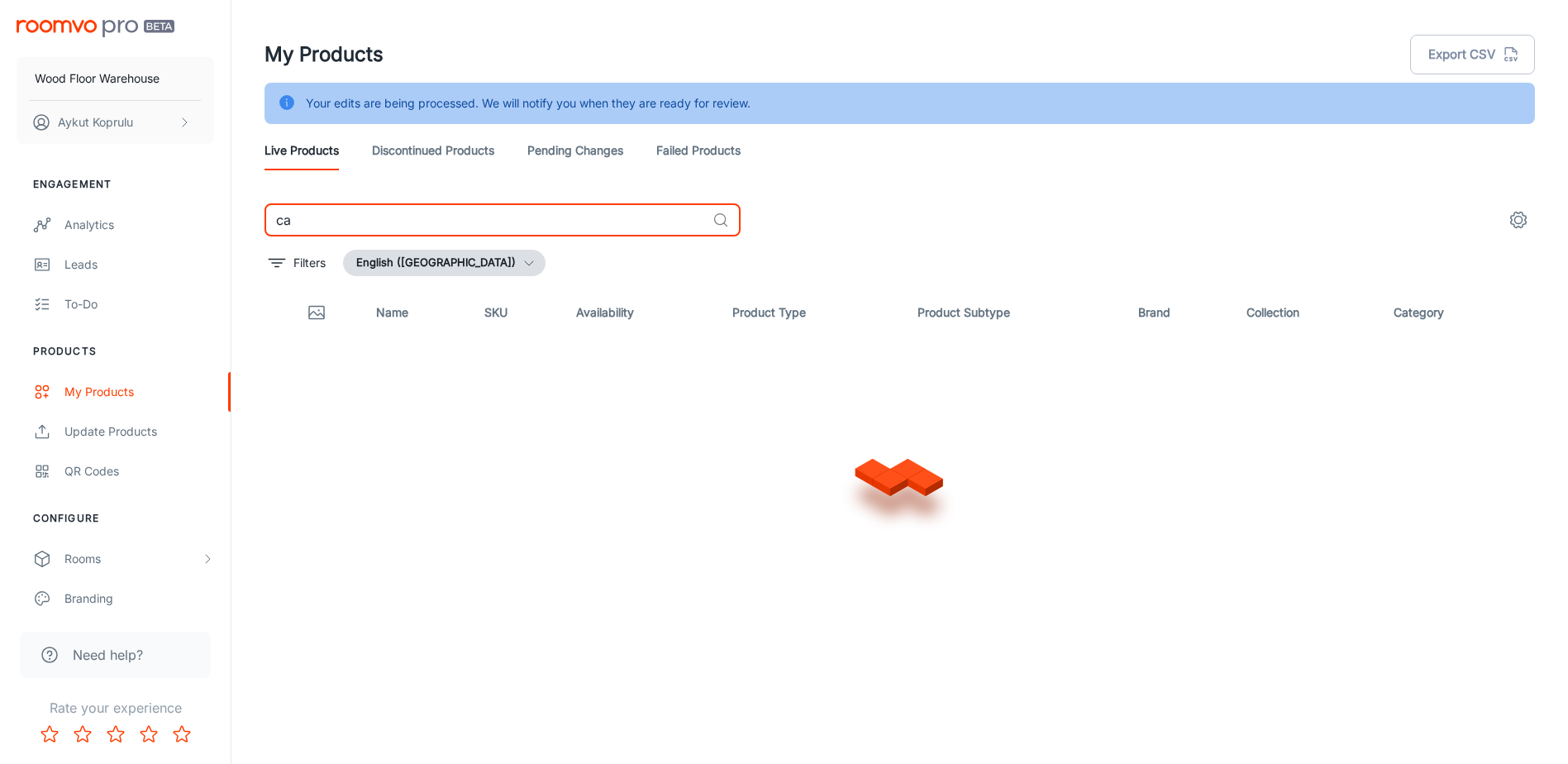
type input "c"
type input "v"
type input "f"
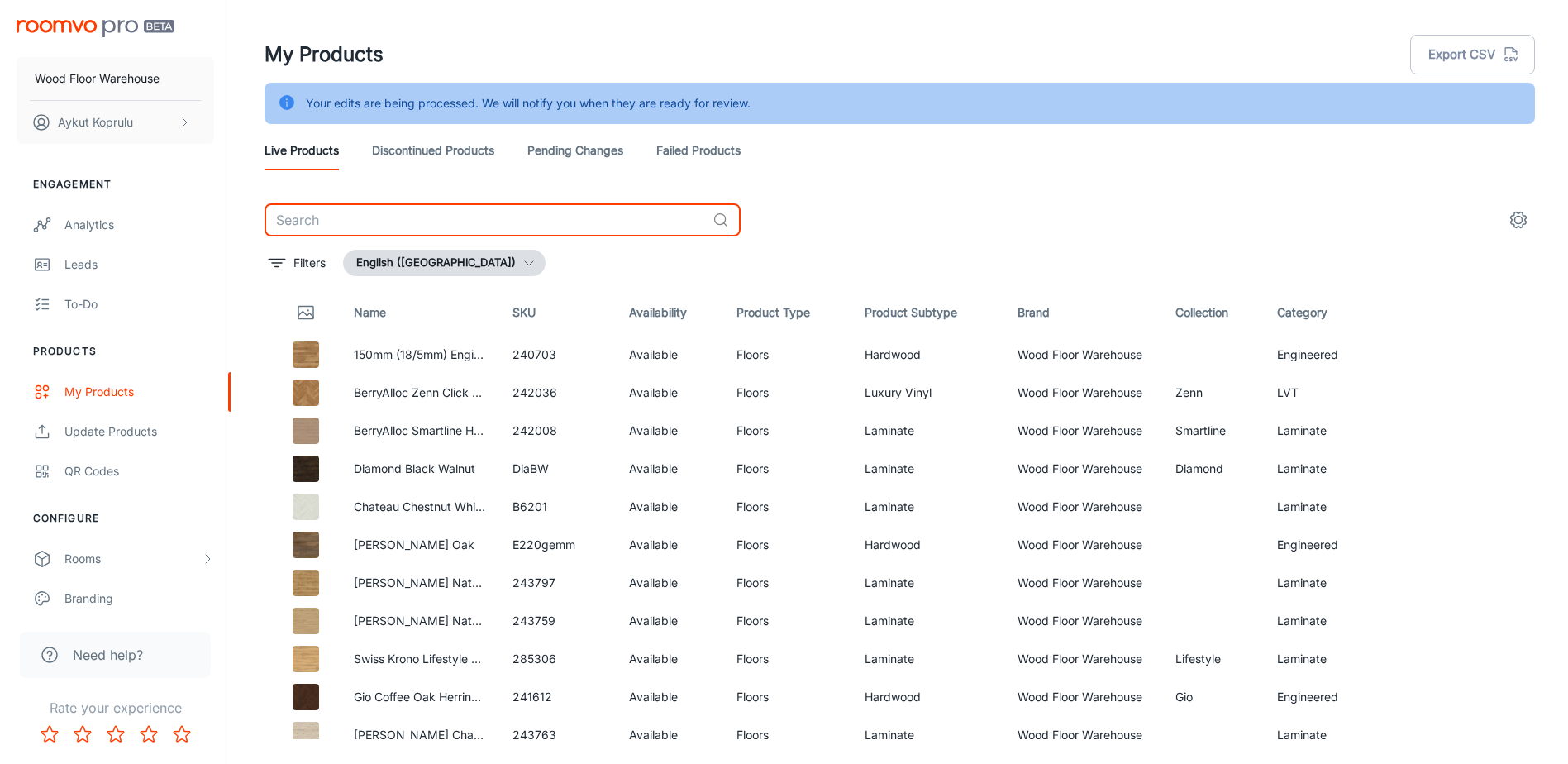
click at [464, 142] on link "Discontinued Products" at bounding box center [434, 151] width 123 height 40
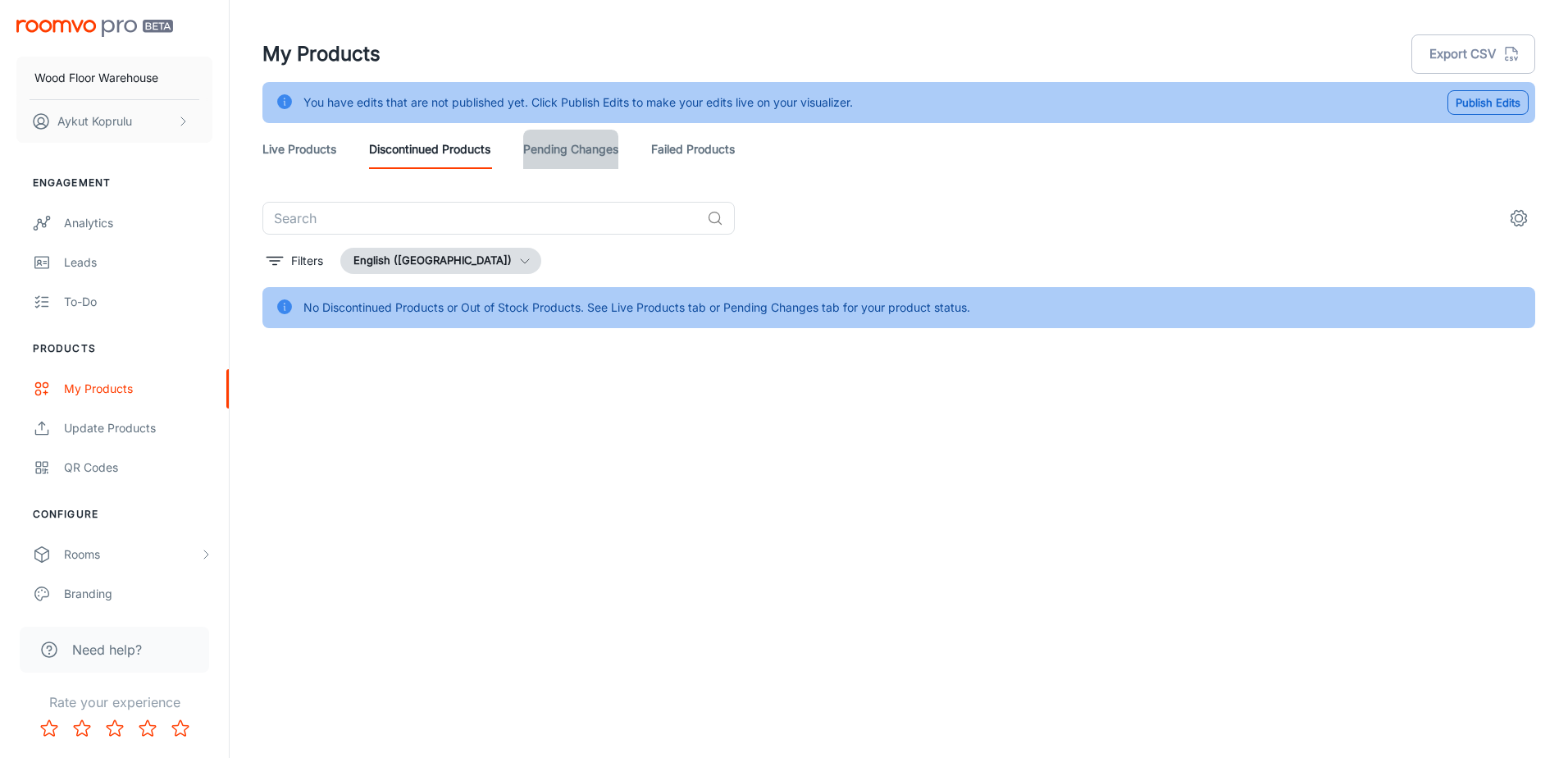
click at [576, 145] on link "Pending Changes" at bounding box center [571, 150] width 95 height 40
click at [464, 156] on link "Discontinued Products" at bounding box center [430, 150] width 122 height 40
click at [717, 140] on link "Failed Products" at bounding box center [694, 150] width 84 height 40
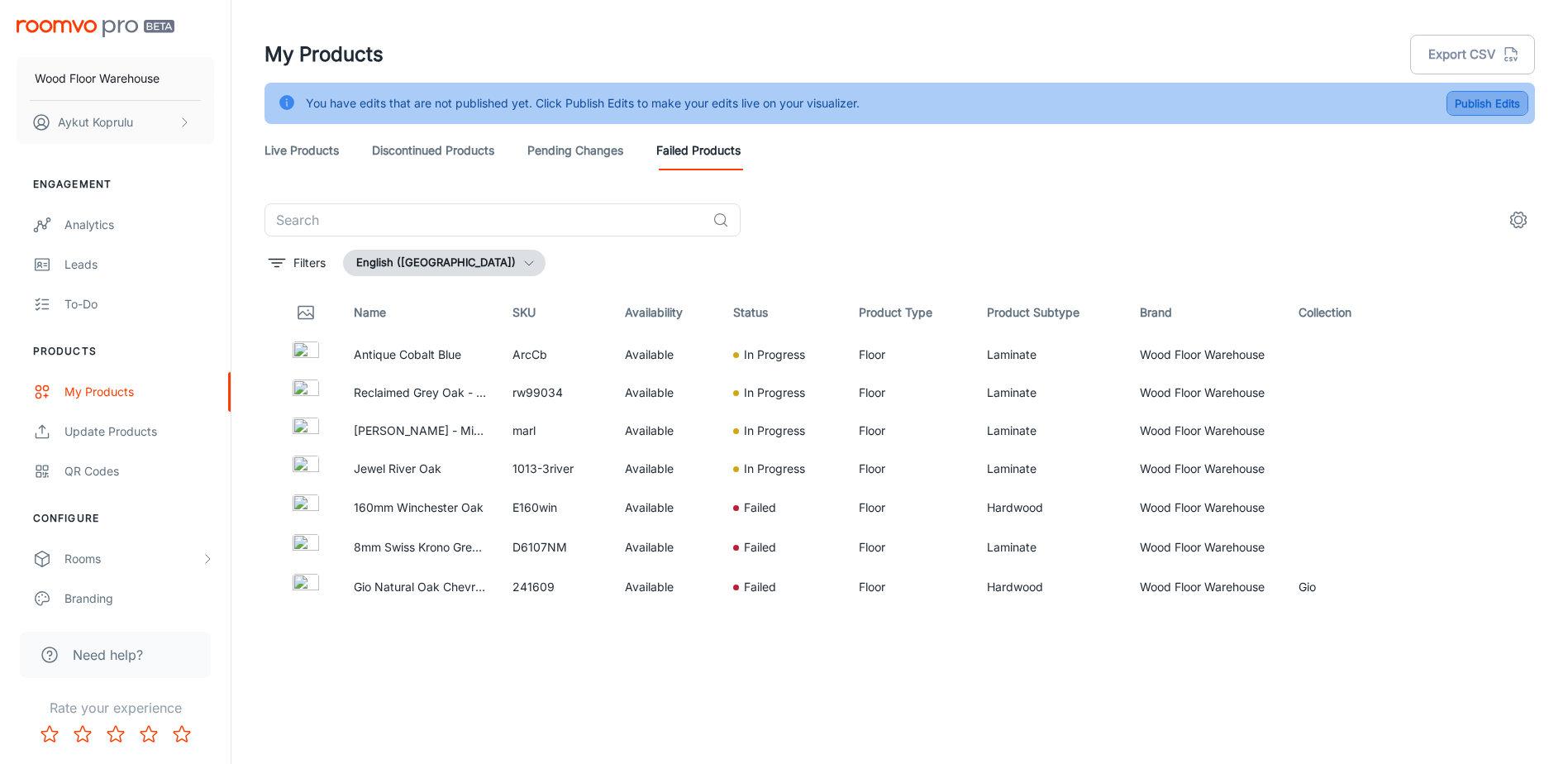
click at [1489, 104] on button "Publish Edits" at bounding box center [1488, 104] width 82 height 25
